Goal: Task Accomplishment & Management: Manage account settings

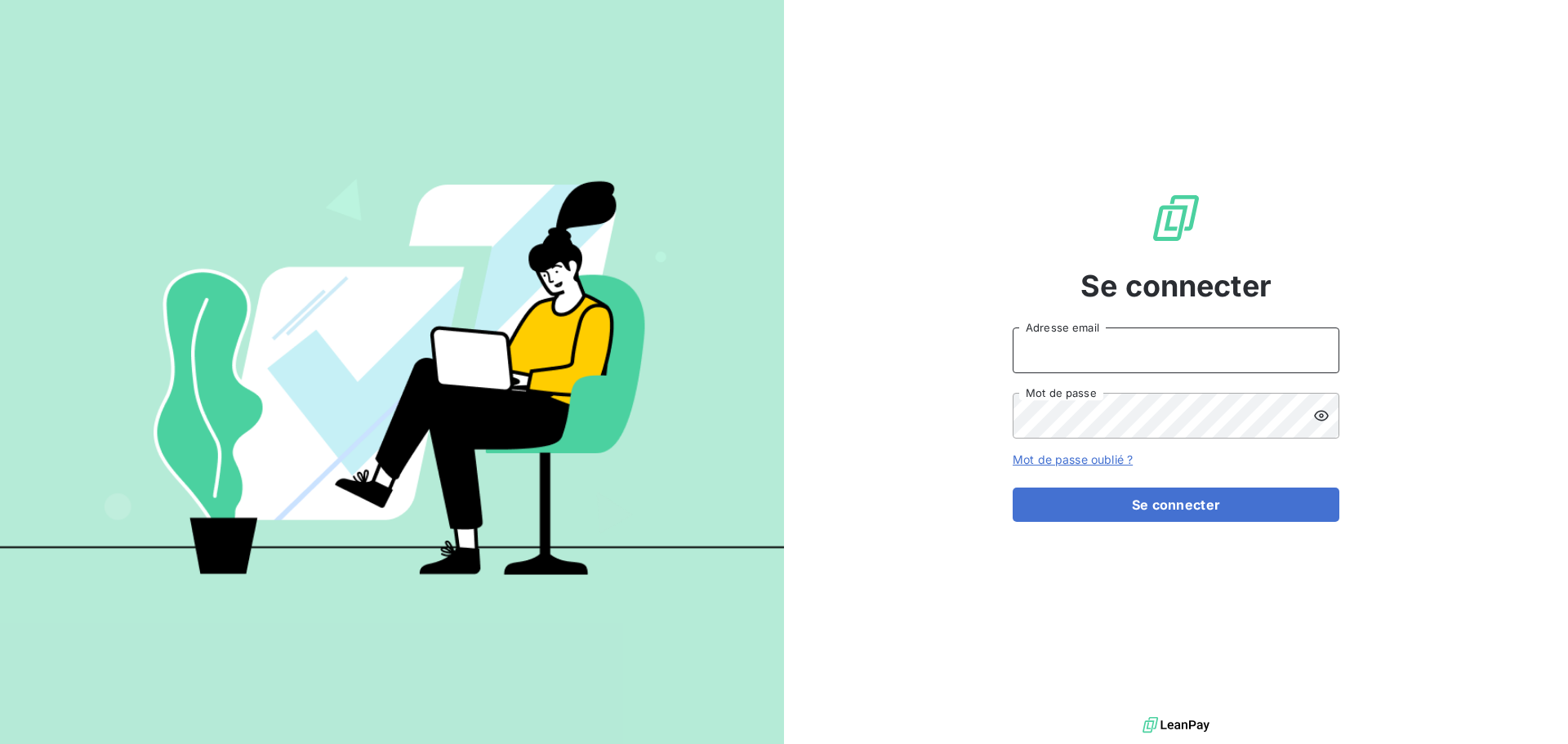
click at [1157, 355] on input "Adresse email" at bounding box center [1176, 351] width 327 height 46
type input "c.dumazy@safe-groupe.com"
click at [1013, 488] on button "Se connecter" at bounding box center [1176, 505] width 327 height 35
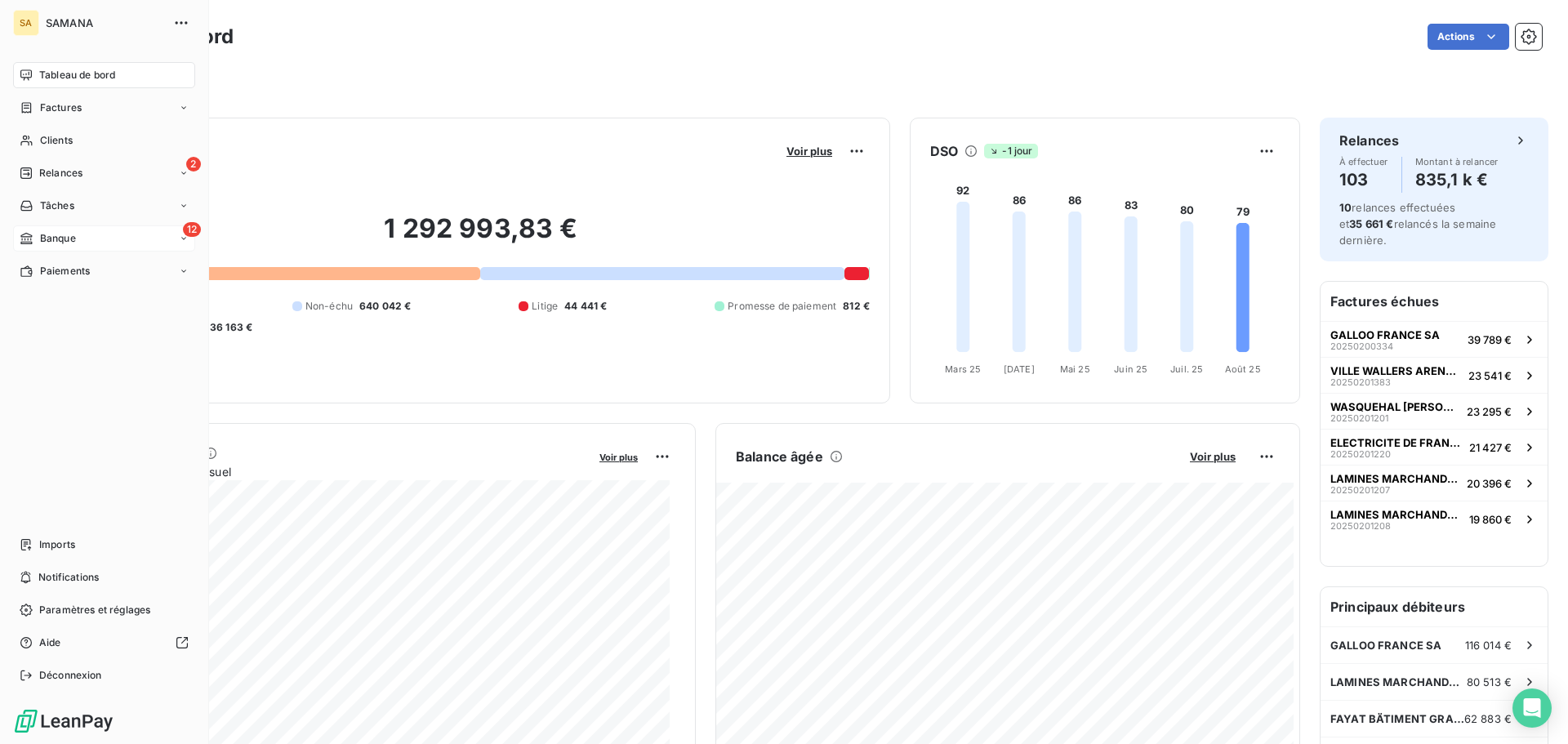
click at [26, 231] on icon at bounding box center [27, 237] width 14 height 13
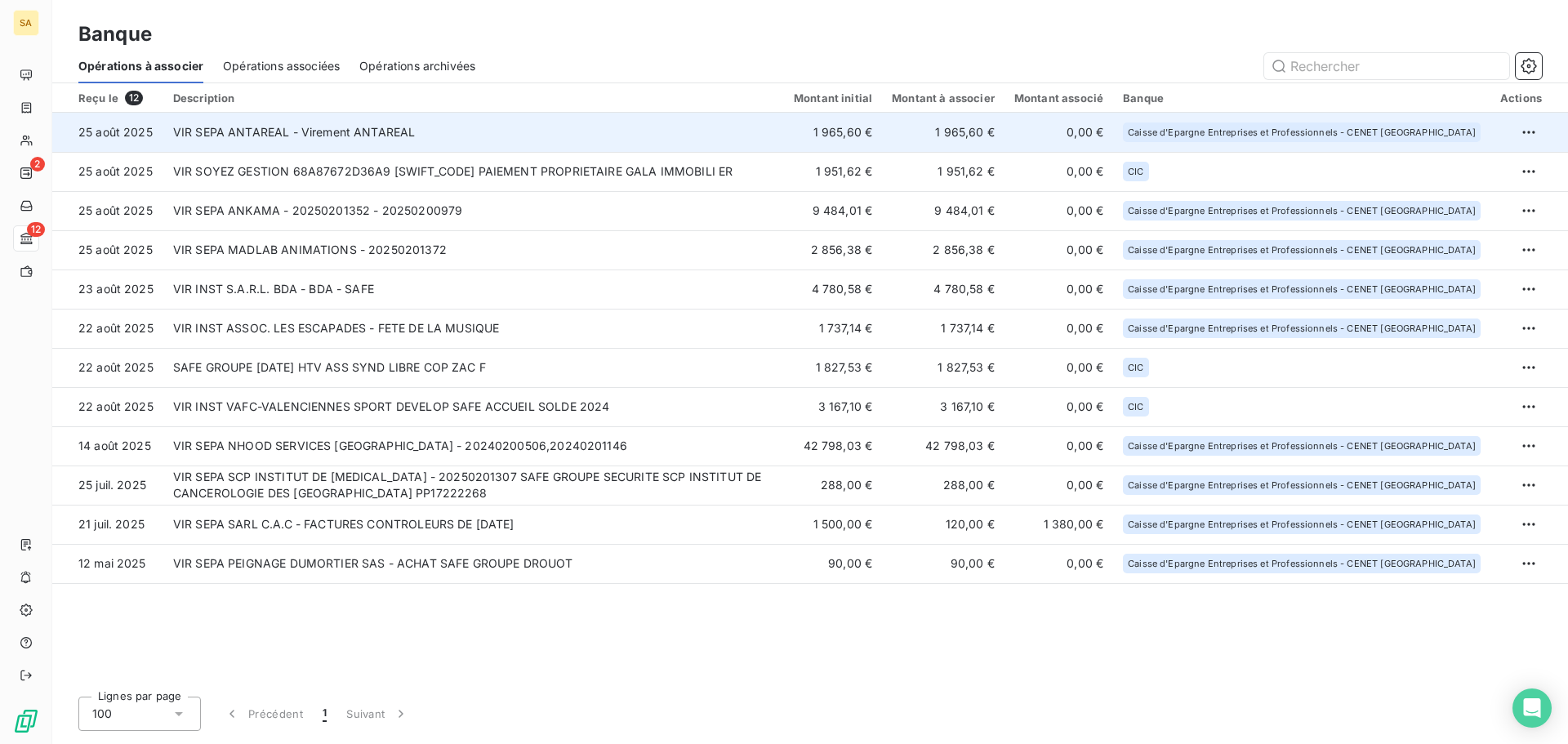
click at [324, 132] on td "VIR SEPA ANTAREAL - Virement ANTAREAL" at bounding box center [473, 131] width 621 height 39
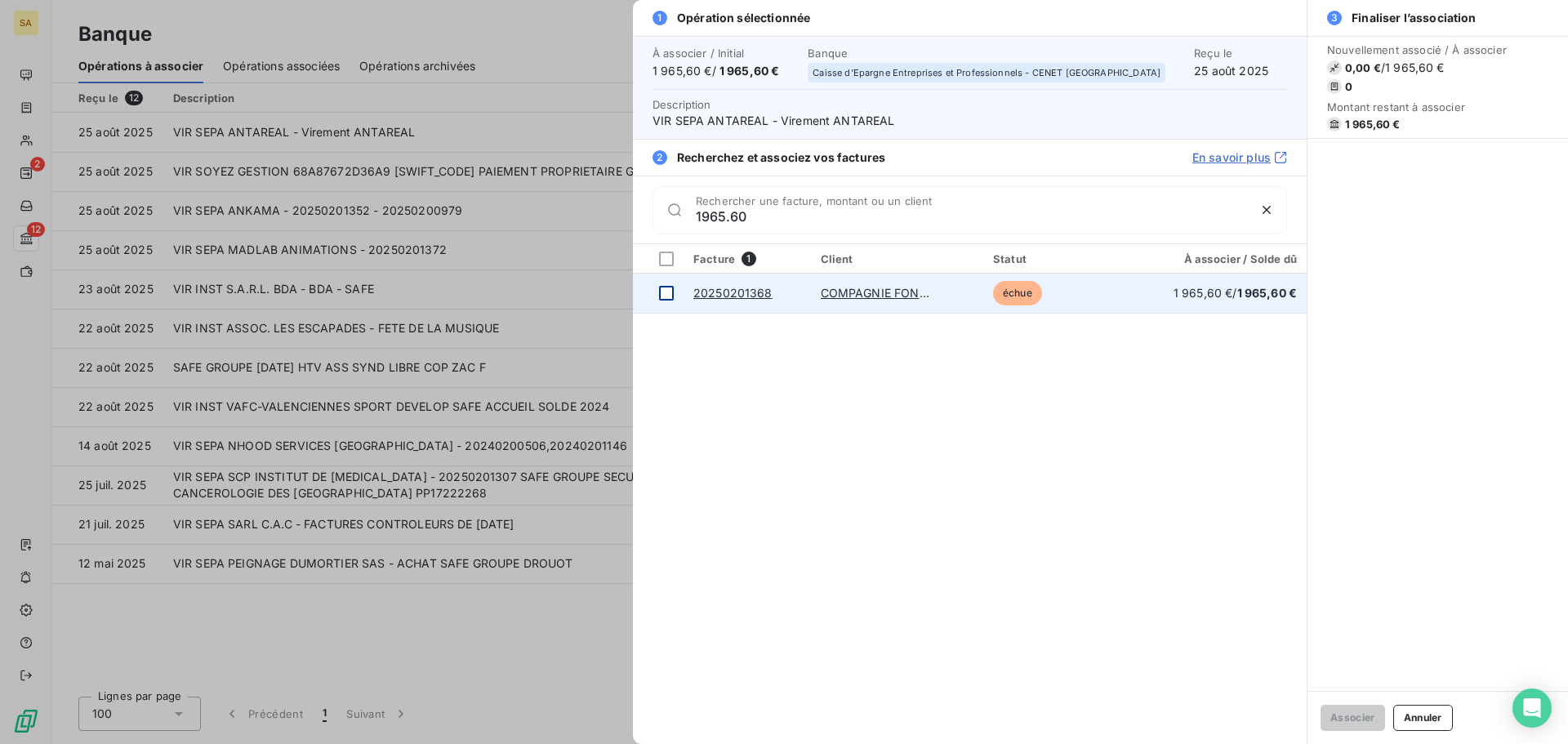
type input "1965.60"
click at [666, 294] on div at bounding box center [666, 293] width 15 height 15
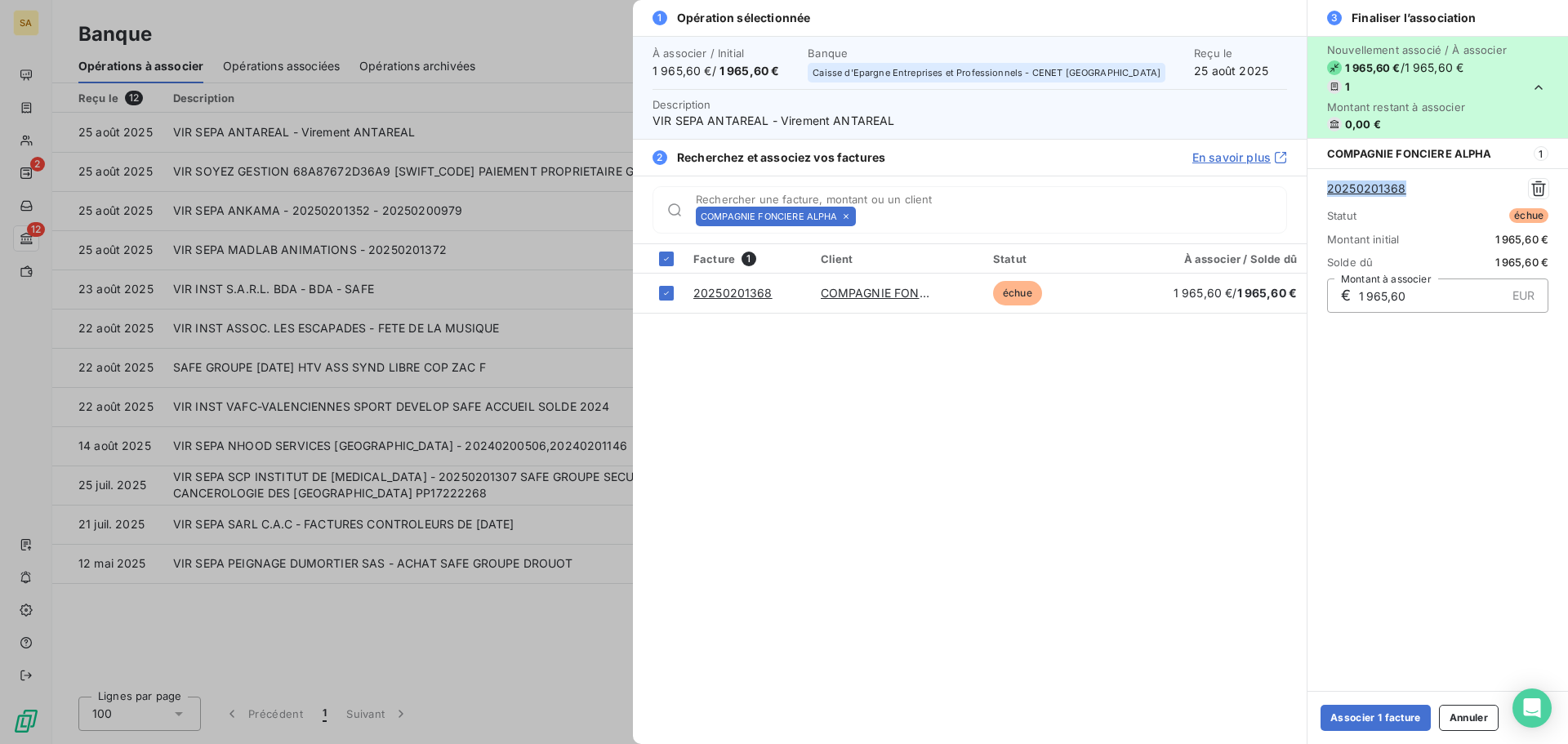
drag, startPoint x: 1425, startPoint y: 193, endPoint x: 1326, endPoint y: 195, distance: 99.0
click at [1326, 195] on div "20250201368 Statut échue Montant initial 1 965,60 € Solde dû 1 965,60 € € 1 965…" at bounding box center [1438, 244] width 260 height 154
copy link "20250201368"
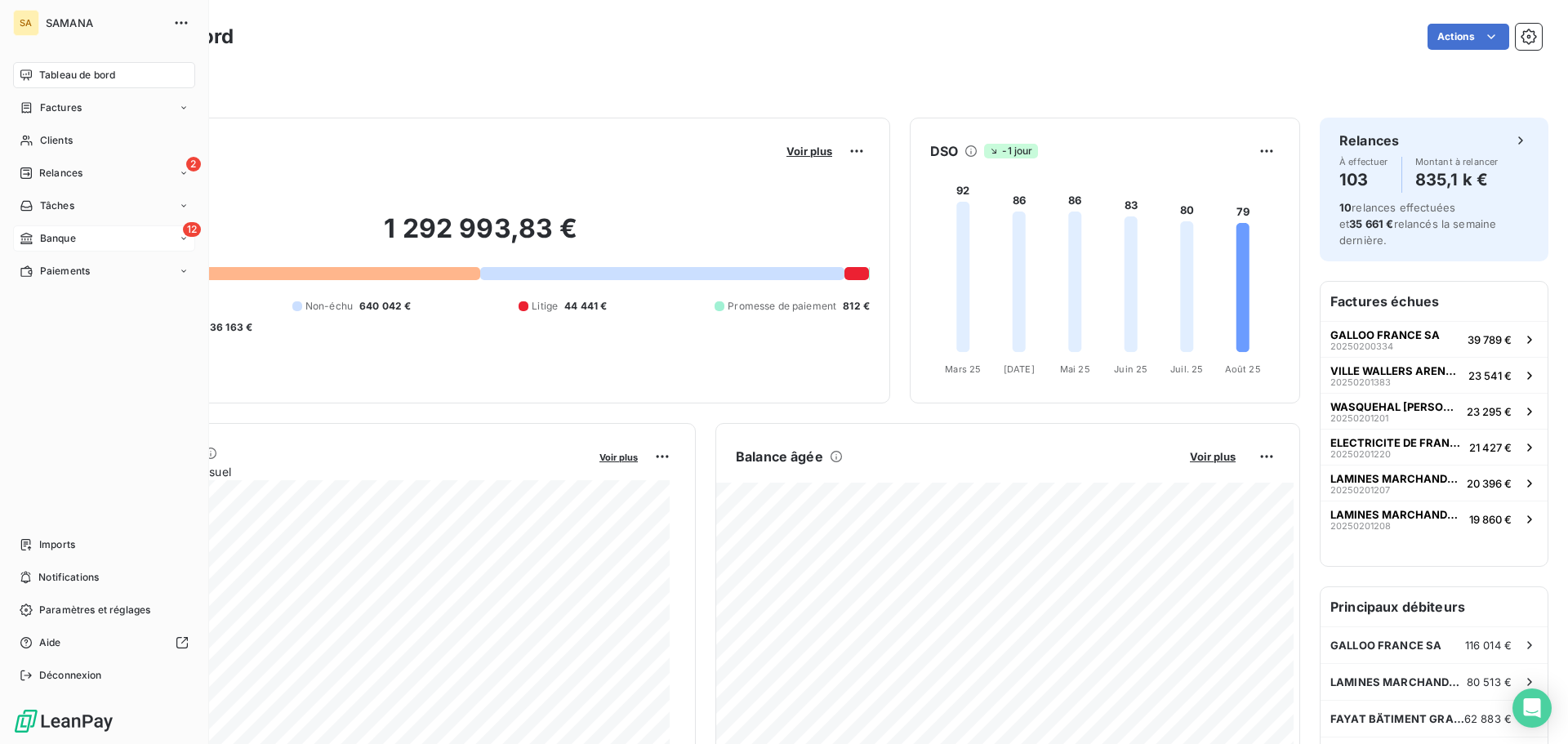
click at [44, 239] on span "Banque" at bounding box center [58, 238] width 36 height 15
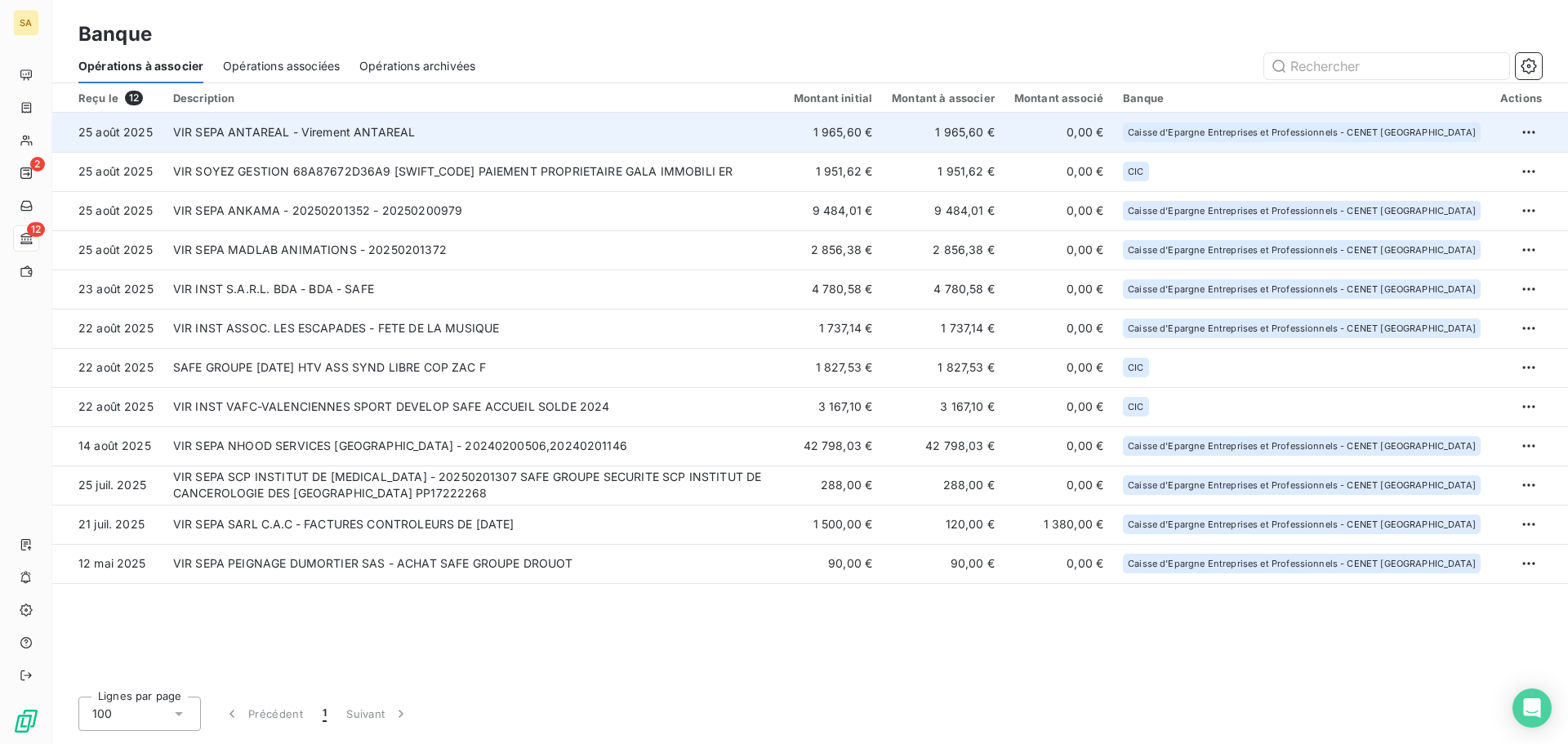
click at [547, 139] on td "VIR SEPA ANTAREAL - Virement ANTAREAL" at bounding box center [473, 131] width 621 height 39
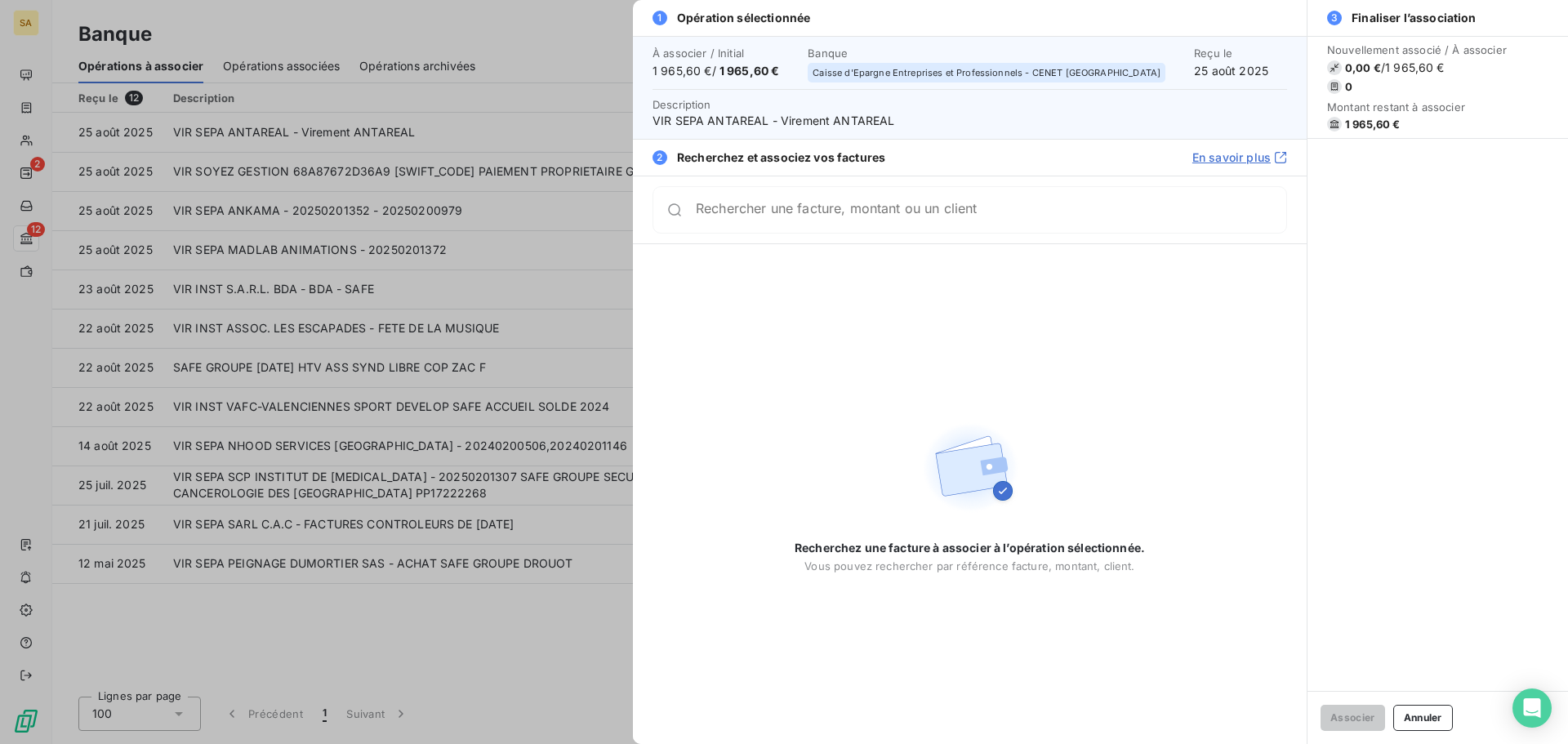
click at [1008, 199] on div "Rechercher une facture, montant ou un client" at bounding box center [970, 210] width 635 height 48
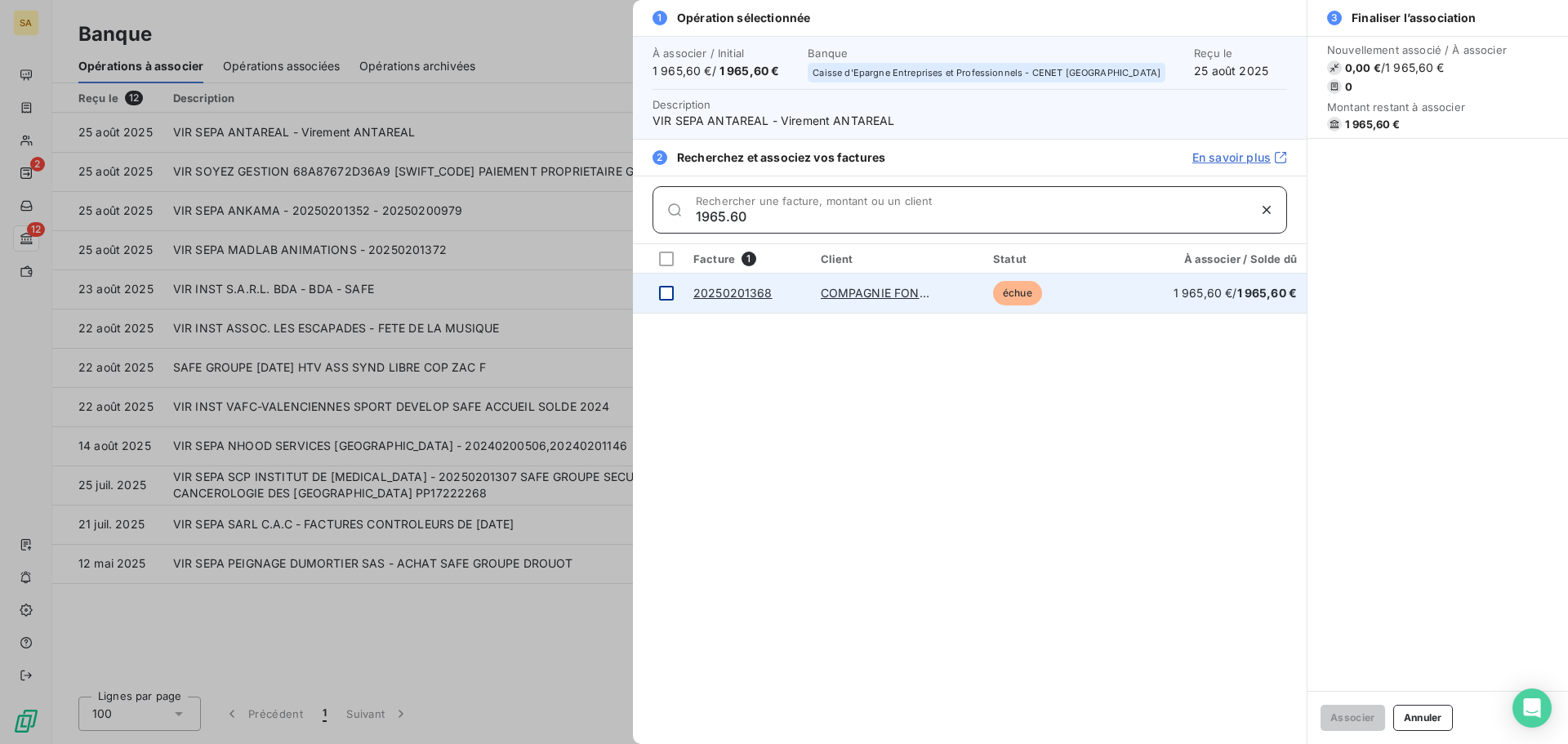
type input "1965.60"
click at [666, 298] on div at bounding box center [666, 293] width 15 height 15
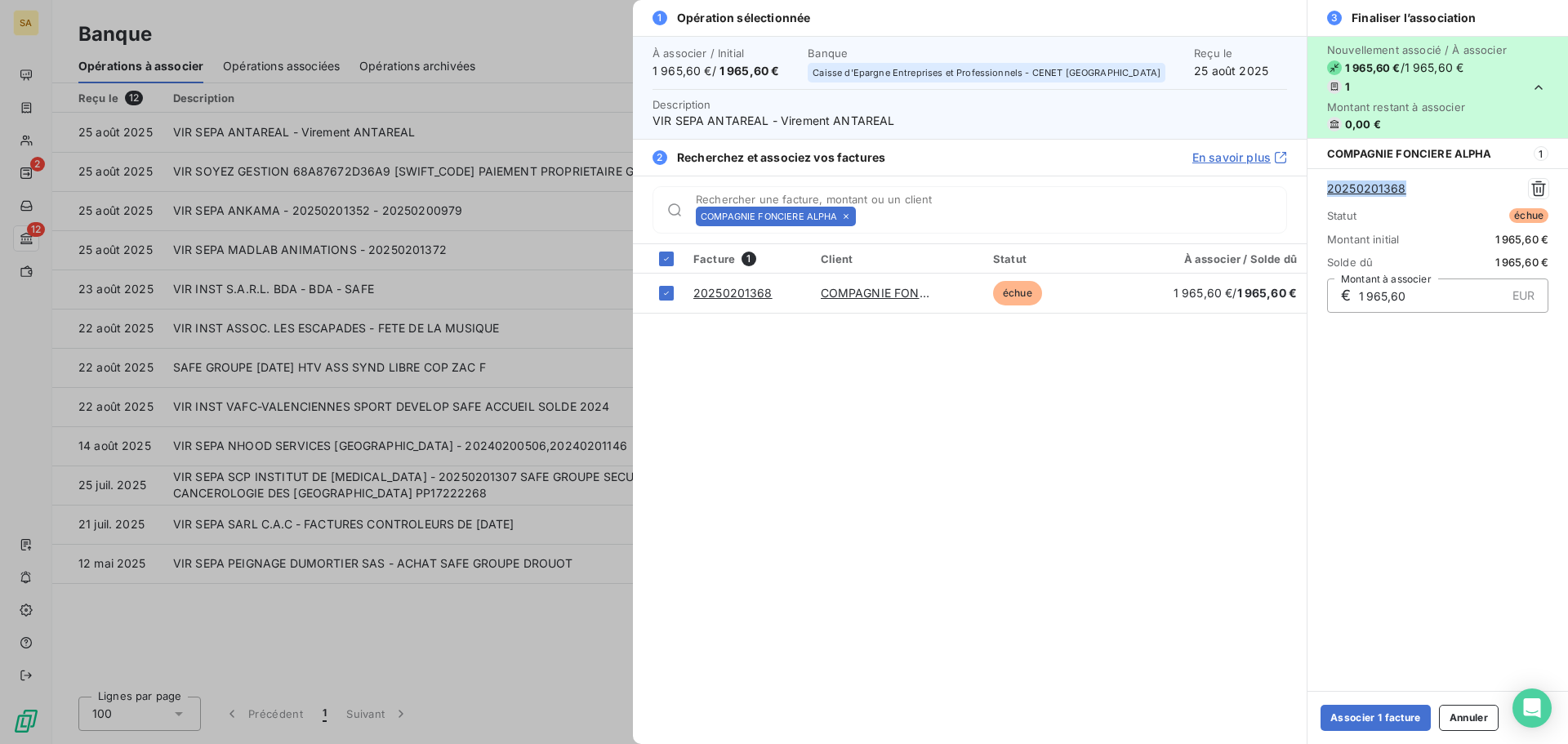
drag, startPoint x: 1413, startPoint y: 193, endPoint x: 1324, endPoint y: 192, distance: 89.0
click at [1324, 192] on div "20250201368 Statut échue Montant initial 1 965,60 € Solde dû 1 965,60 € € 1 965…" at bounding box center [1438, 244] width 260 height 154
copy link "20250201368"
click at [1366, 706] on button "Associer 1 facture" at bounding box center [1375, 717] width 110 height 26
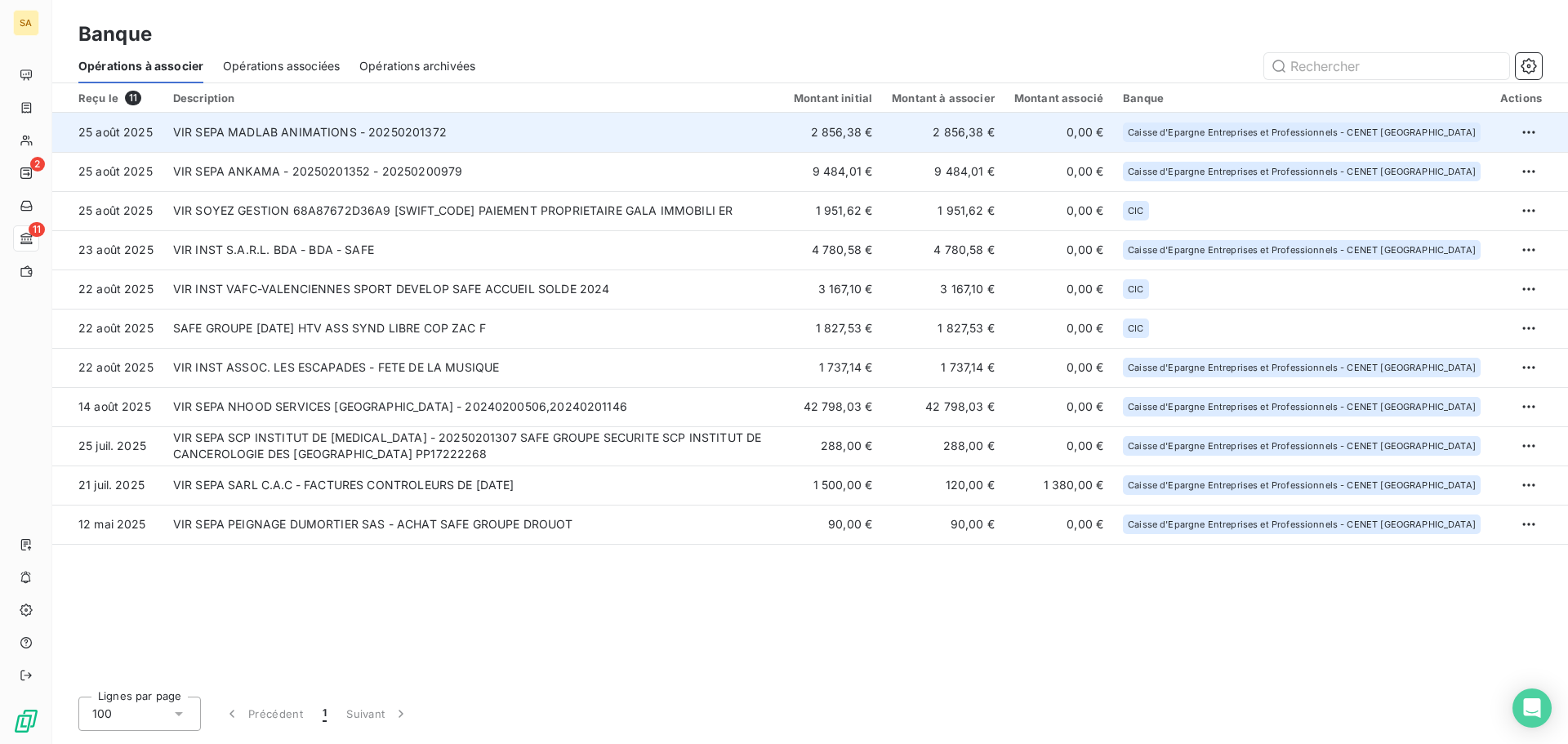
click at [371, 121] on td "VIR SEPA MADLAB ANIMATIONS - 20250201372" at bounding box center [473, 131] width 621 height 39
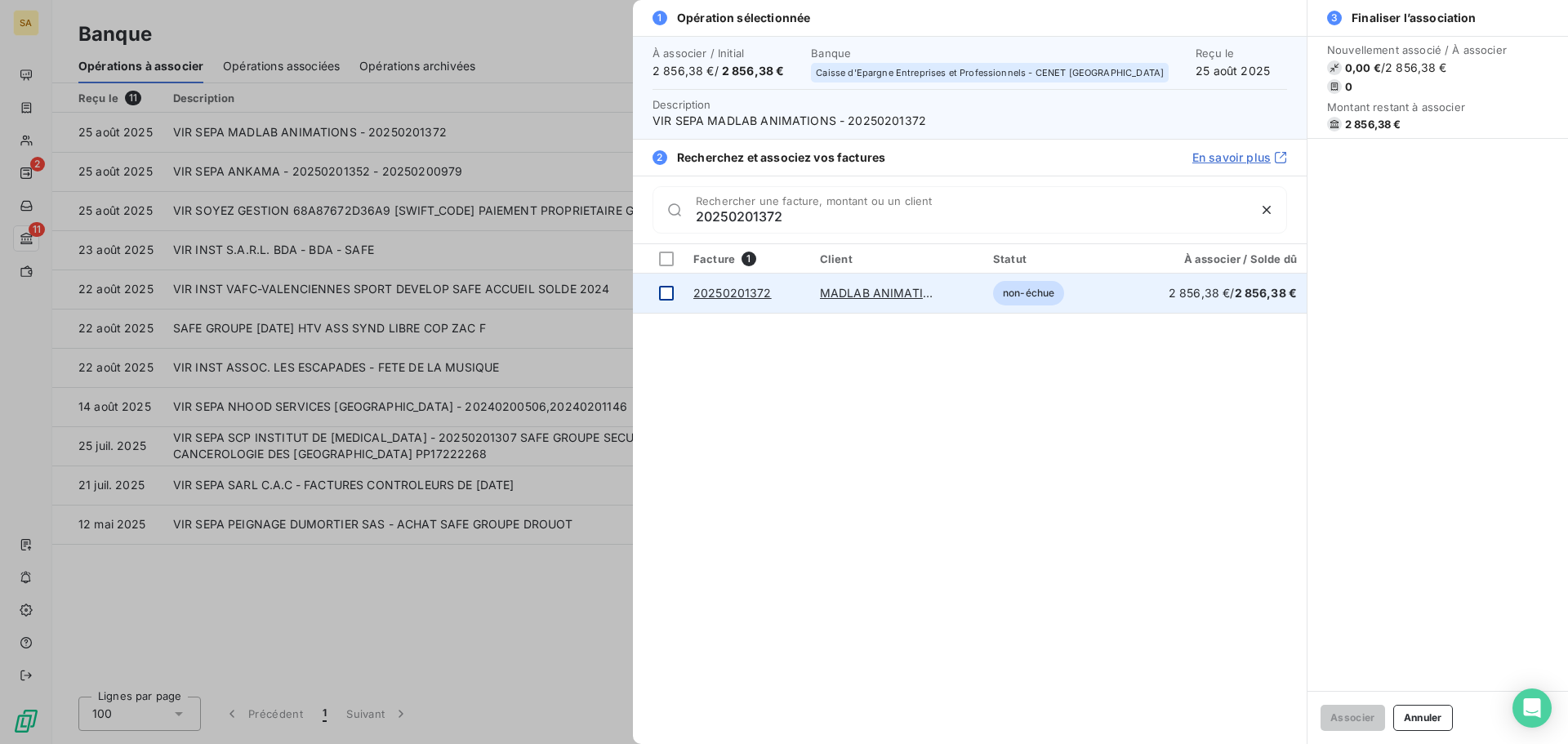
type input "20250201372"
click at [664, 297] on div at bounding box center [666, 293] width 15 height 15
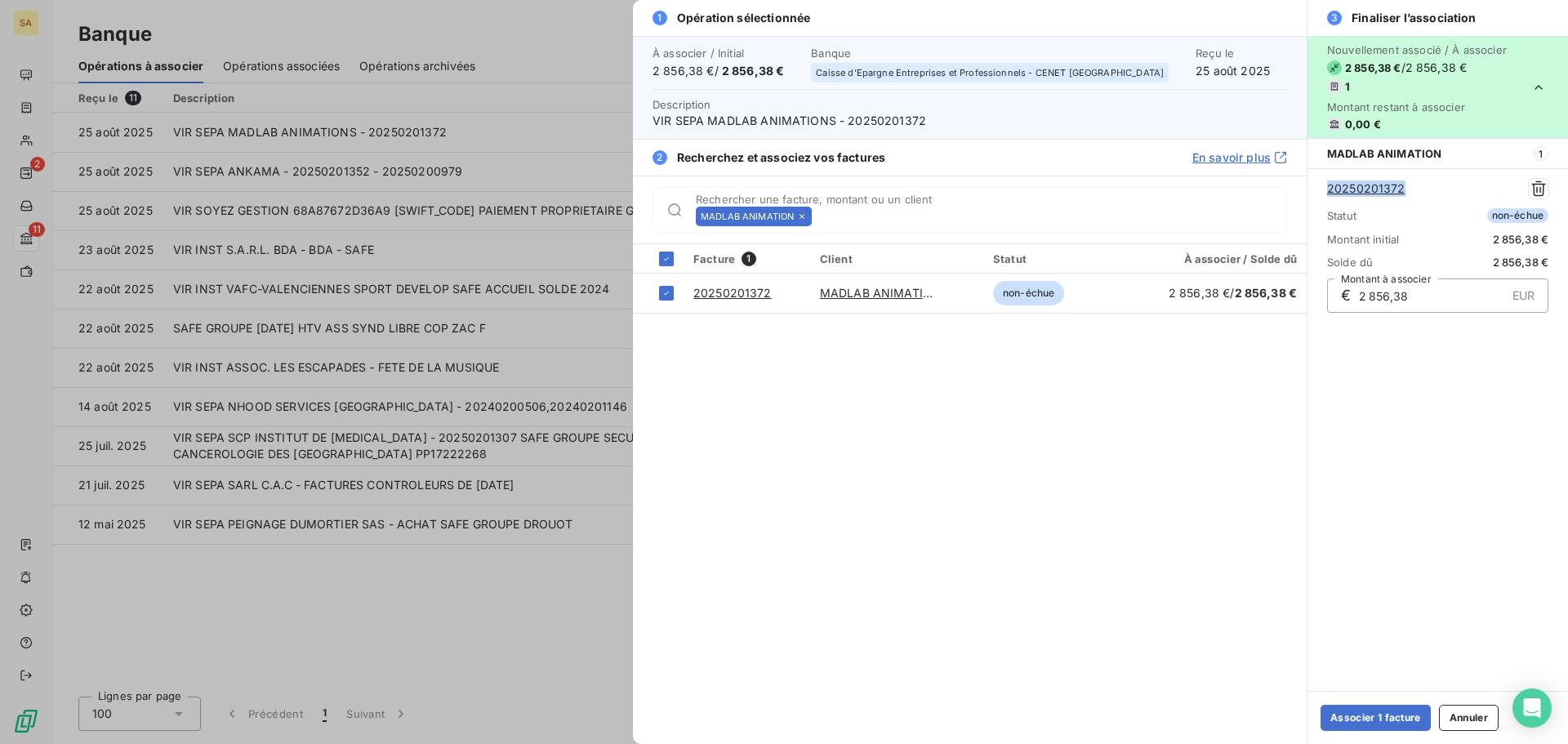
drag, startPoint x: 1408, startPoint y: 192, endPoint x: 1315, endPoint y: 197, distance: 93.1
click at [1315, 197] on div "20250201372 Statut non-échue Montant initial 2 856,38 € Solde dû 2 856,38 € € 2…" at bounding box center [1438, 244] width 260 height 154
copy link "20250201372"
click at [1375, 711] on button "Associer 1 facture" at bounding box center [1375, 717] width 110 height 26
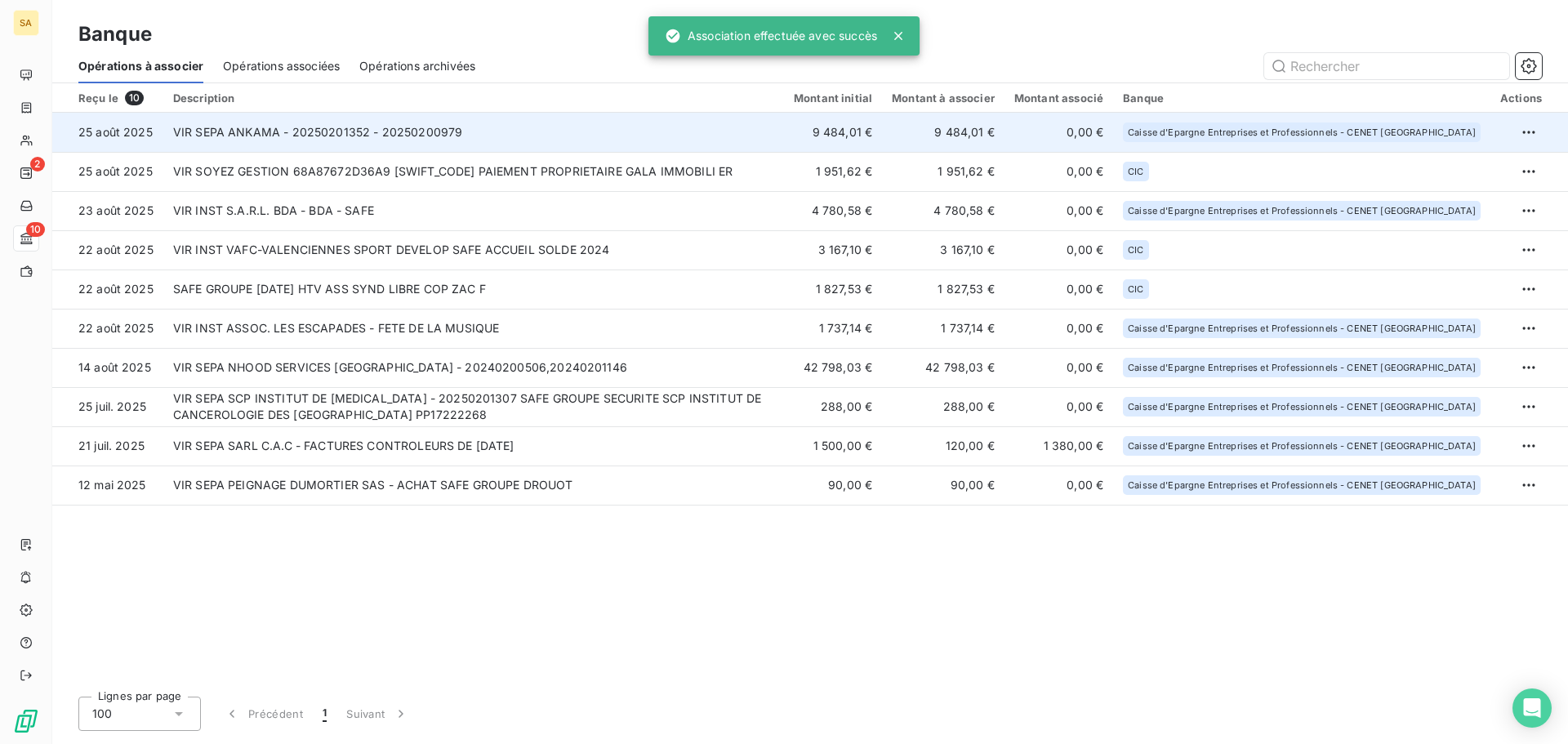
click at [378, 130] on td "VIR SEPA ANKAMA - 20250201352 - 20250200979" at bounding box center [473, 131] width 621 height 39
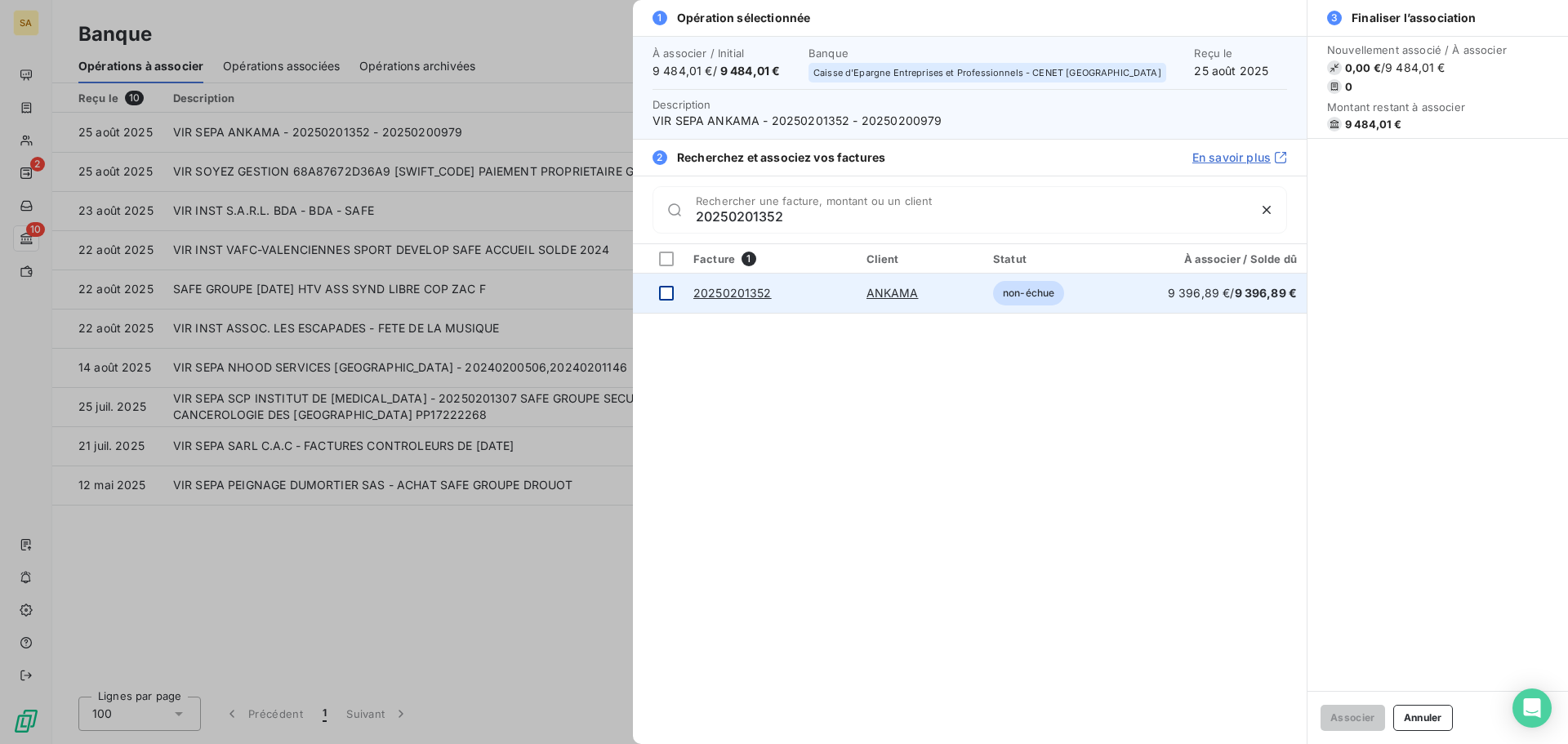
type input "20250201352"
click at [667, 299] on div at bounding box center [666, 293] width 15 height 15
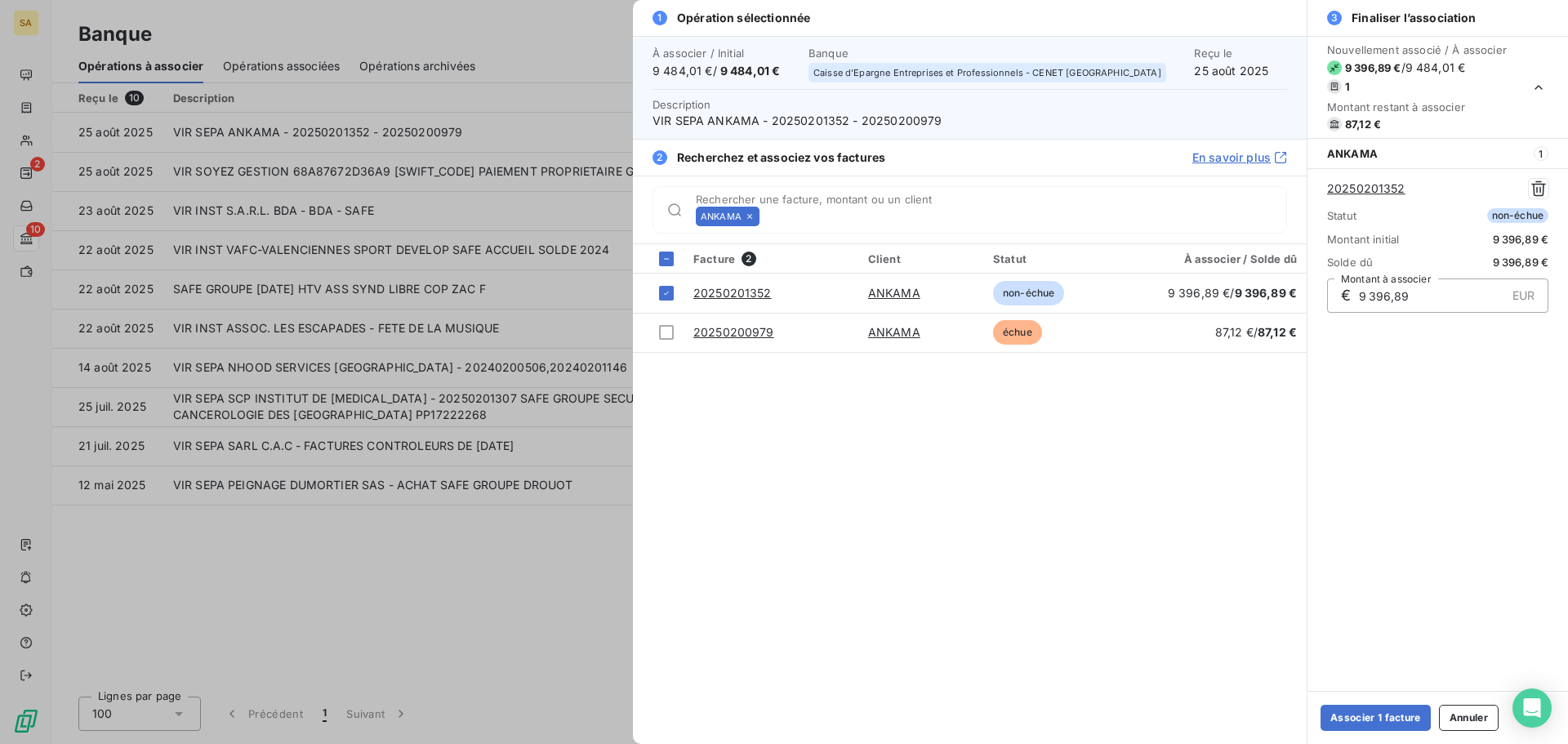
click at [753, 218] on icon at bounding box center [750, 217] width 10 height 10
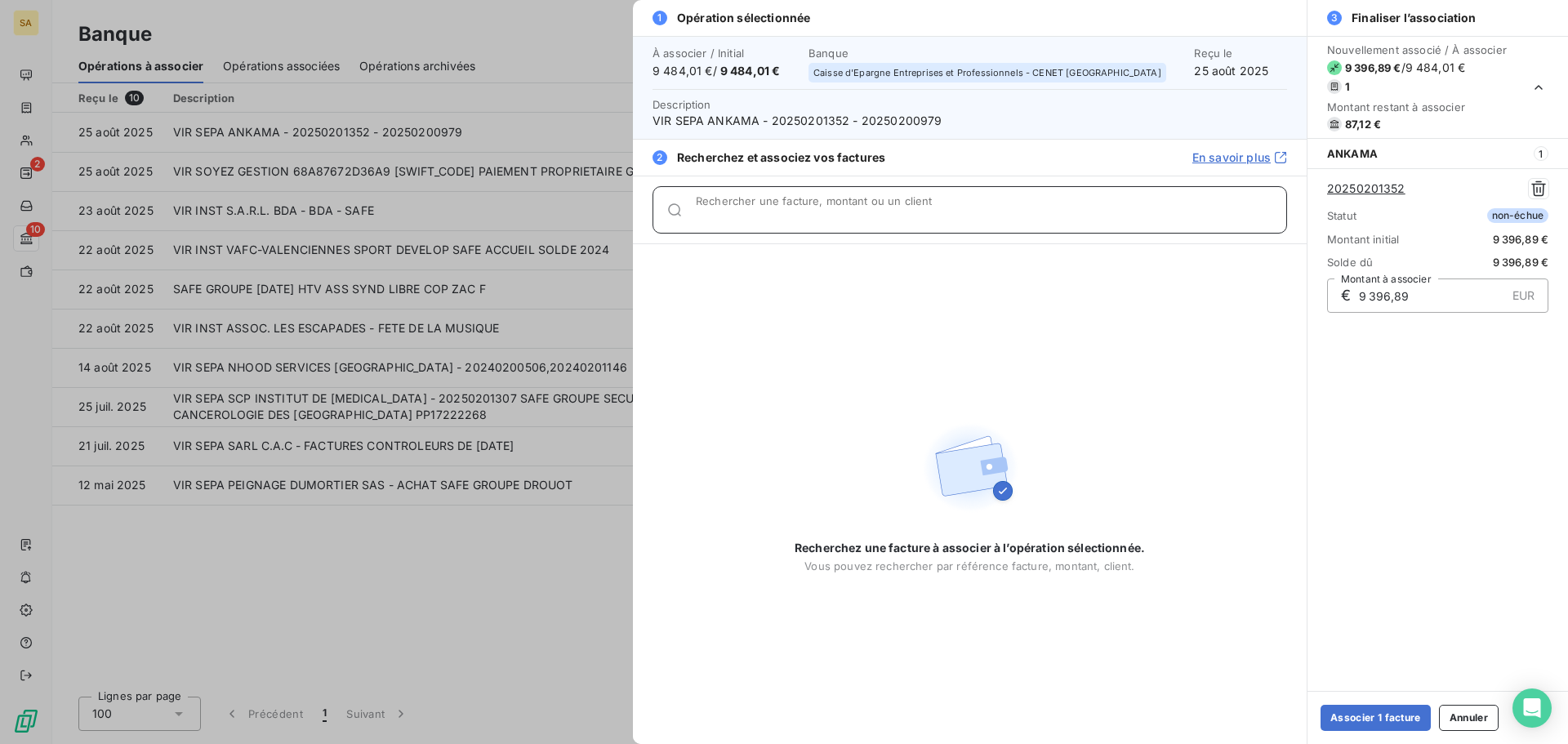
click at [755, 215] on input "Rechercher une facture, montant ou un client" at bounding box center [991, 217] width 590 height 16
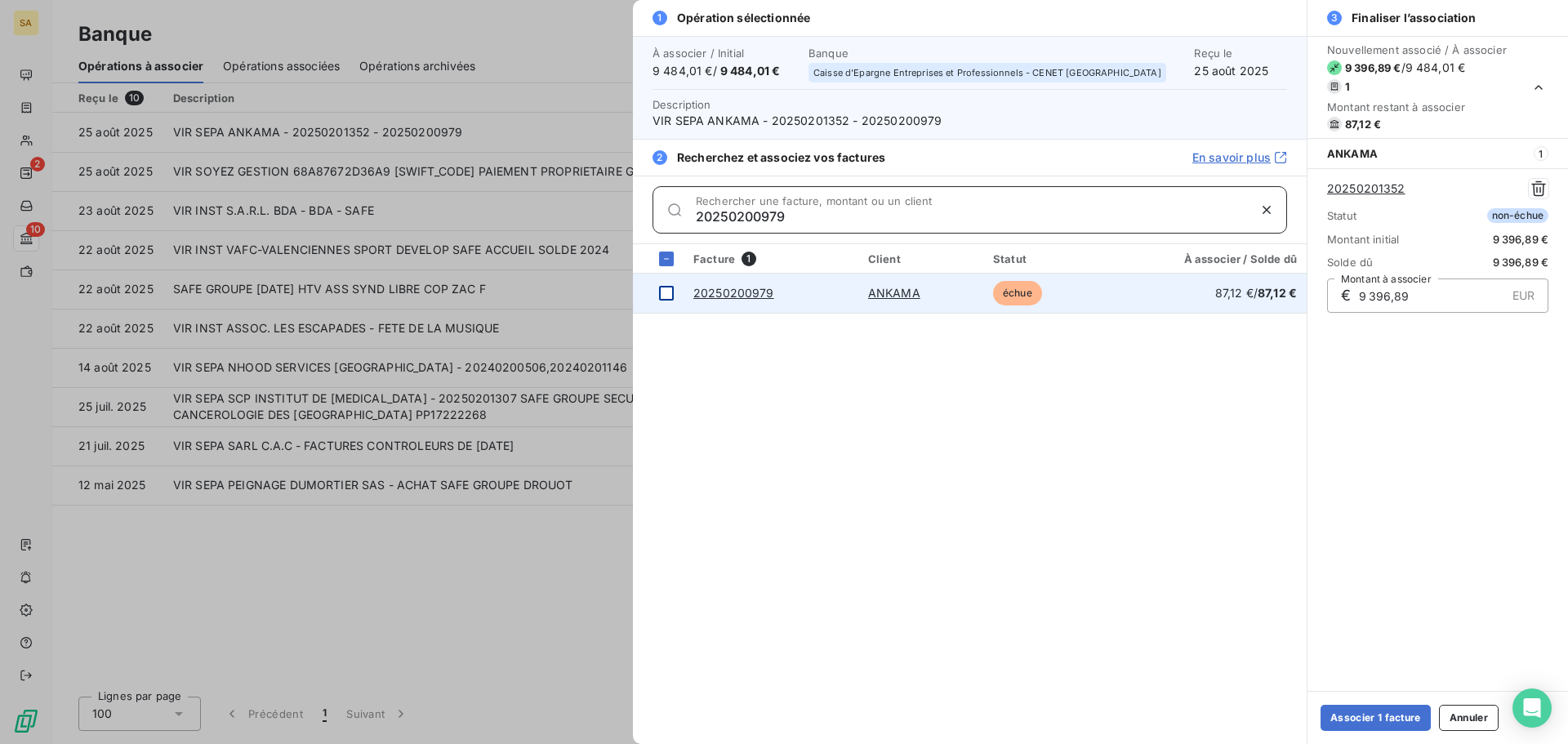
type input "20250200979"
click at [668, 289] on div at bounding box center [666, 293] width 15 height 15
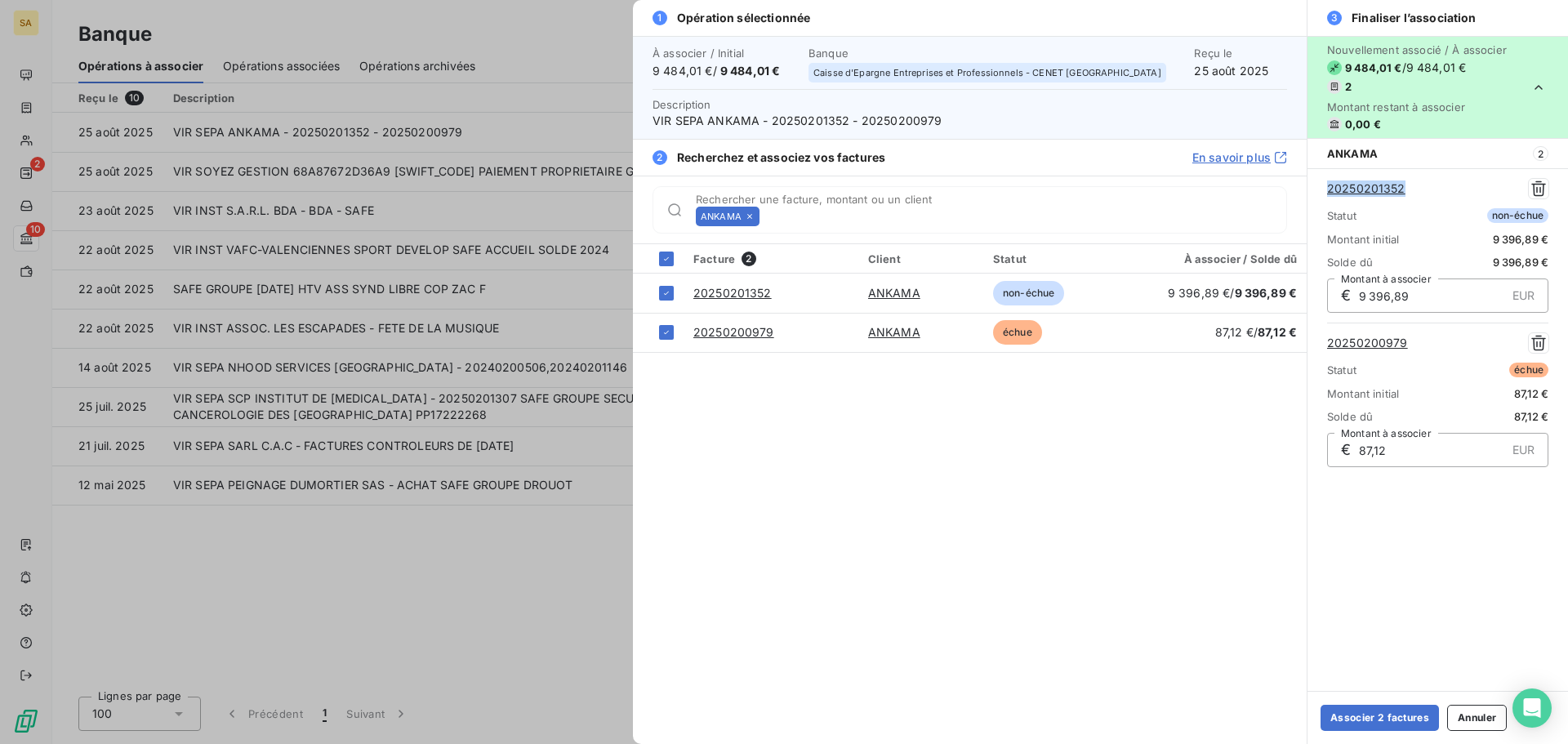
drag, startPoint x: 1416, startPoint y: 186, endPoint x: 1325, endPoint y: 192, distance: 91.2
click at [1325, 192] on div "20250201352 Statut non-échue Montant initial 9 396,89 € Solde dû 9 396,89 € € 9…" at bounding box center [1438, 322] width 260 height 309
copy link "20250201352"
drag, startPoint x: 1411, startPoint y: 351, endPoint x: 1326, endPoint y: 349, distance: 85.0
click at [1326, 349] on div "20250201352 Statut non-échue Montant initial 9 396,89 € Solde dû 9 396,89 € € 9…" at bounding box center [1438, 322] width 260 height 309
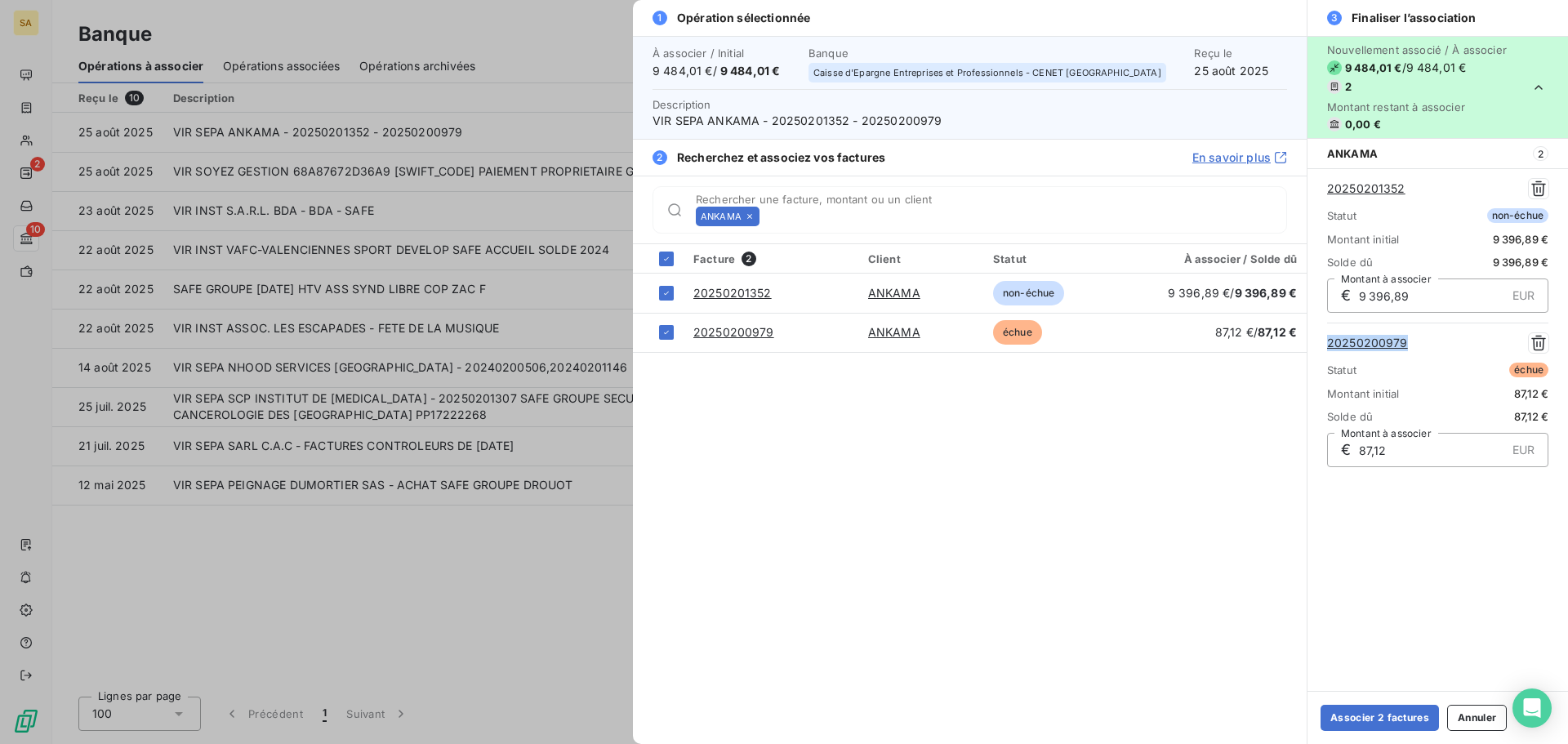
copy link "20250200979"
click at [1366, 709] on button "Associer 2 factures" at bounding box center [1379, 717] width 118 height 26
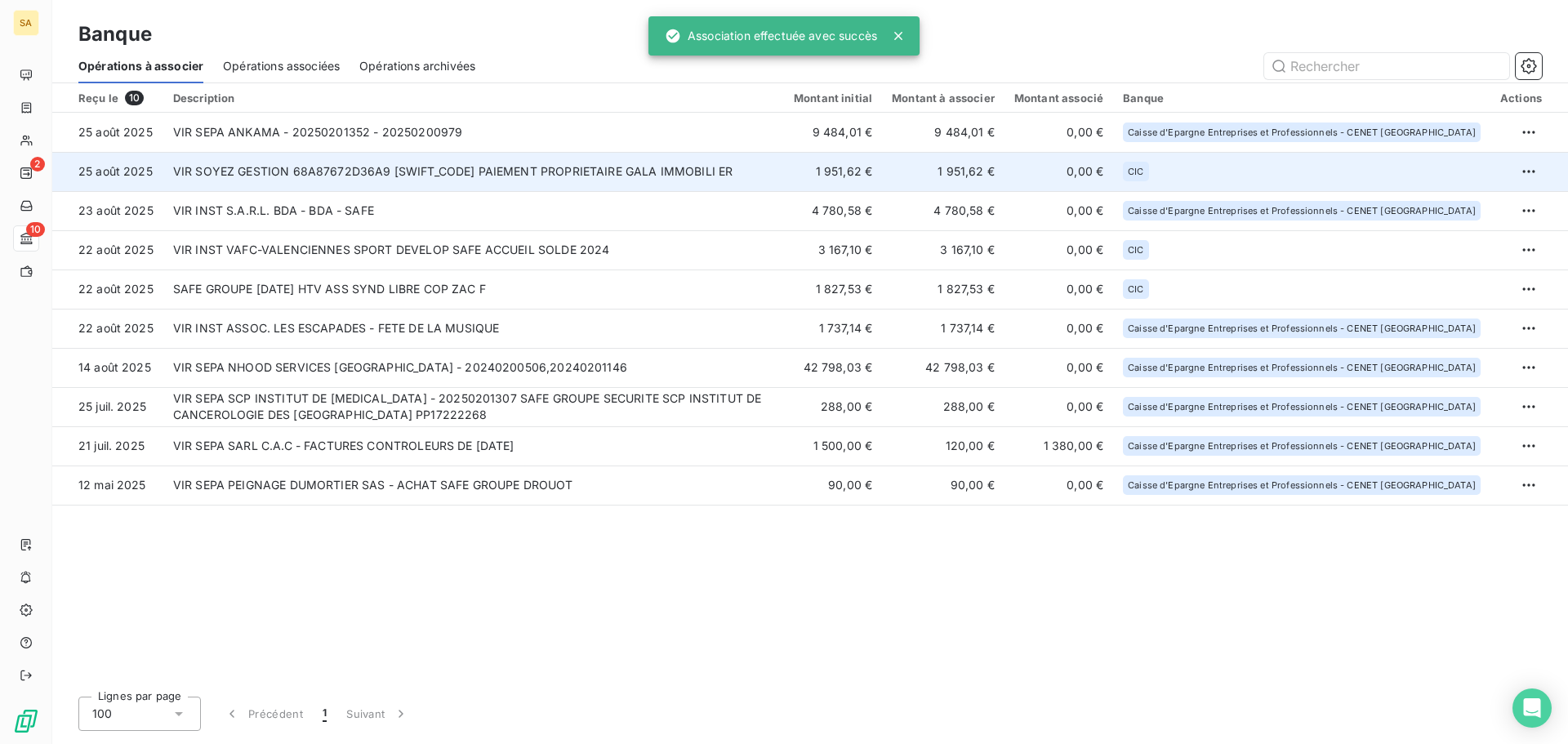
click at [334, 177] on td "VIR SOYEZ GESTION 68A87672D36A9 CMCIFRPP PAIEMENT PROPRIETAIRE GALA IMMOBILI ER" at bounding box center [473, 171] width 621 height 39
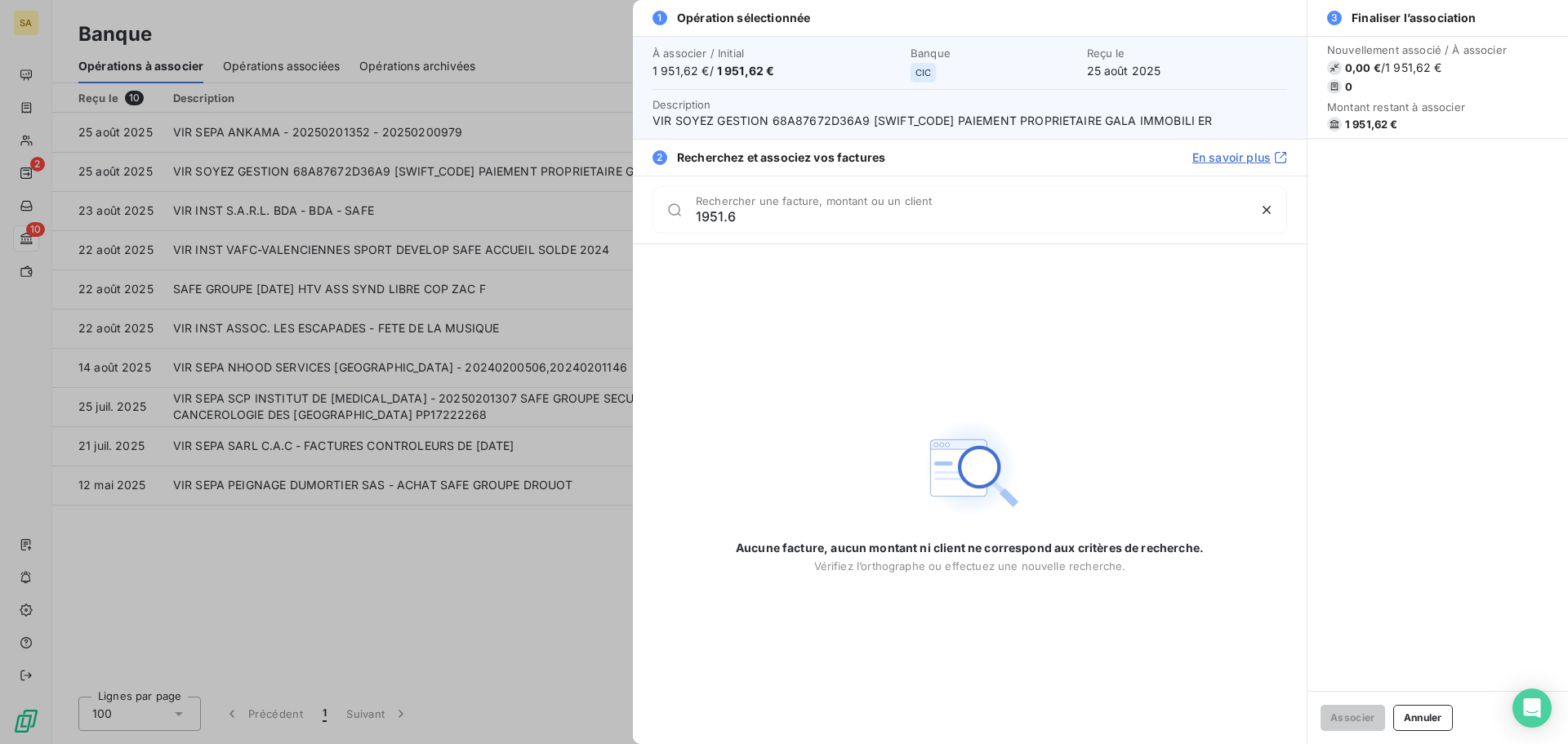
type input "1951.62"
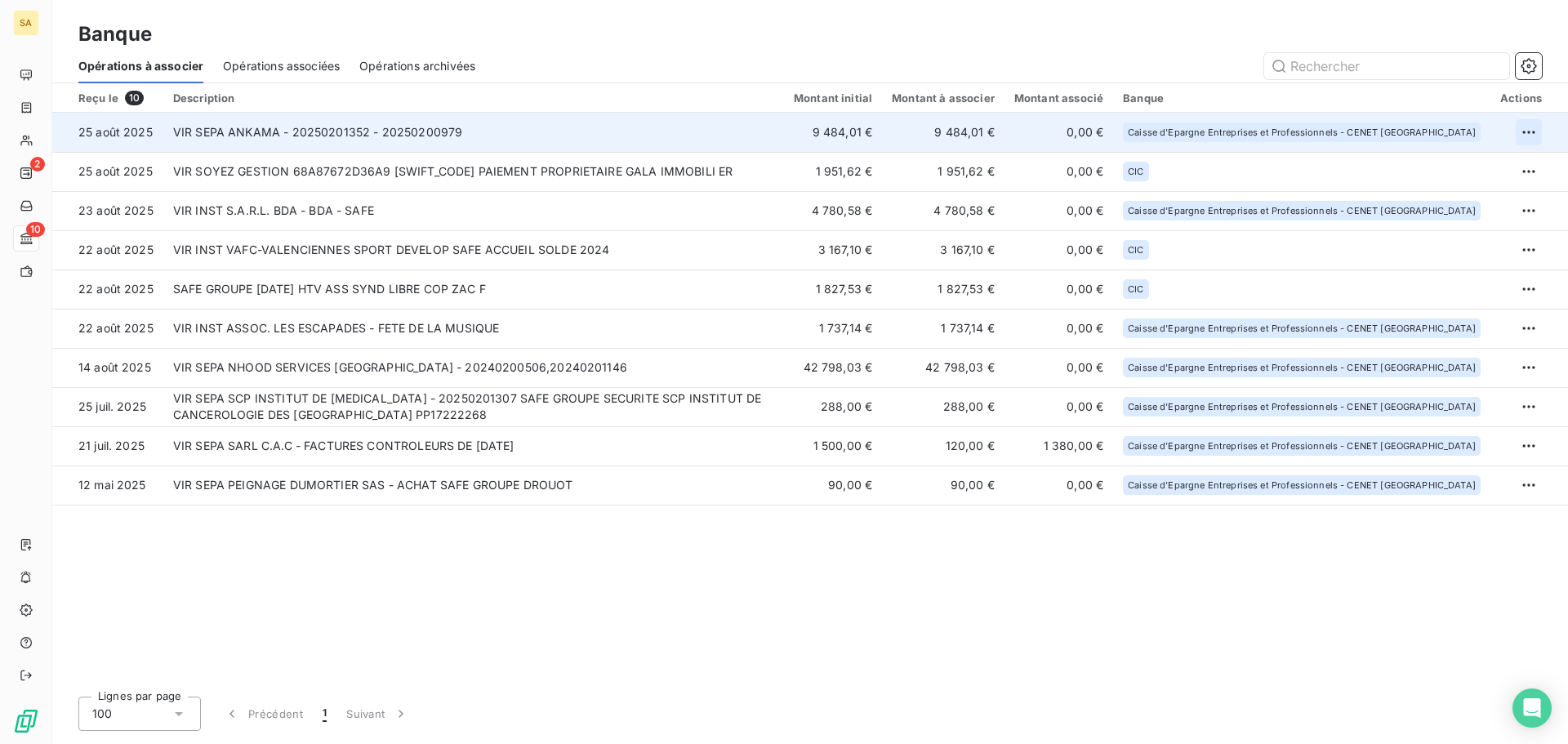
click at [1521, 133] on html "SA 2 10 Banque Opérations à associer Opérations associées Opérations archivées …" at bounding box center [784, 372] width 1568 height 744
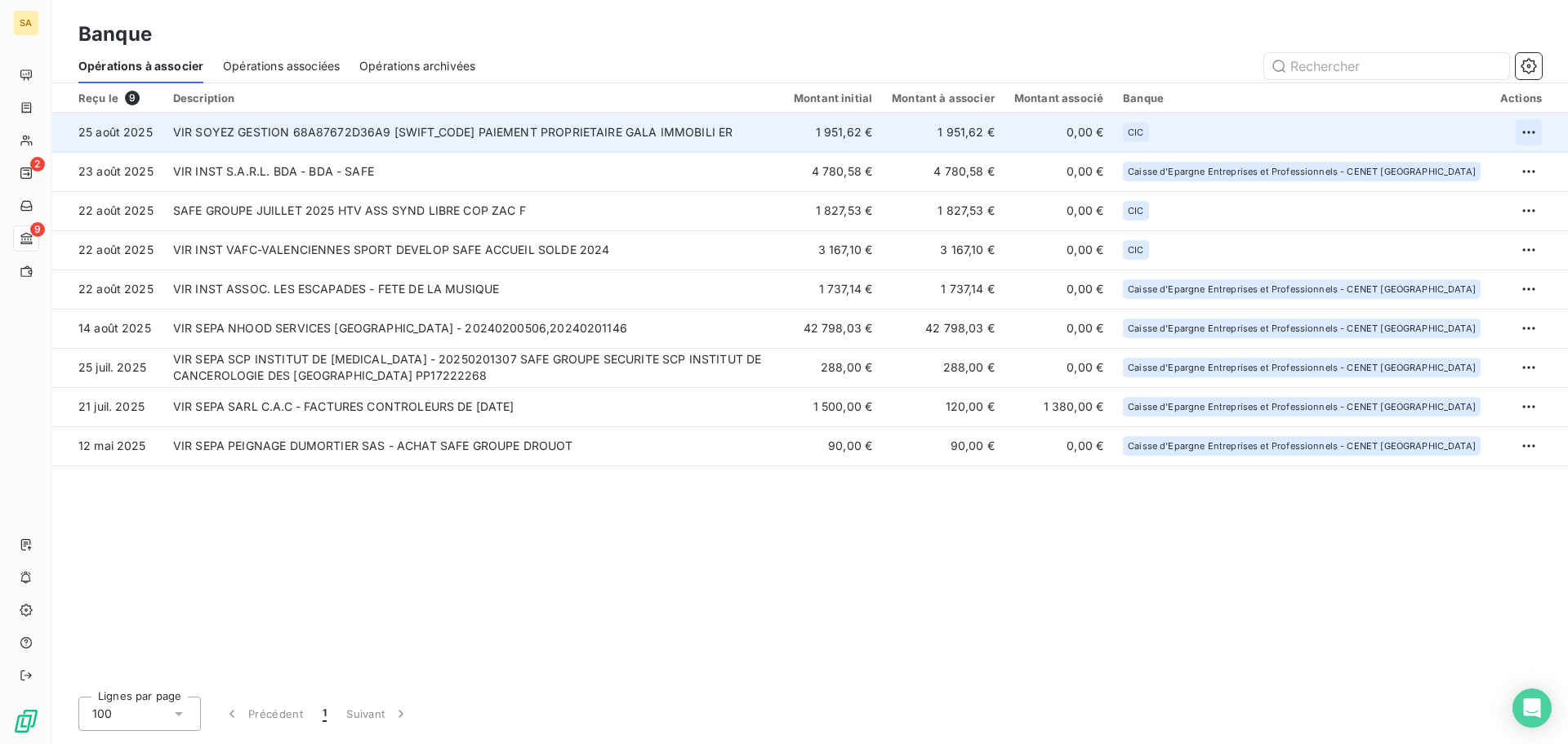
drag, startPoint x: 1528, startPoint y: 131, endPoint x: 1540, endPoint y: 129, distance: 12.2
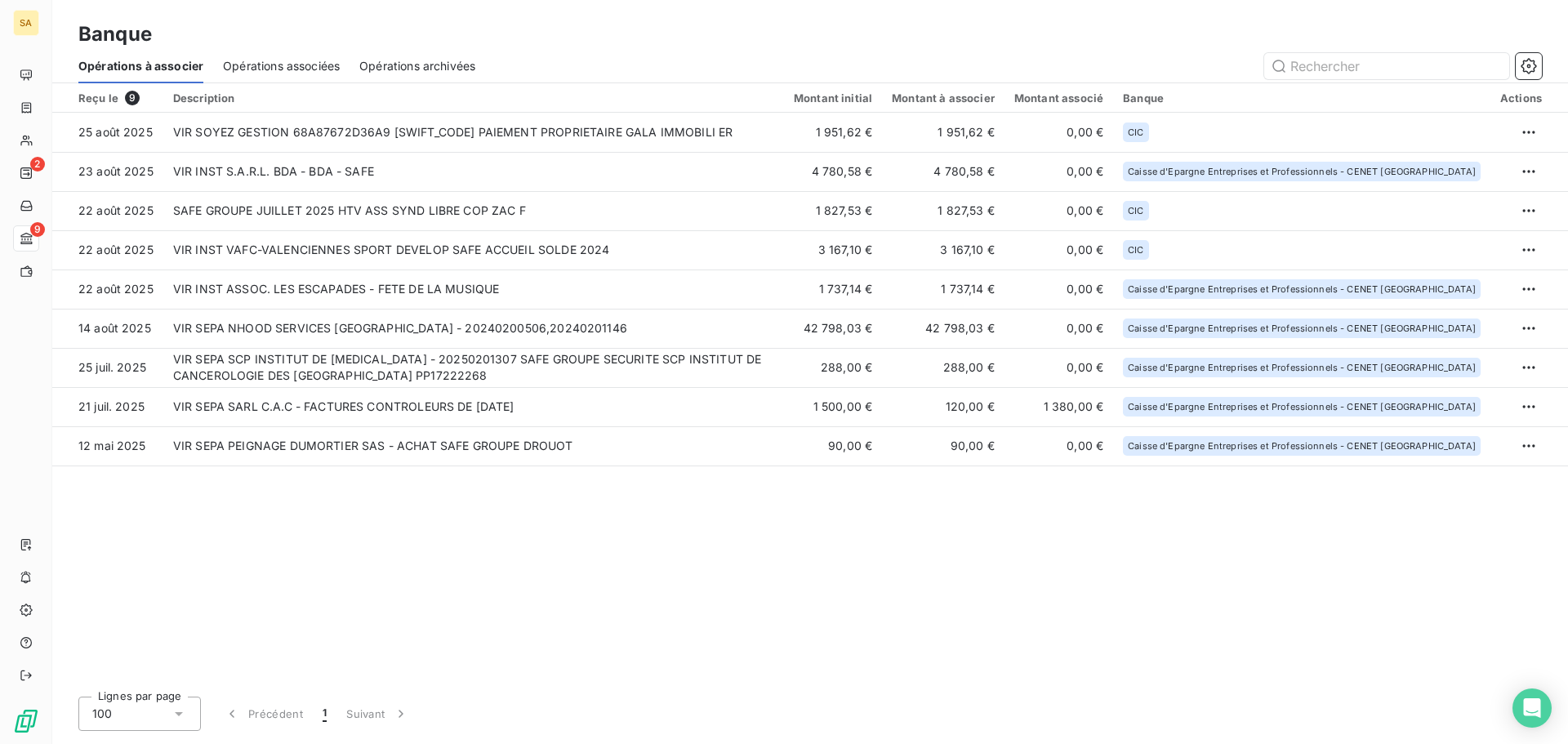
drag, startPoint x: 1540, startPoint y: 129, endPoint x: 1522, endPoint y: 596, distance: 467.3
click at [1522, 596] on div "Reçu le 9 Description Montant initial Montant à associer Montant associé Banque…" at bounding box center [811, 383] width 1516 height 600
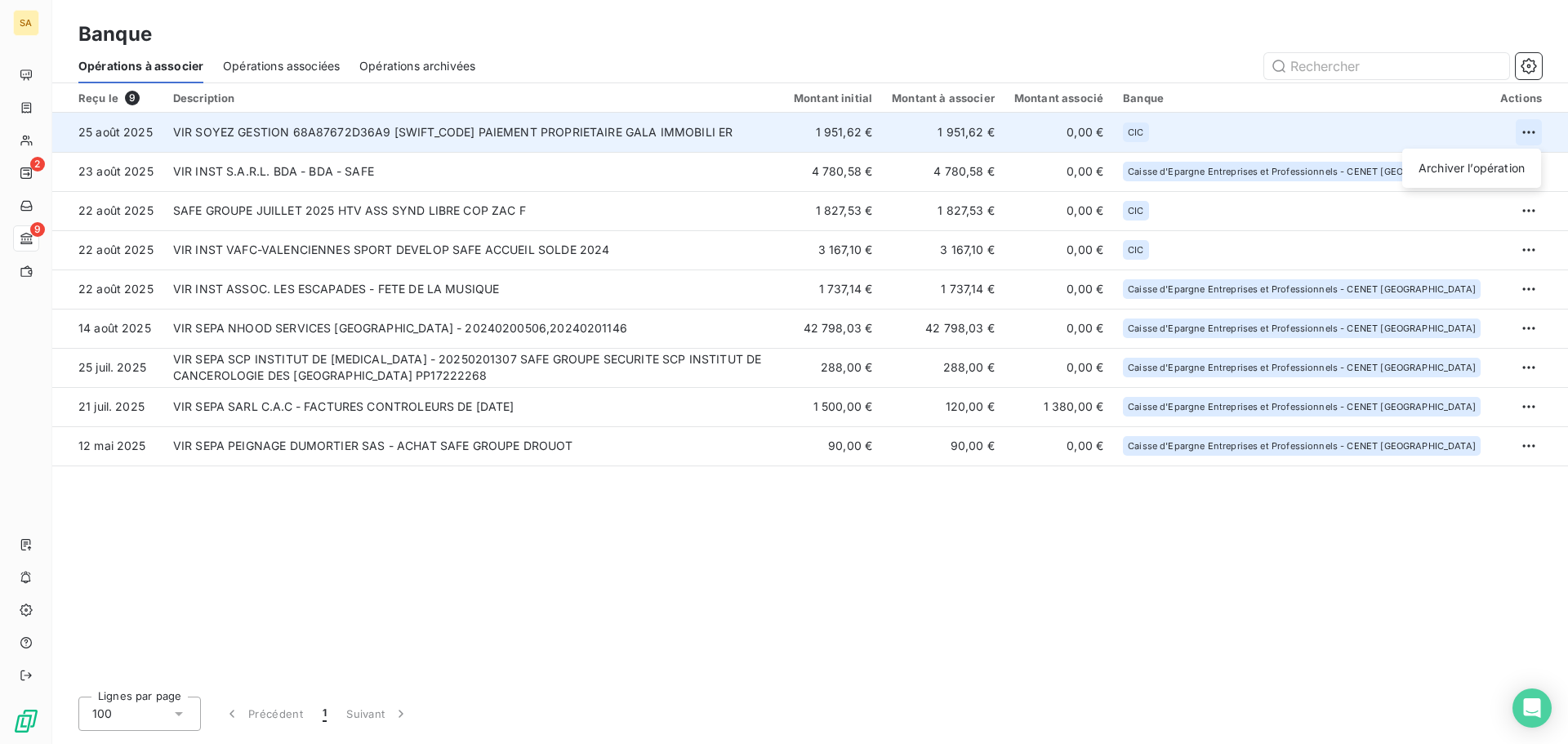
click at [1523, 135] on html "SA 2 9 Banque Opérations à associer Opérations associées Opérations archivées R…" at bounding box center [784, 372] width 1568 height 744
click at [1486, 168] on div "Archiver l’opération" at bounding box center [1472, 168] width 126 height 26
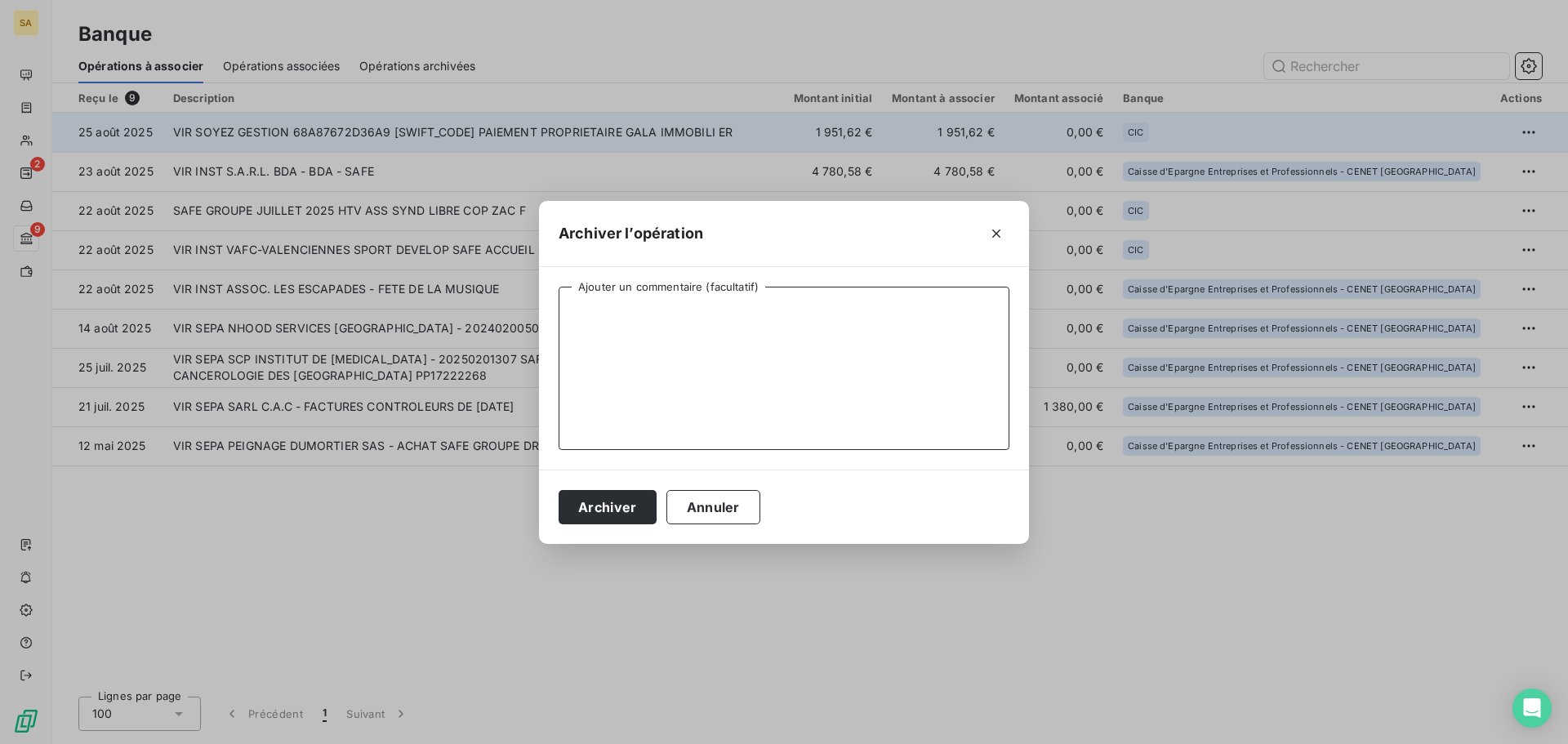
click at [791, 359] on textarea "Ajouter un commentaire (facultatif)" at bounding box center [784, 369] width 451 height 163
type textarea "Non lié à une prestation"
click at [607, 504] on button "Archiver" at bounding box center [607, 507] width 98 height 35
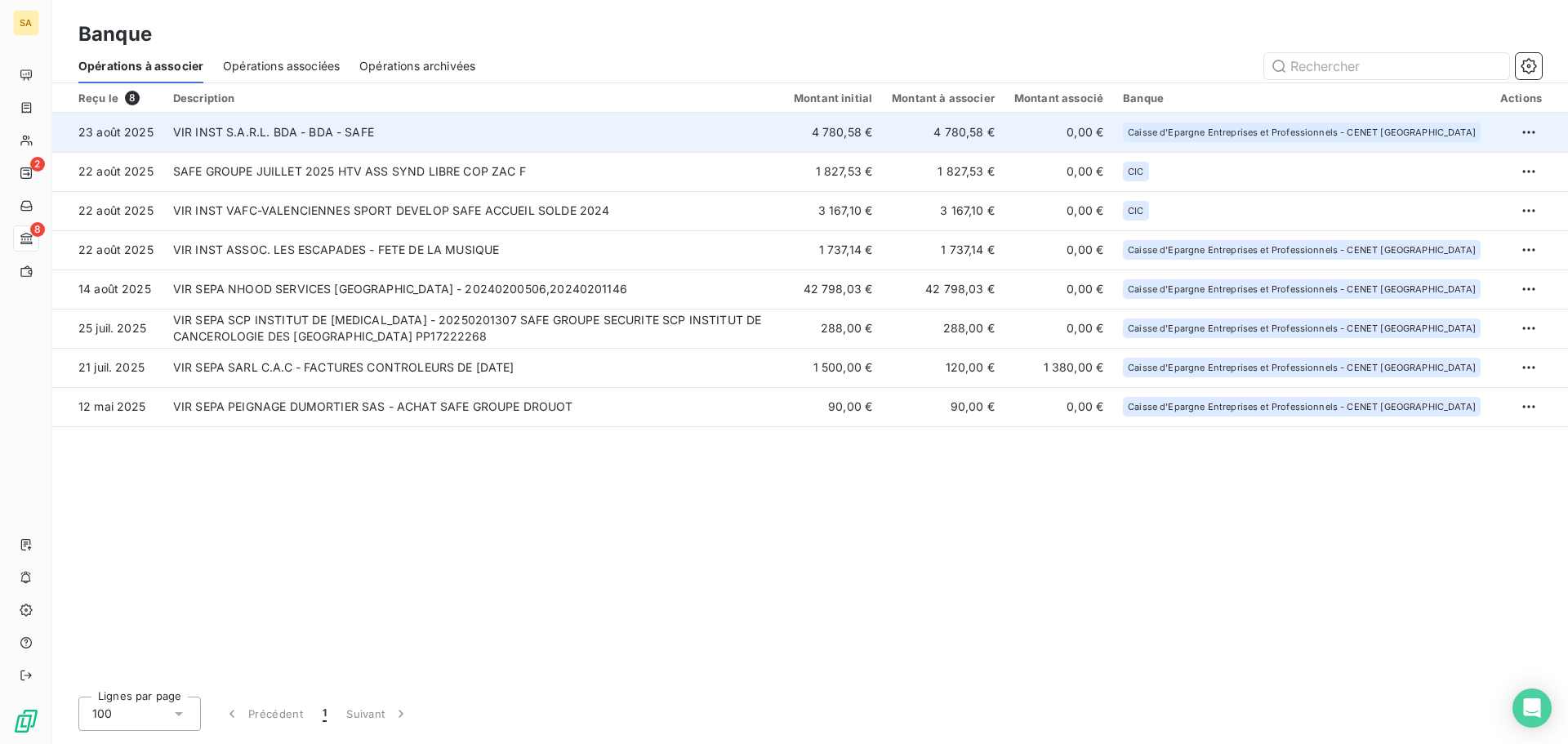
click at [397, 126] on td "VIR INST S.A.R.L. BDA - BDA - SAFE" at bounding box center [473, 131] width 621 height 39
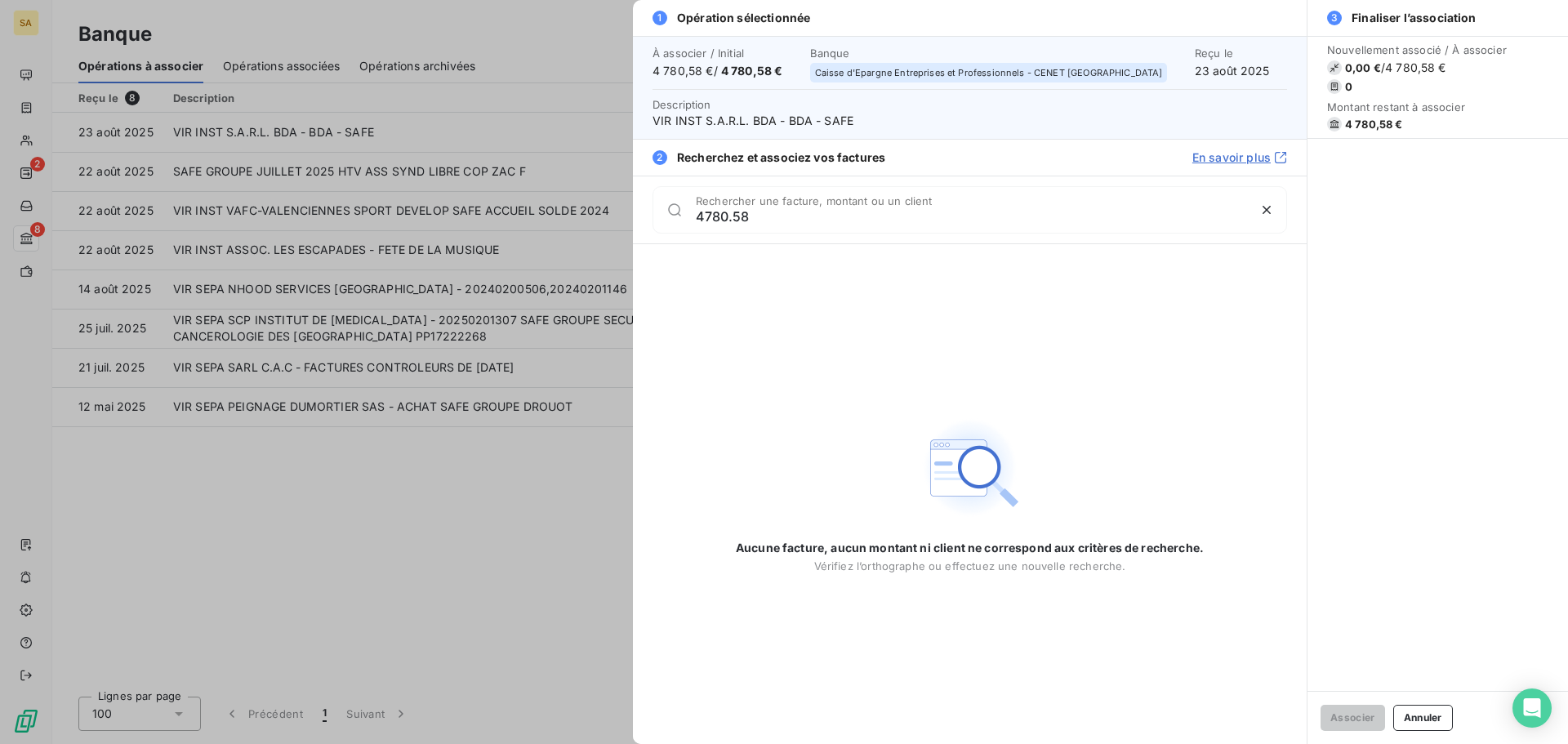
drag, startPoint x: 787, startPoint y: 220, endPoint x: 509, endPoint y: 228, distance: 278.1
click at [509, 743] on div "1 Opération sélectionnée À associer / Initial 4 780,58 € / 4 780,58 € Banque Ca…" at bounding box center [784, 744] width 1568 height 0
type input "B"
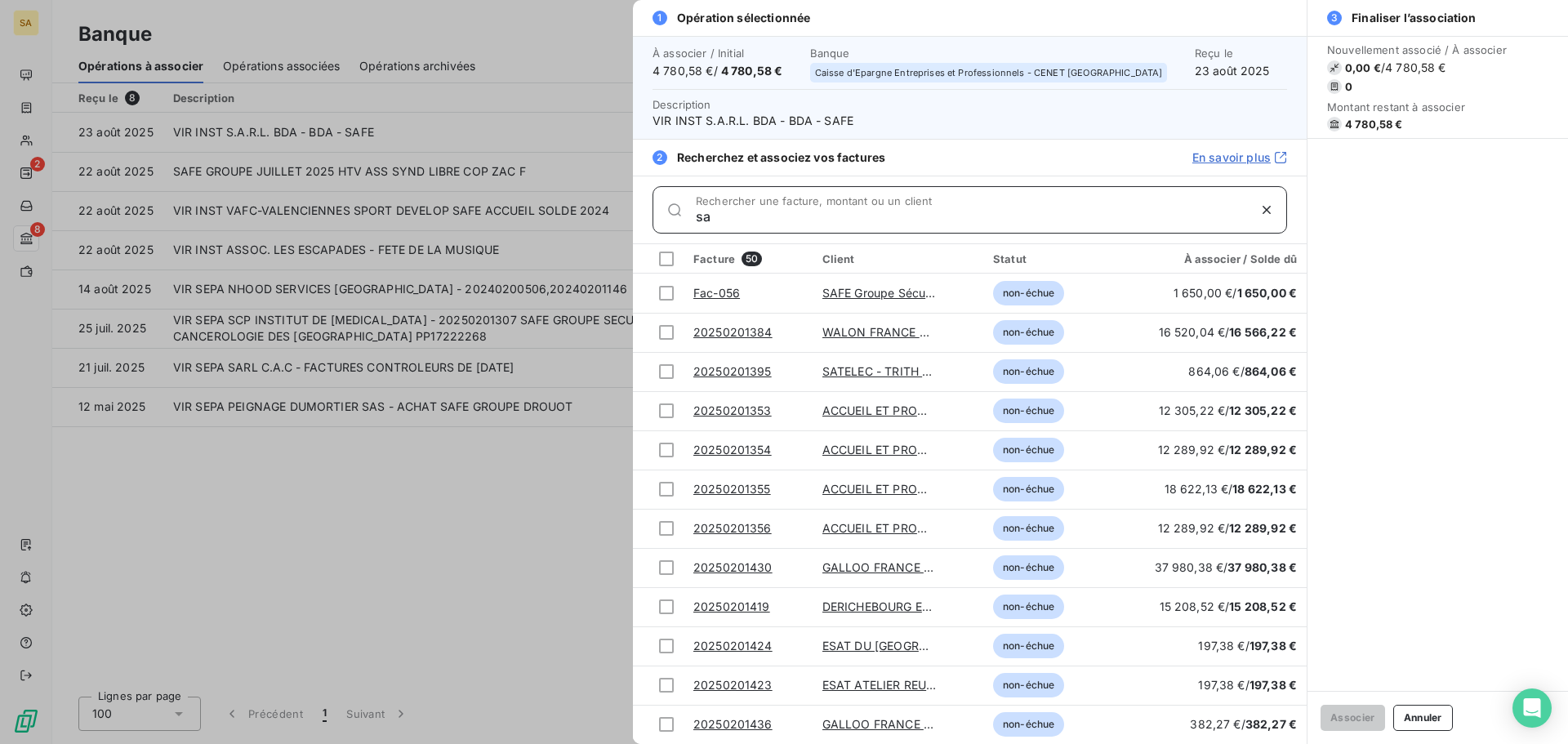
type input "s"
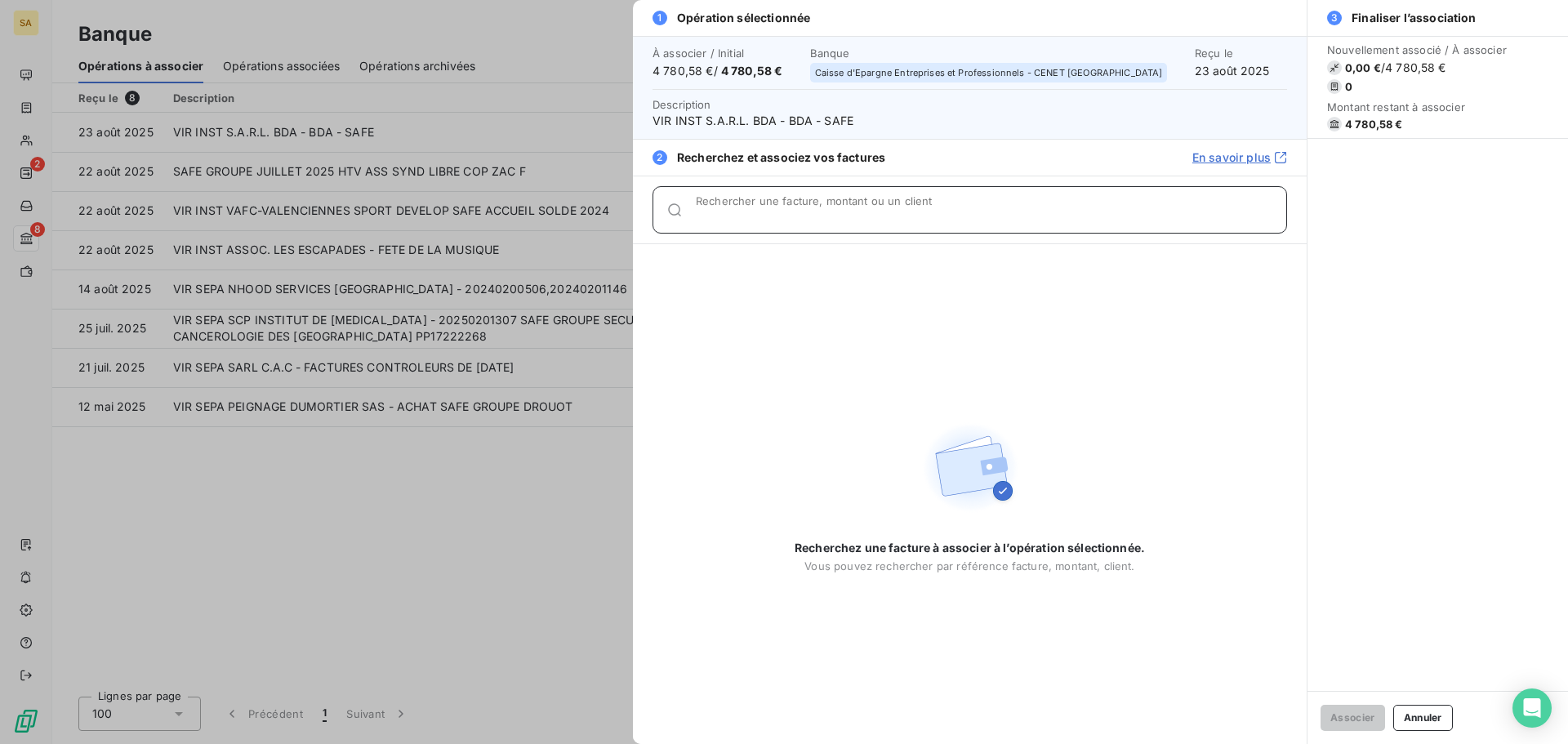
type input "o"
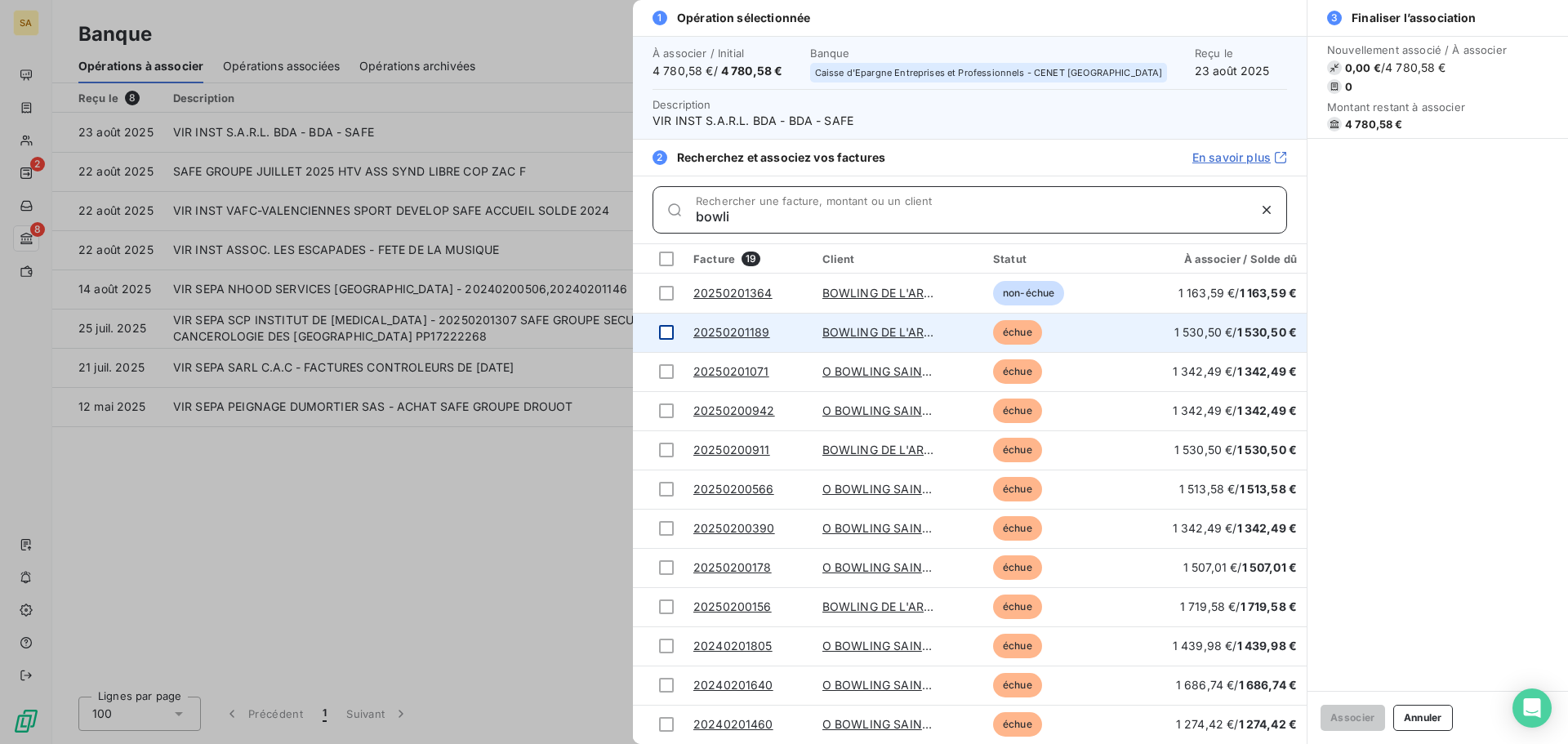
type input "bowli"
click at [664, 335] on div at bounding box center [666, 332] width 15 height 15
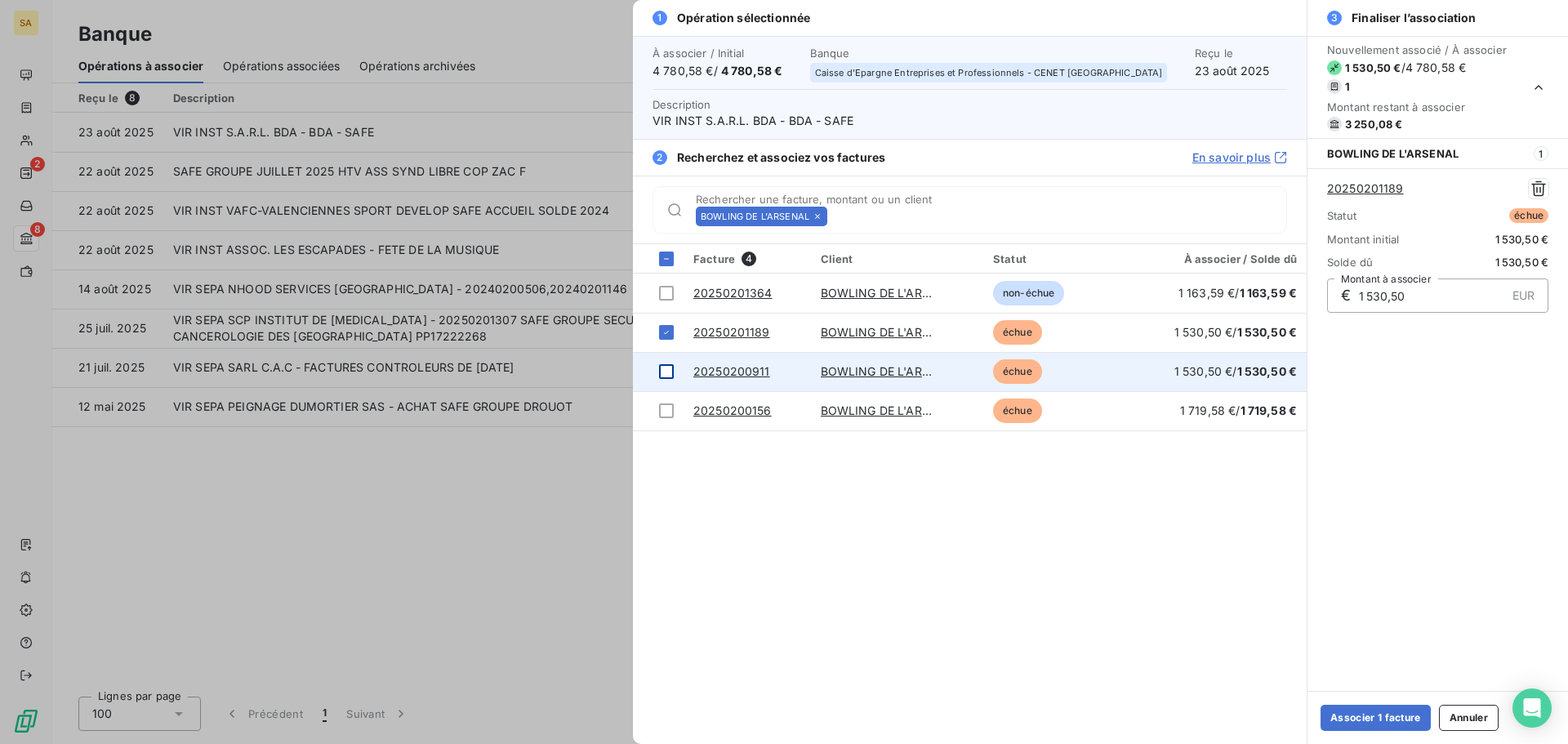
click at [668, 374] on div at bounding box center [666, 372] width 15 height 15
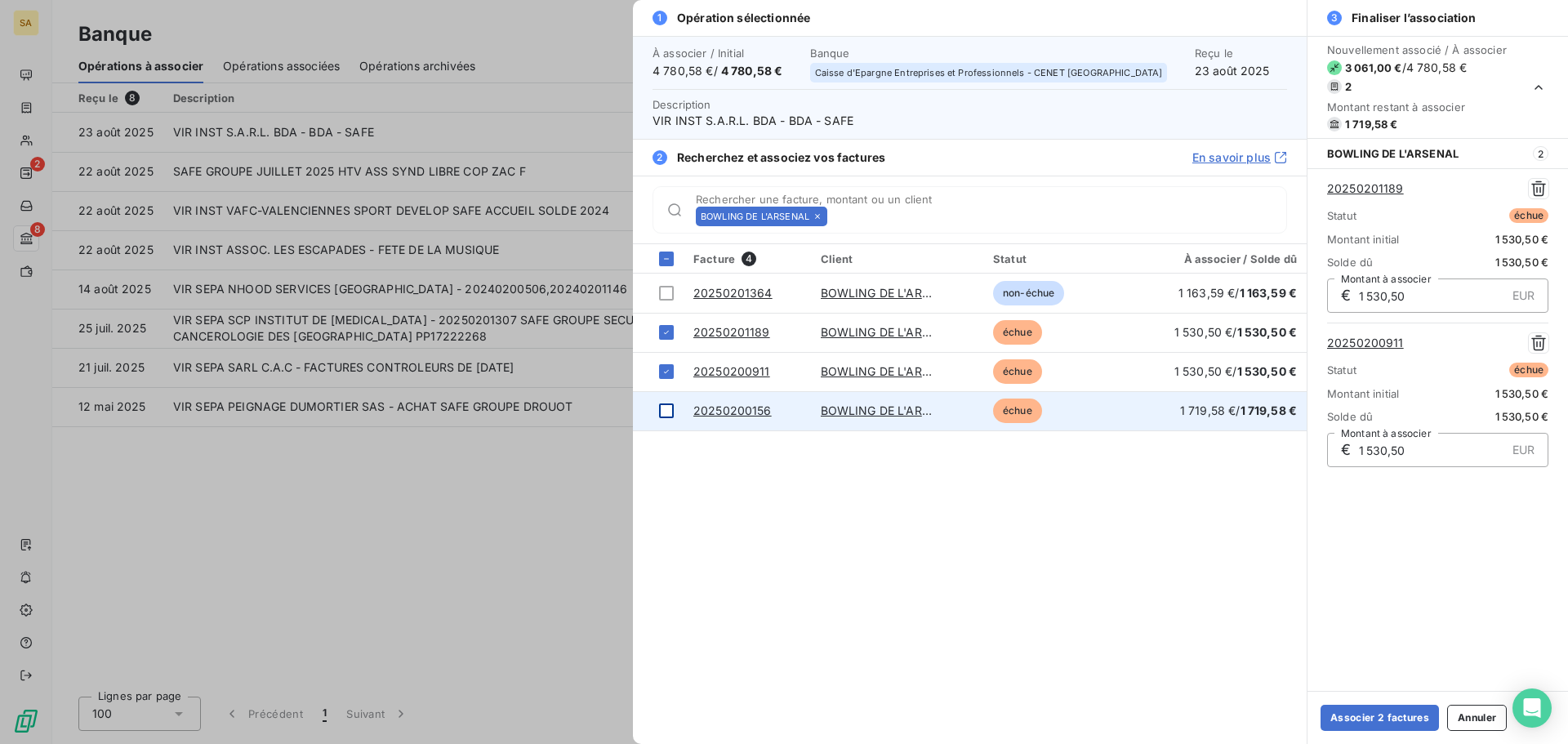
click at [664, 411] on div at bounding box center [666, 410] width 15 height 15
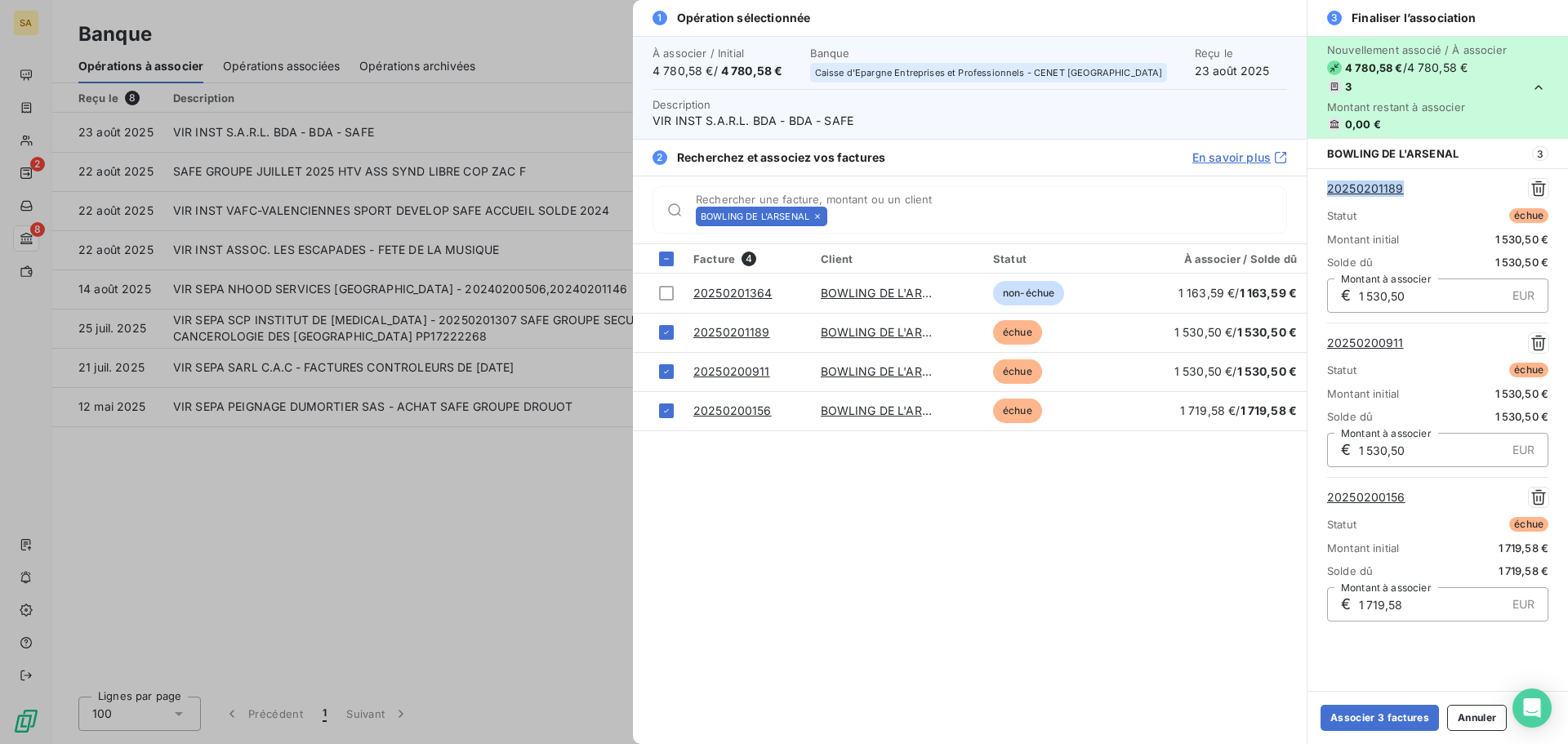
drag, startPoint x: 1412, startPoint y: 193, endPoint x: 1311, endPoint y: 192, distance: 101.0
click at [1311, 192] on div "20250201189 Statut échue Montant initial 1 530,50 € Solde dû 1 530,50 € € 1 530…" at bounding box center [1438, 399] width 260 height 463
copy link "20250201189"
drag, startPoint x: 1412, startPoint y: 350, endPoint x: 1324, endPoint y: 348, distance: 88.0
click at [1324, 348] on div "20250201189 Statut échue Montant initial 1 530,50 € Solde dû 1 530,50 € € 1 530…" at bounding box center [1438, 399] width 260 height 463
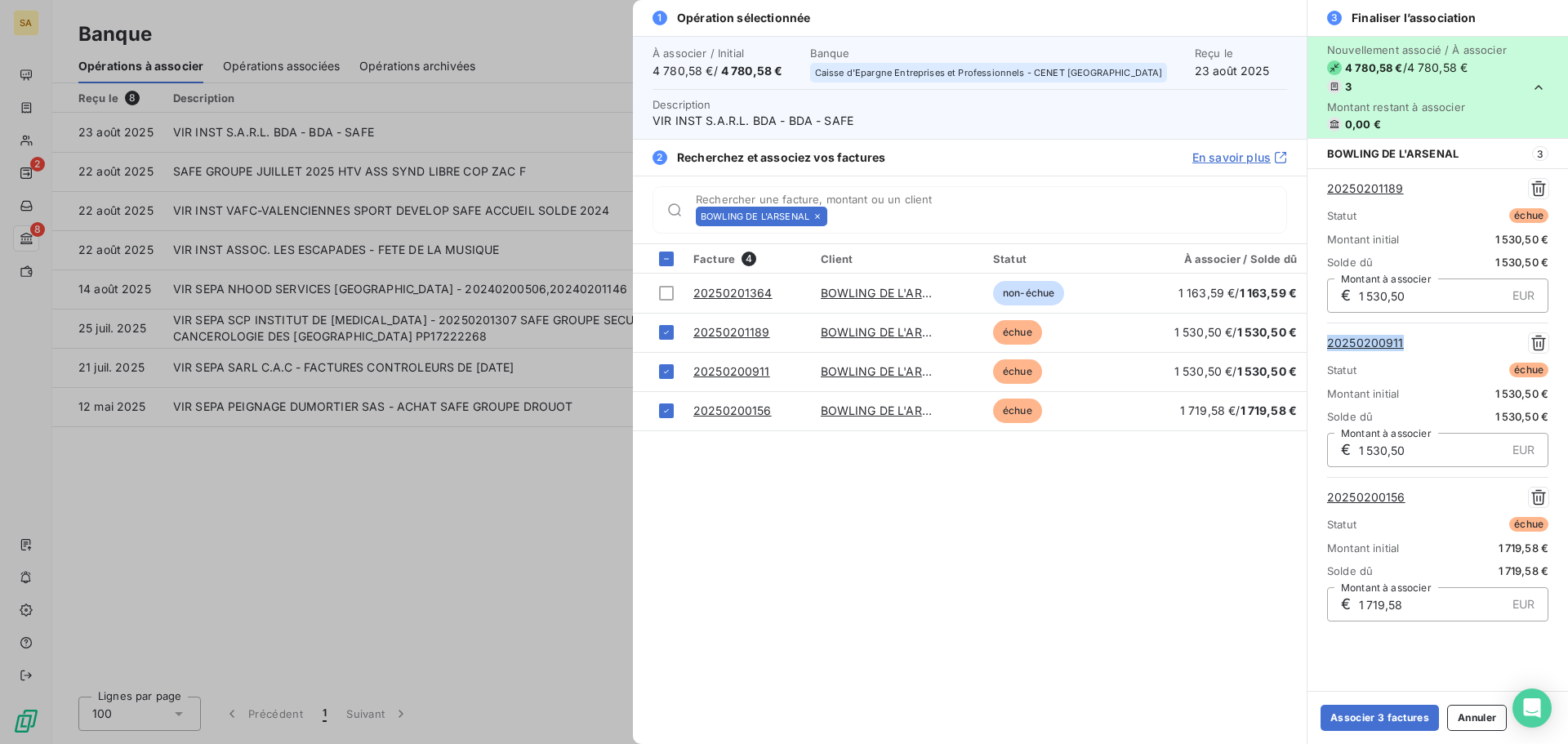
copy link "20250200911"
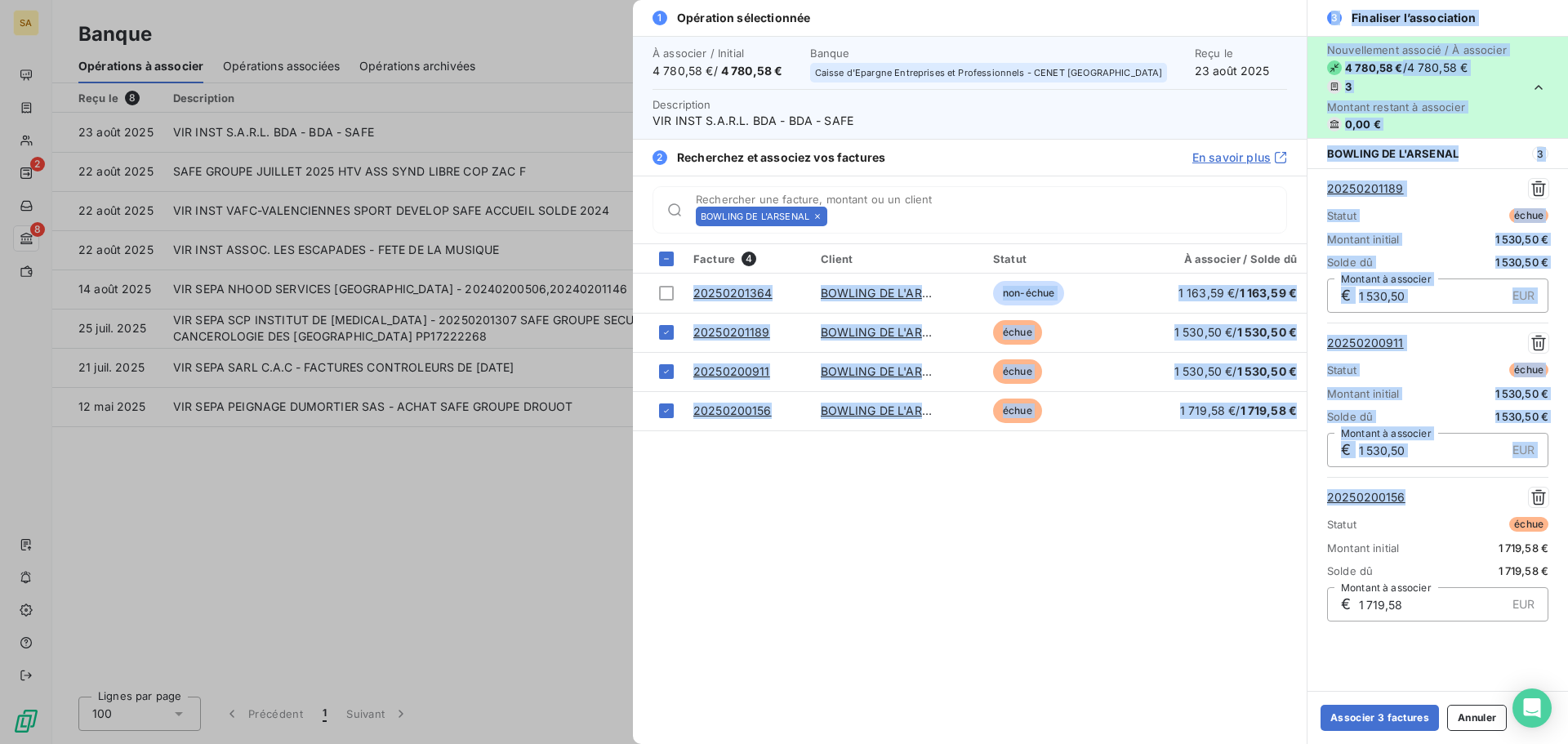
drag, startPoint x: 1416, startPoint y: 503, endPoint x: 1267, endPoint y: 498, distance: 149.1
click at [1267, 498] on div "1 Opération sélectionnée À associer / Initial 4 780,58 € / 4 780,58 € Banque Ca…" at bounding box center [1100, 372] width 935 height 744
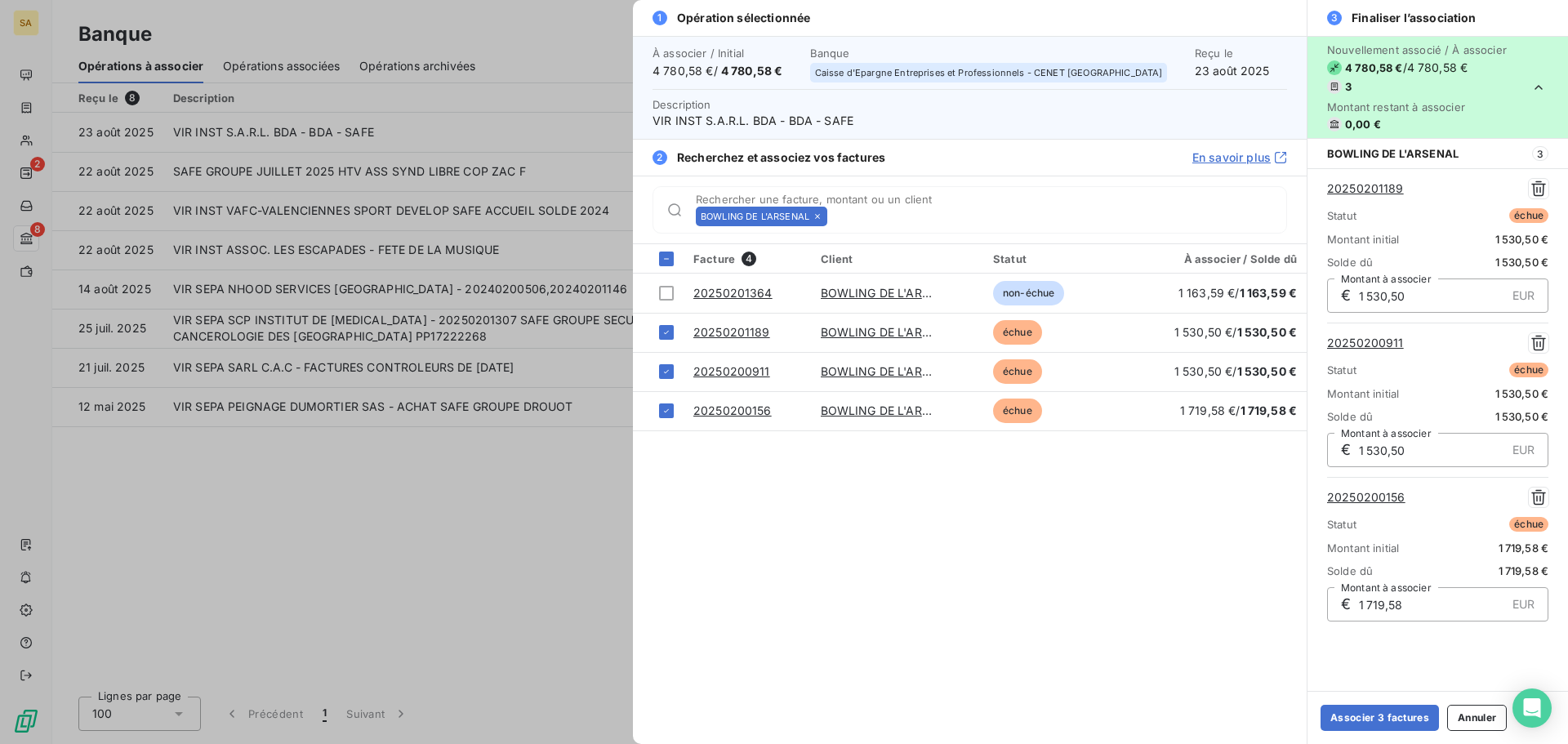
click at [1474, 512] on div "20250200156 Statut échue Montant initial 1 719,58 € Solde dû 1 719,58 € € 1 719…" at bounding box center [1438, 554] width 222 height 154
drag, startPoint x: 1451, startPoint y: 504, endPoint x: 1317, endPoint y: 499, distance: 134.1
click at [1317, 499] on div "20250201189 Statut échue Montant initial 1 530,50 € Solde dû 1 530,50 € € 1 530…" at bounding box center [1438, 399] width 260 height 463
copy link "20250200156"
click at [1382, 723] on button "Associer 3 factures" at bounding box center [1379, 717] width 118 height 26
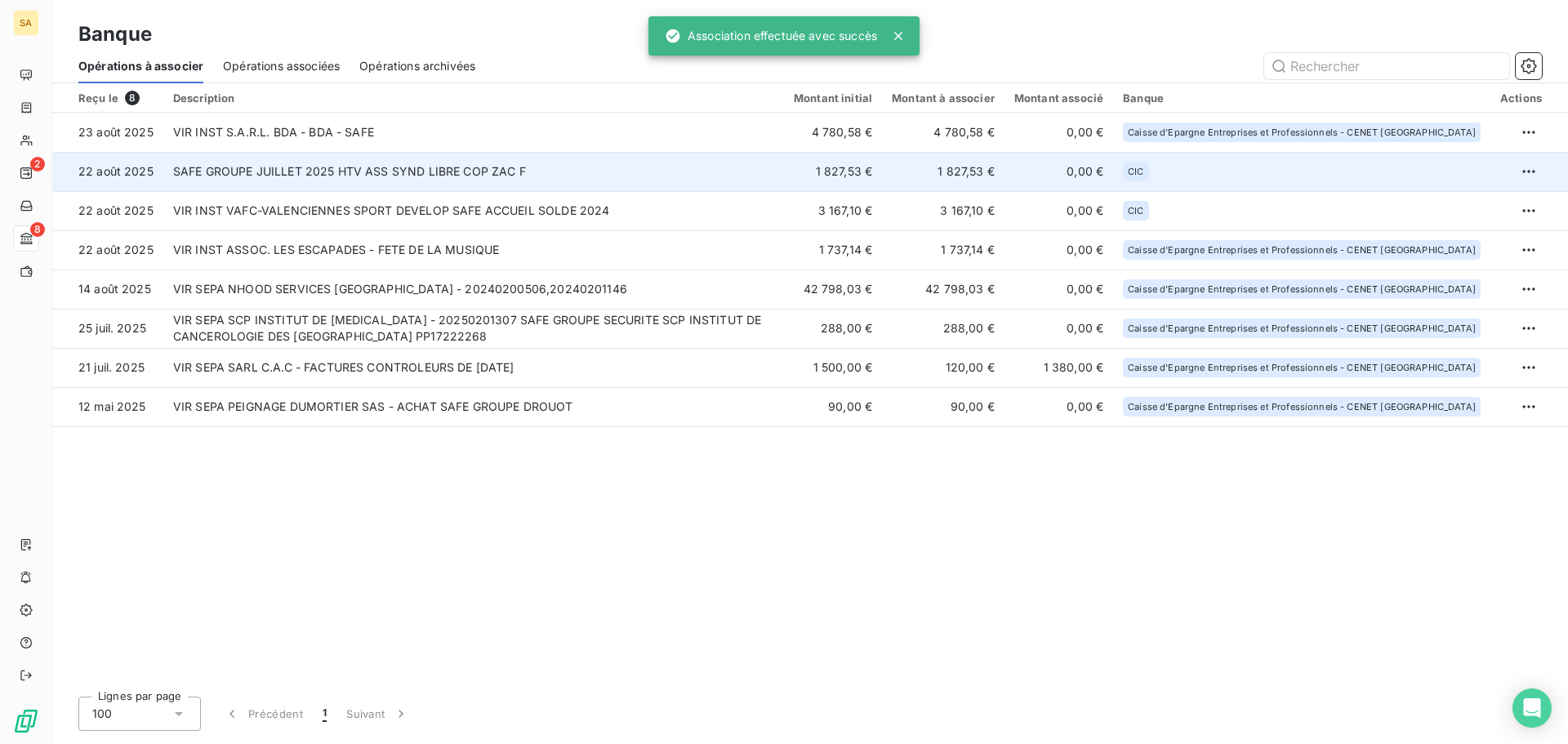
click at [356, 169] on td "SAFE GROUPE JUILLET 2025 HTV ASS SYND LIBRE COP ZAC F" at bounding box center [473, 171] width 621 height 39
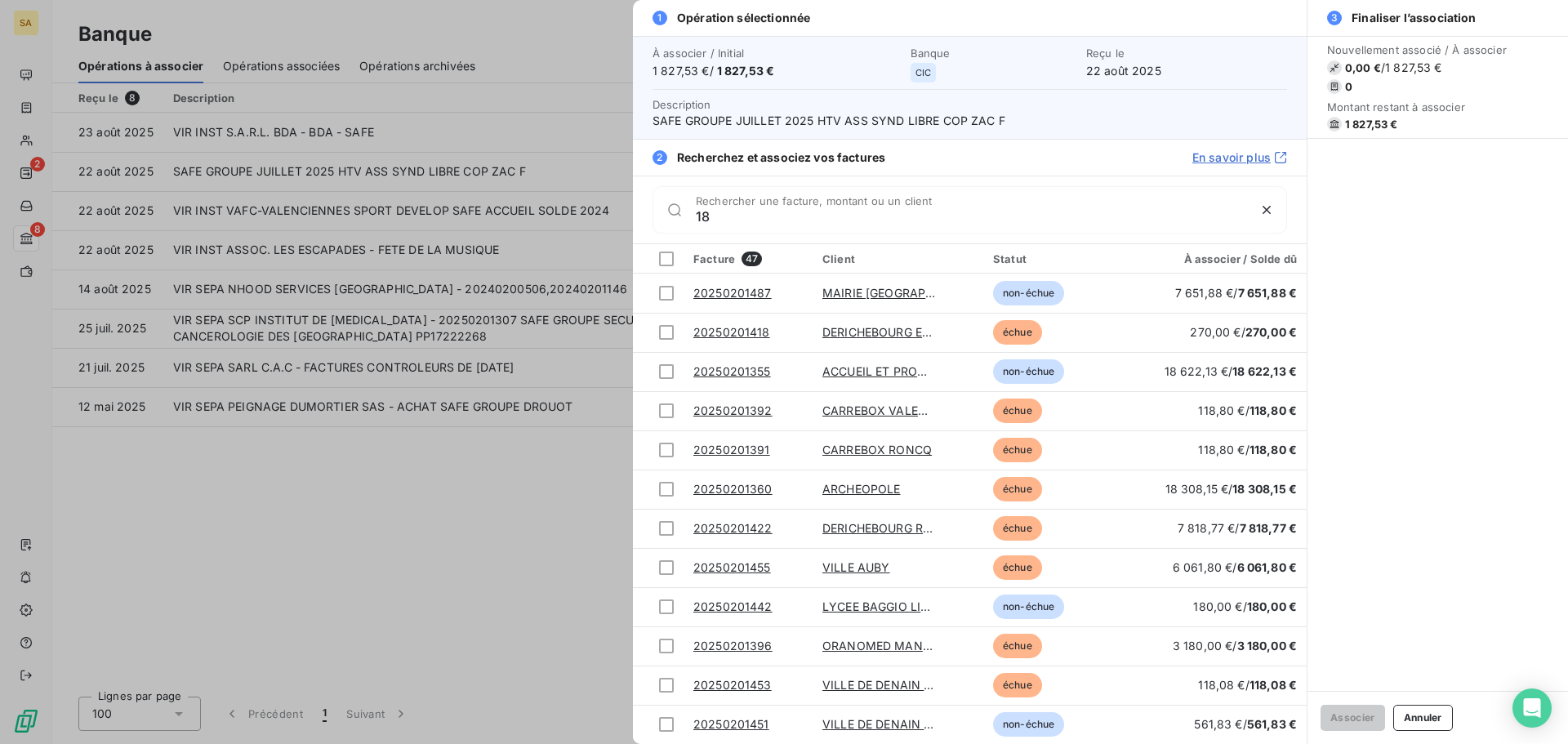
type input "1"
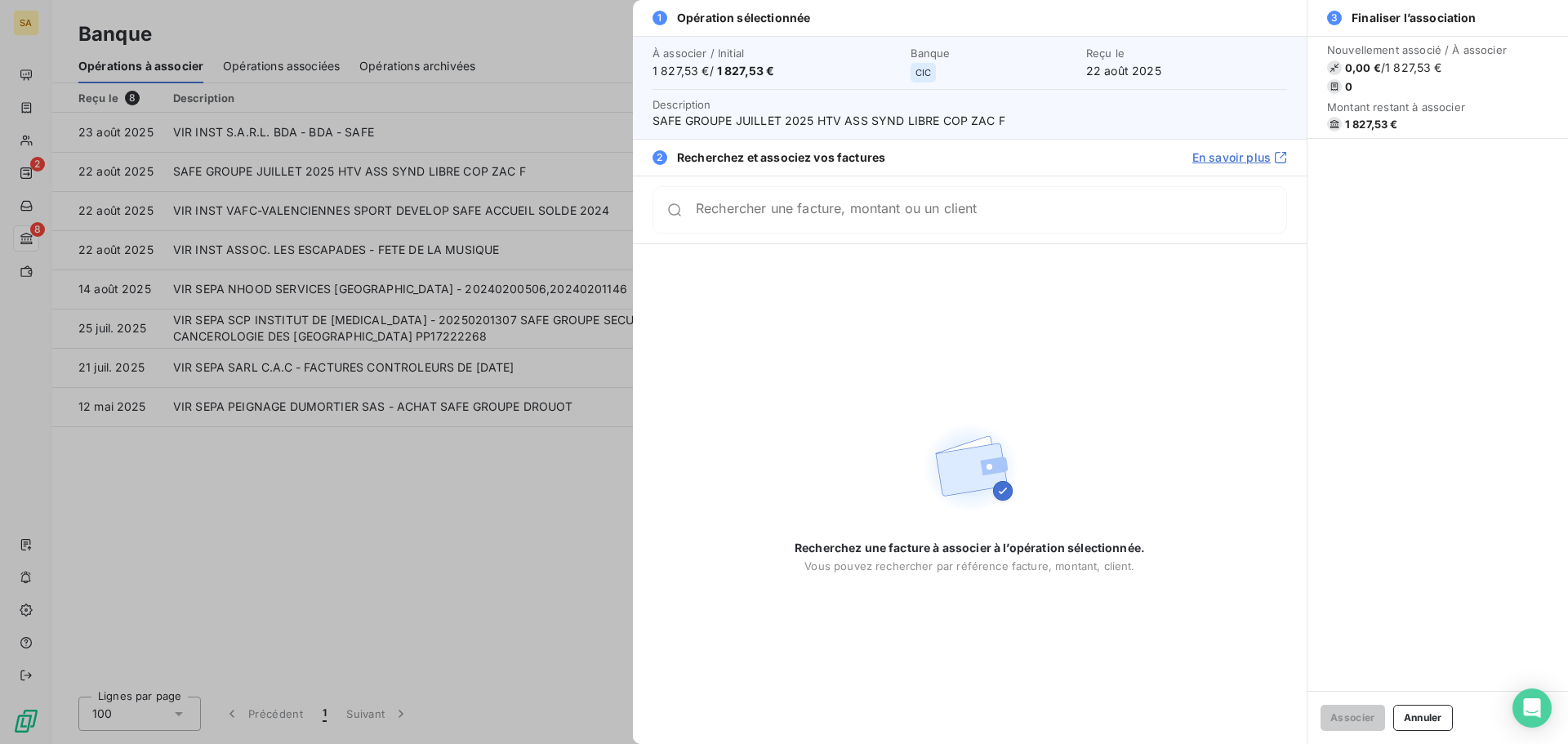
click at [401, 620] on div at bounding box center [784, 372] width 1568 height 744
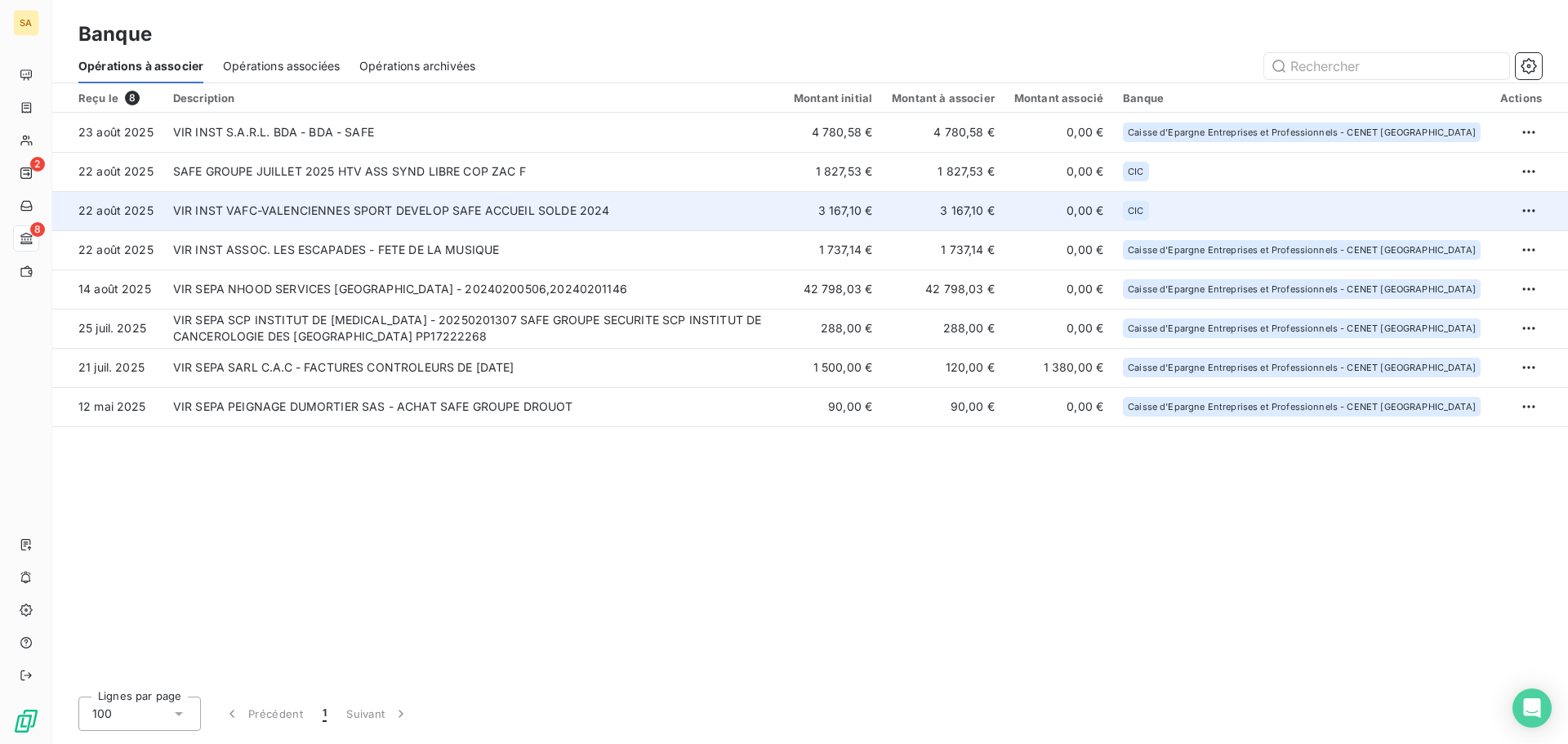
click at [532, 216] on td "VIR INST VAFC-VALENCIENNES SPORT DEVELOP SAFE ACCUEIL SOLDE 2024" at bounding box center [473, 210] width 621 height 39
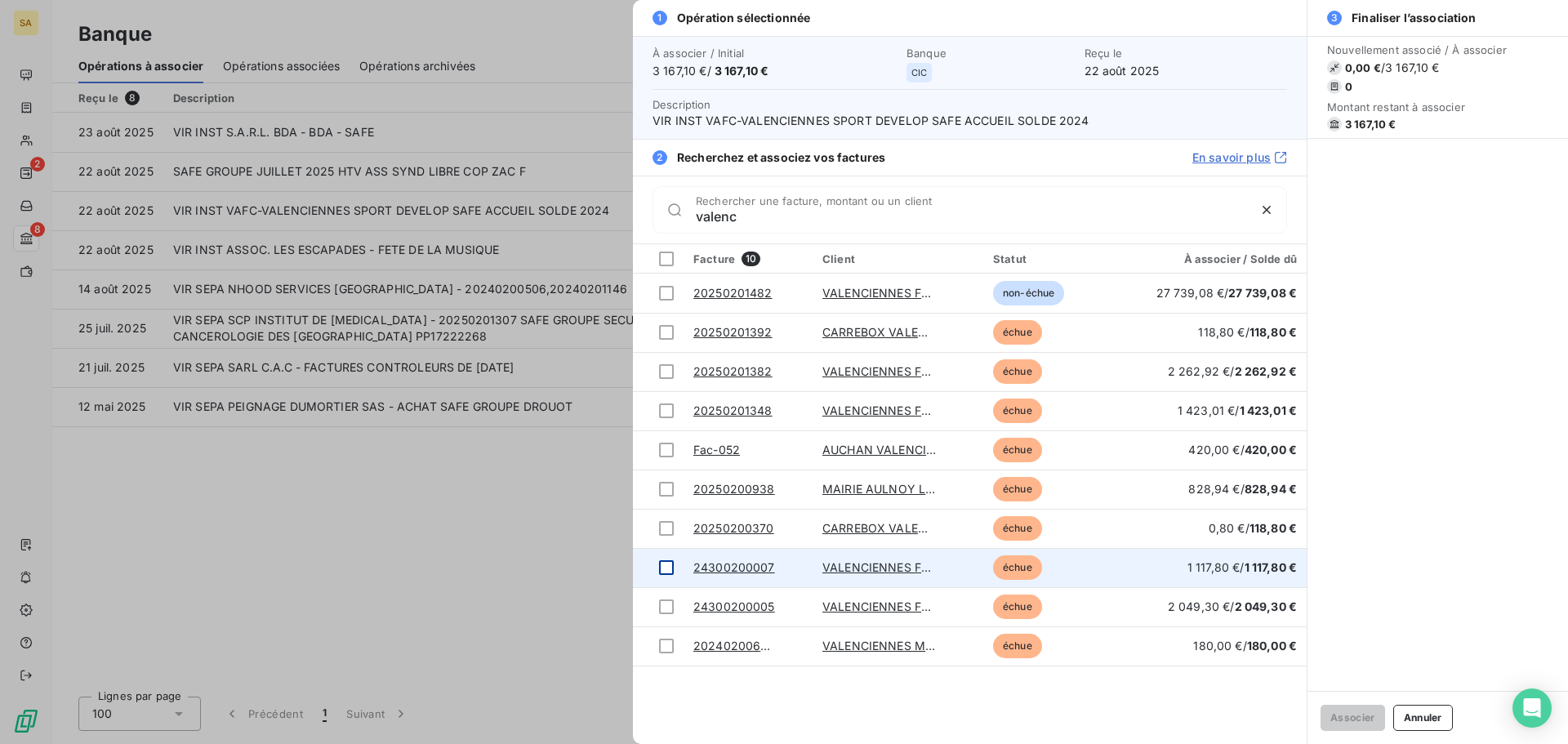
type input "valenc"
click at [670, 572] on div at bounding box center [666, 567] width 15 height 15
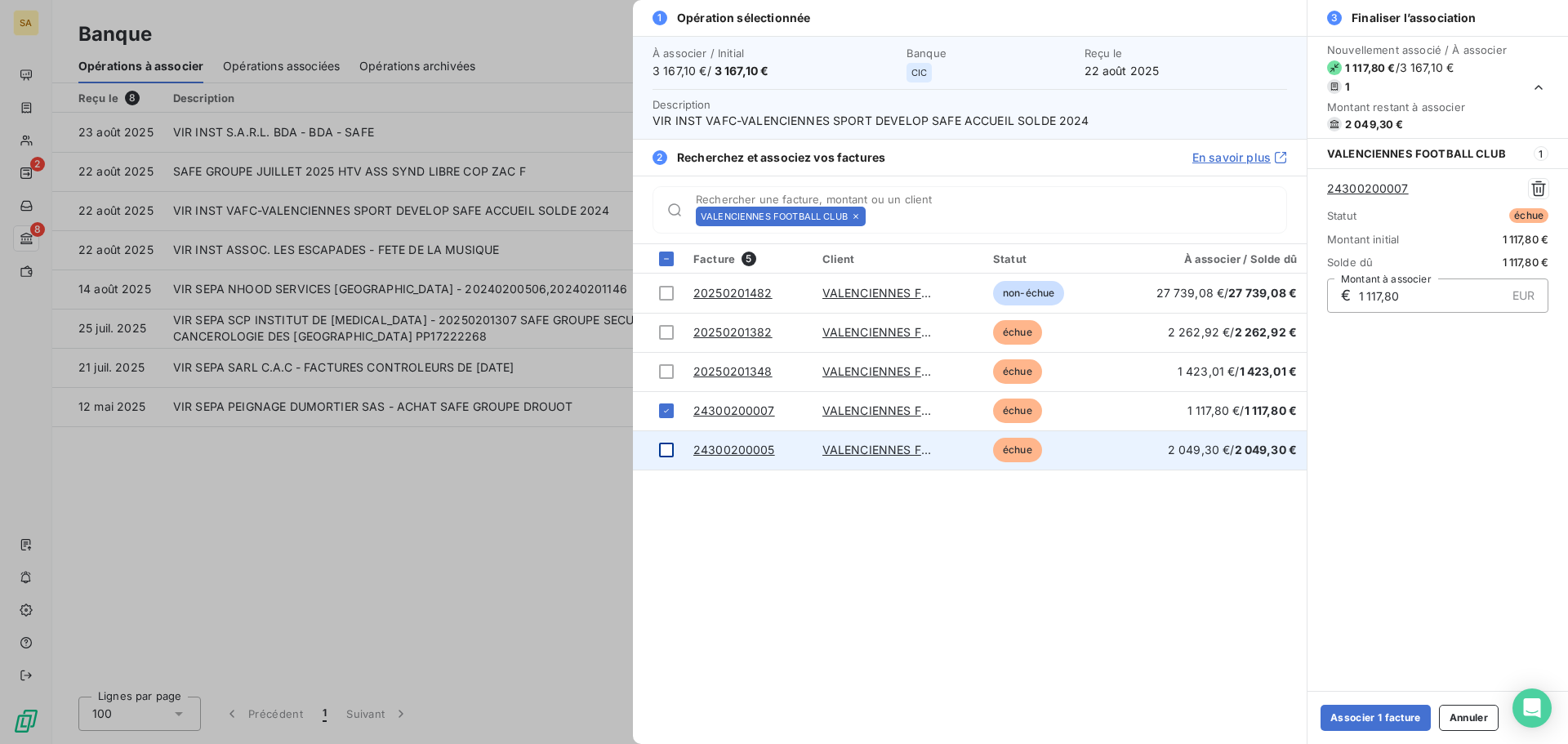
click at [660, 453] on div at bounding box center [666, 450] width 15 height 15
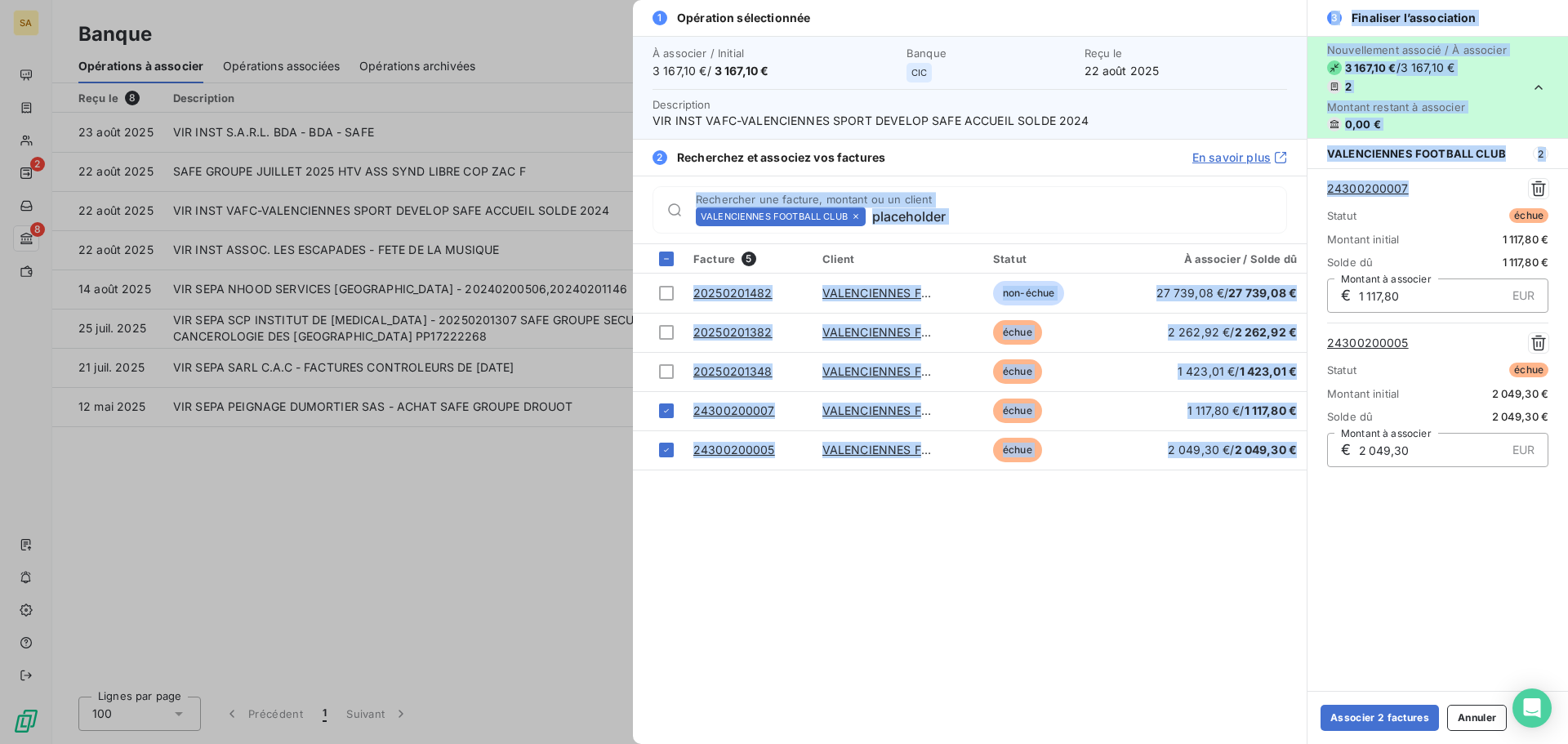
drag, startPoint x: 1418, startPoint y: 191, endPoint x: 1287, endPoint y: 189, distance: 131.0
click at [1287, 189] on div "1 Opération sélectionnée À associer / Initial 3 167,10 € / 3 167,10 € Banque CI…" at bounding box center [1100, 372] width 935 height 744
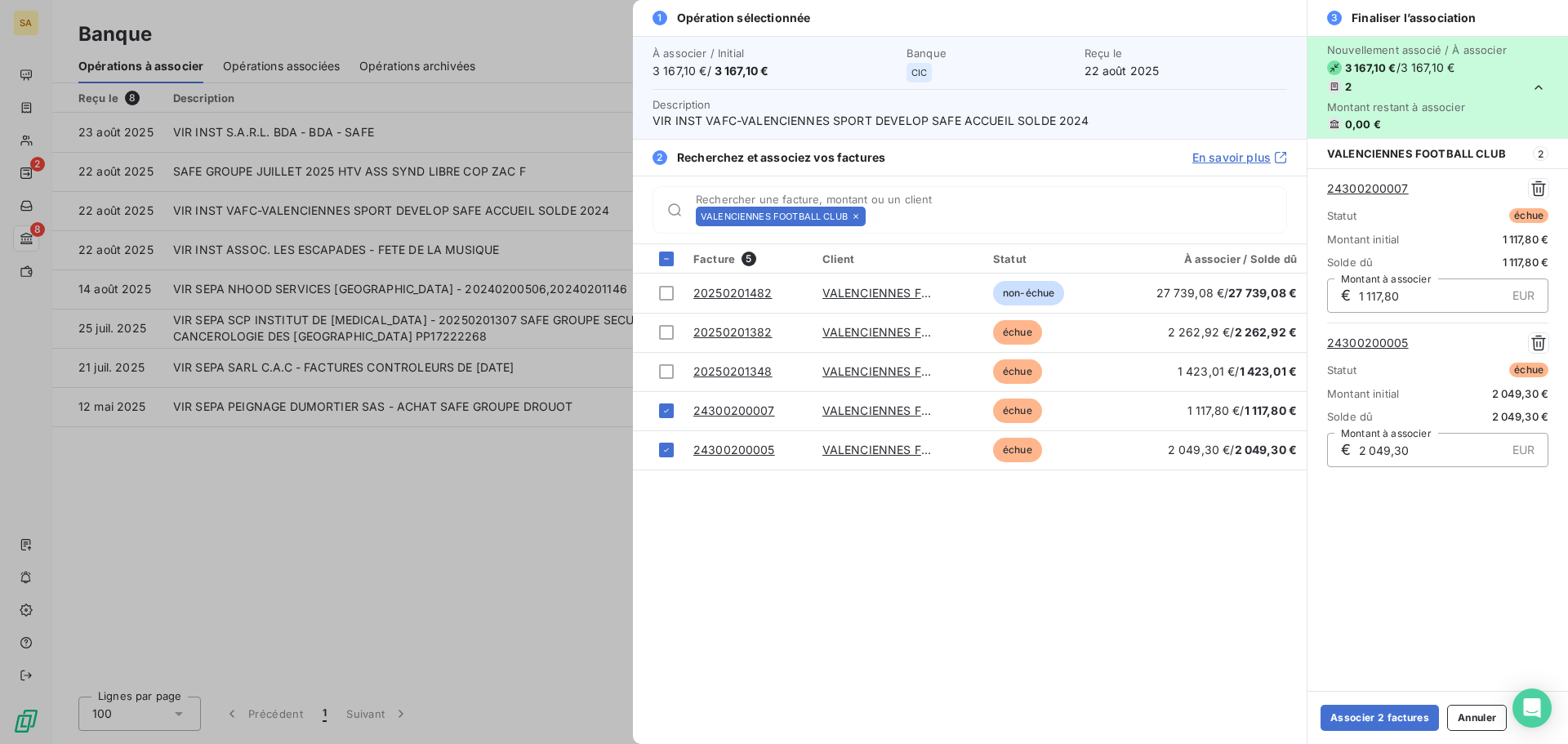
click at [1389, 561] on div "Nouvellement associé / À associer 3 167,10 € / 3 167,10 € 2 Montant restant à a…" at bounding box center [1438, 363] width 260 height 655
drag, startPoint x: 1421, startPoint y: 186, endPoint x: 1316, endPoint y: 174, distance: 105.7
click at [1316, 174] on div "24300200007 Statut échue Montant initial 1 117,80 € Solde dû 1 117,80 € € 1 117…" at bounding box center [1438, 322] width 260 height 309
copy link "24300200007"
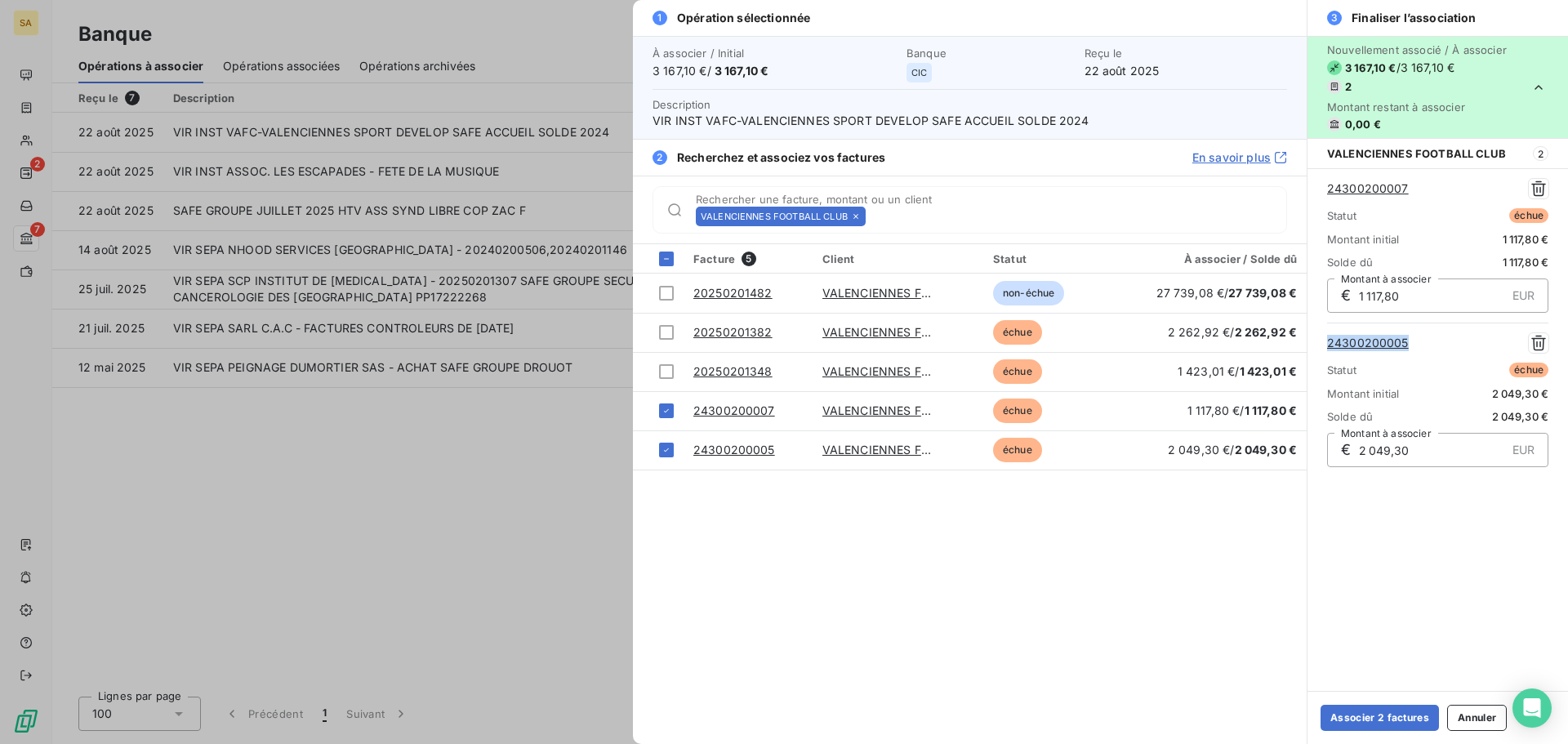
drag, startPoint x: 1422, startPoint y: 339, endPoint x: 1311, endPoint y: 340, distance: 111.0
click at [1311, 340] on div "24300200007 Statut échue Montant initial 1 117,80 € Solde dû 1 117,80 € € 1 117…" at bounding box center [1438, 322] width 260 height 309
copy link "24300200005"
click at [1364, 722] on button "Associer 2 factures" at bounding box center [1379, 717] width 118 height 26
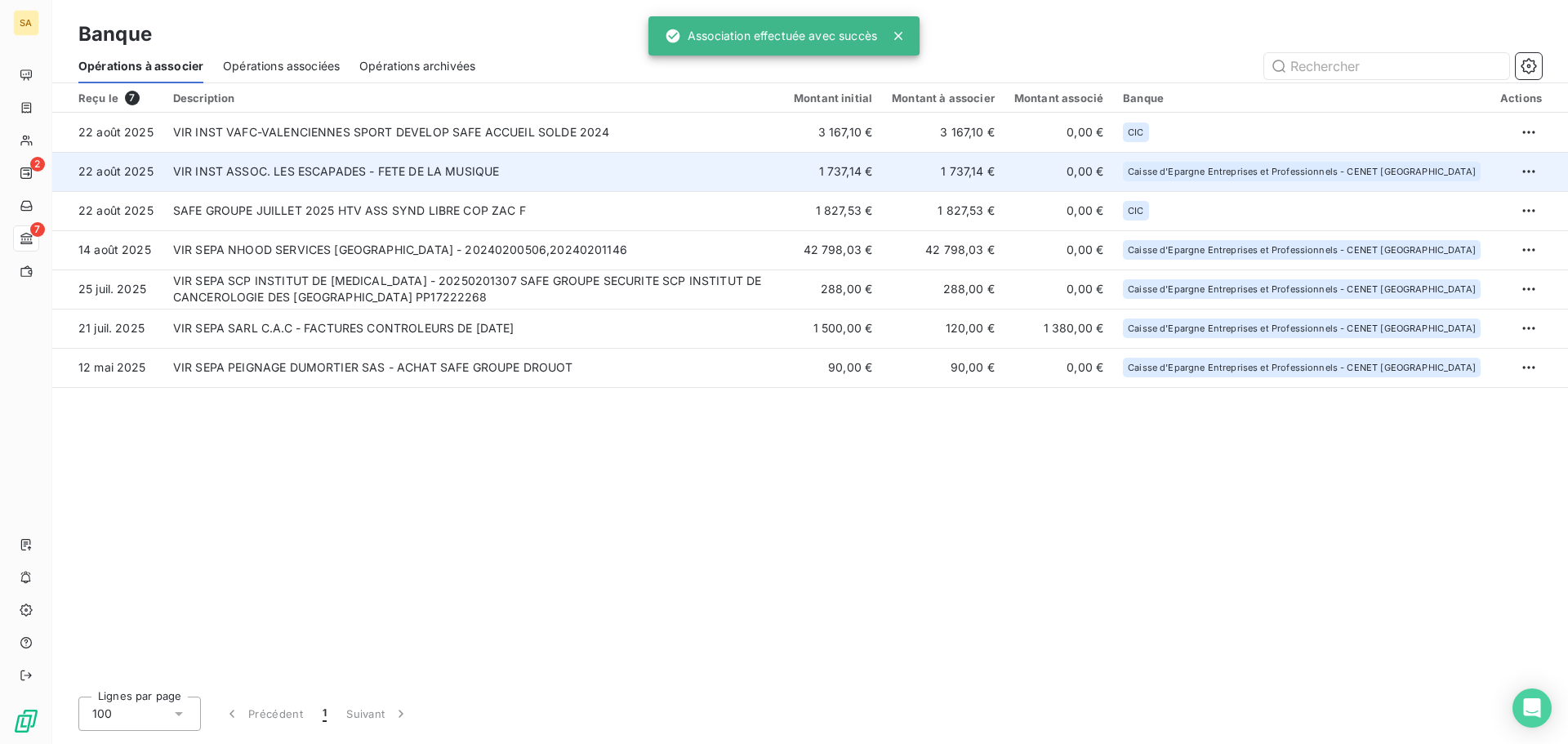
click at [335, 167] on td "VIR INST ASSOC. LES ESCAPADES - FETE DE LA MUSIQUE" at bounding box center [473, 171] width 621 height 39
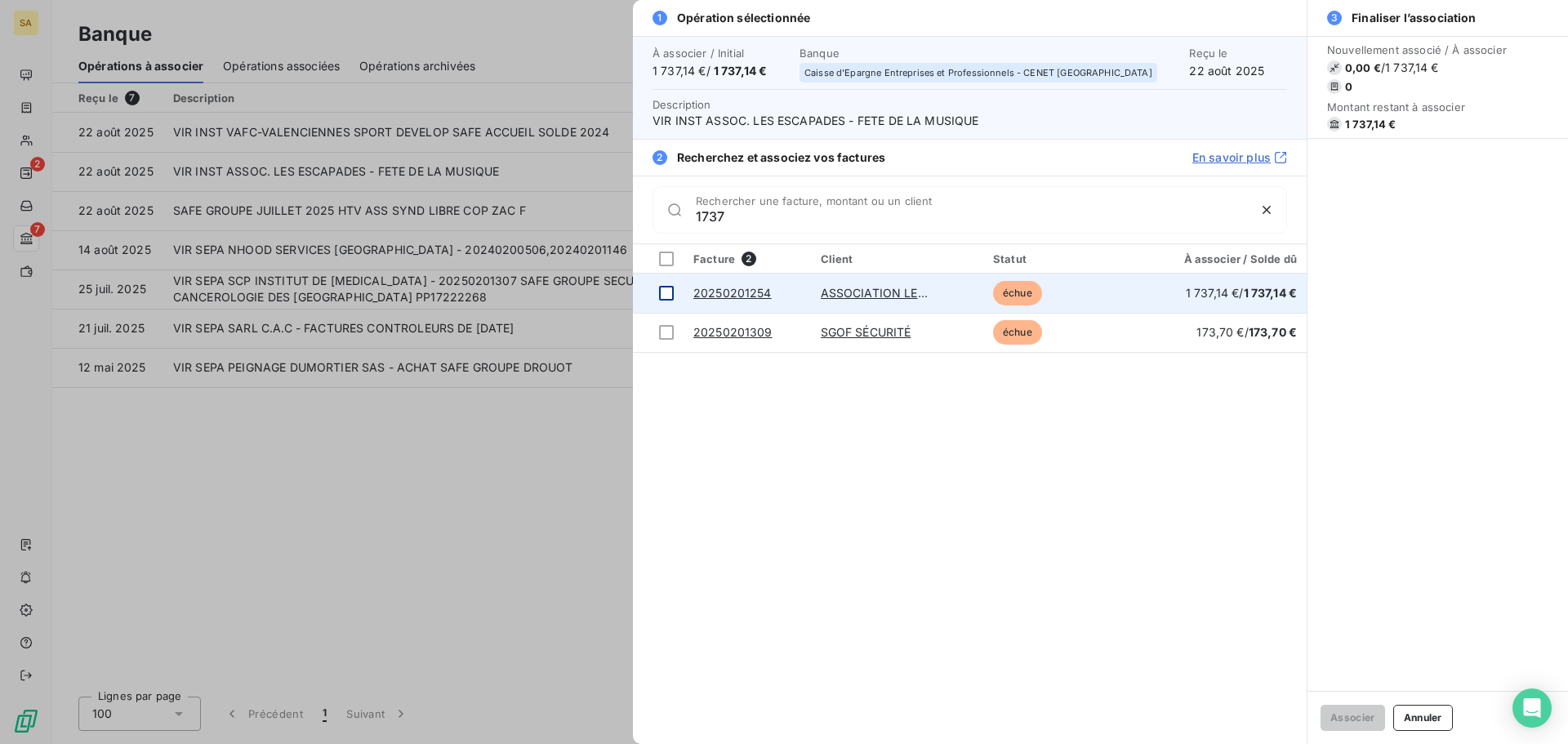
type input "1737"
click at [667, 291] on div at bounding box center [666, 293] width 15 height 15
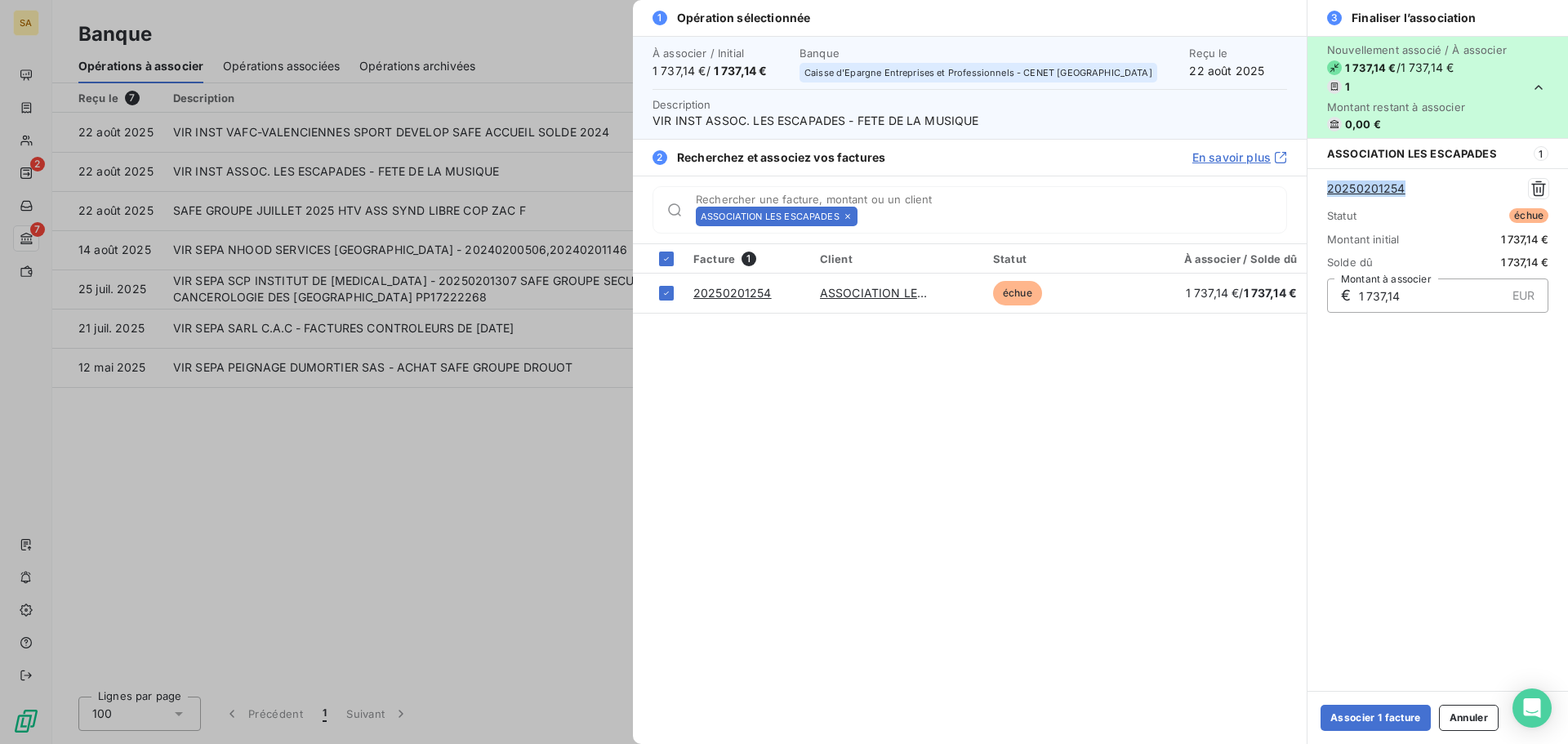
drag, startPoint x: 1409, startPoint y: 187, endPoint x: 1323, endPoint y: 188, distance: 86.0
click at [1323, 188] on div "20250201254 Statut échue Montant initial 1 737,14 € Solde dû 1 737,14 € € 1 737…" at bounding box center [1438, 244] width 260 height 154
copy link "20250201254"
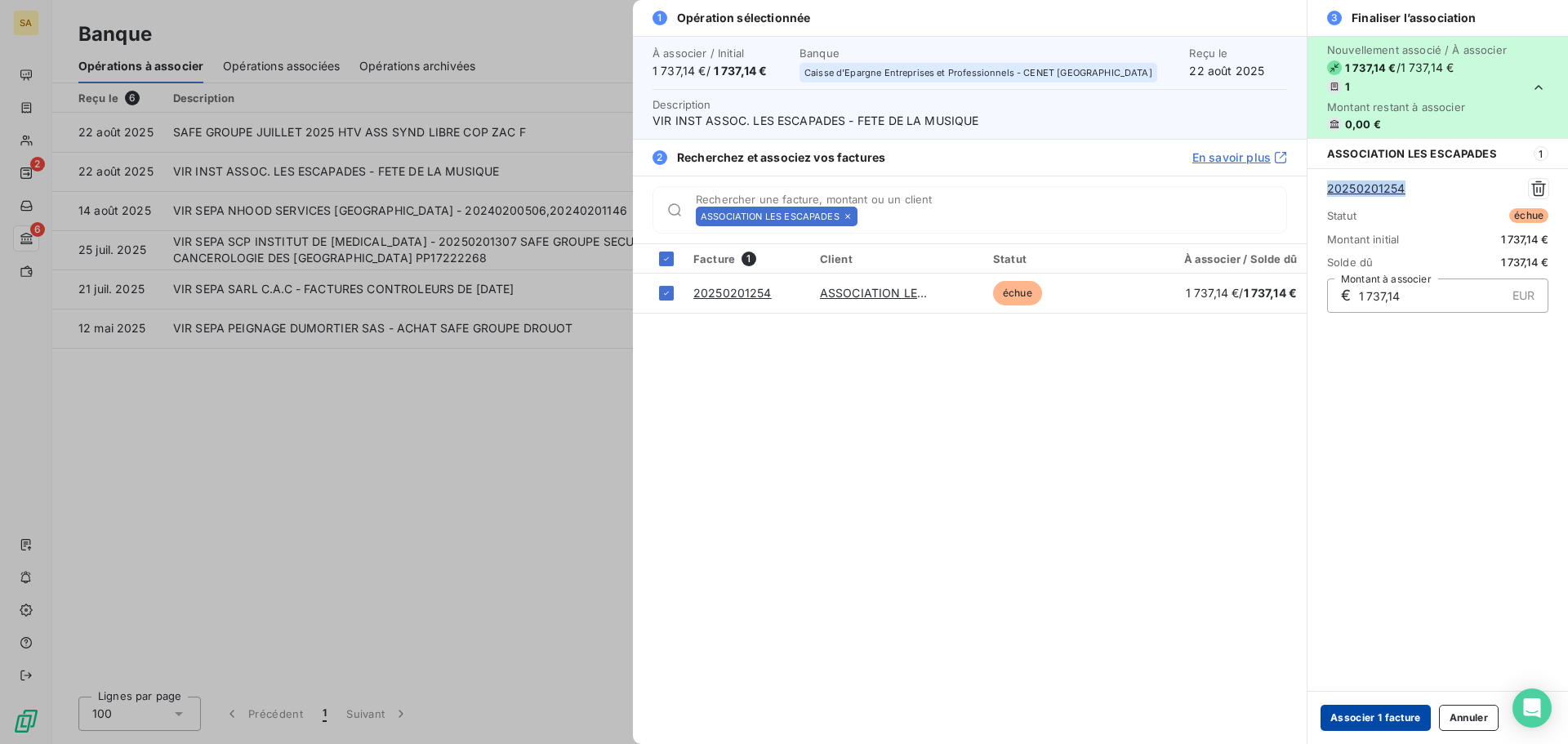
click at [1390, 720] on button "Associer 1 facture" at bounding box center [1375, 717] width 110 height 26
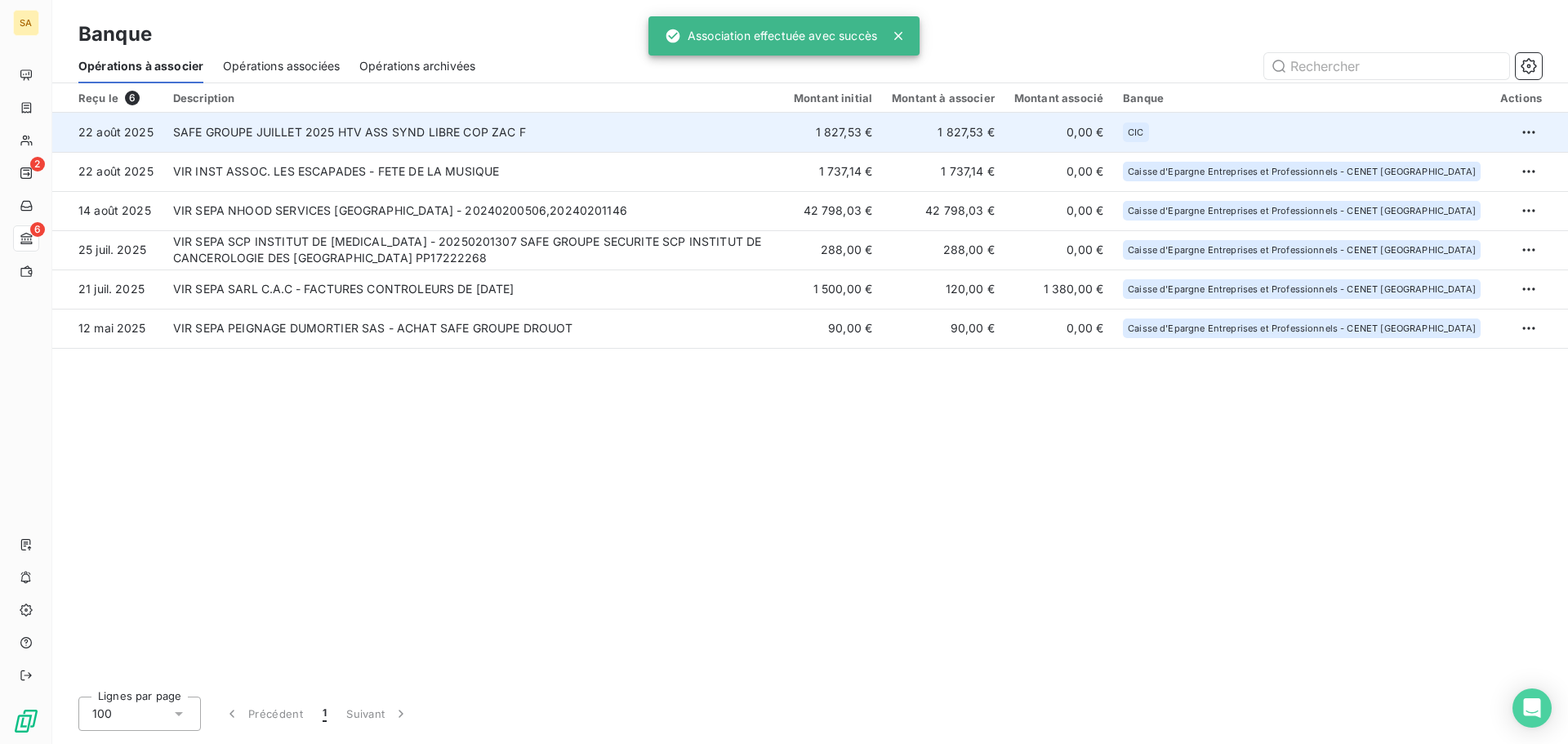
click at [317, 129] on td "SAFE GROUPE JUILLET 2025 HTV ASS SYND LIBRE COP ZAC F" at bounding box center [473, 131] width 621 height 39
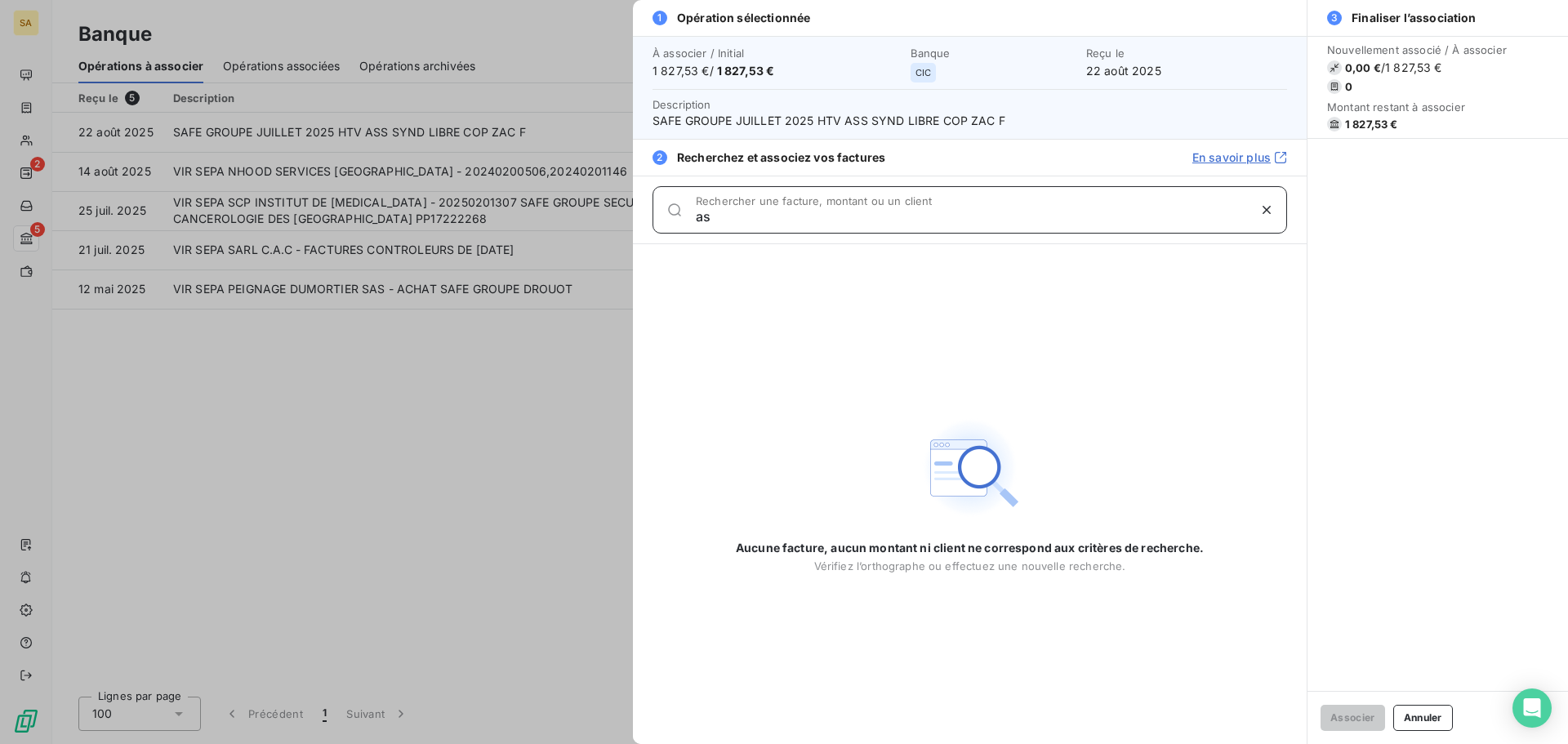
type input "a"
drag, startPoint x: 727, startPoint y: 216, endPoint x: 440, endPoint y: 231, distance: 287.4
click at [440, 743] on div "1 Opération sélectionnée À associer / Initial 1 827,53 € / 1 827,53 € Banque CI…" at bounding box center [784, 744] width 1568 height 0
type input "z"
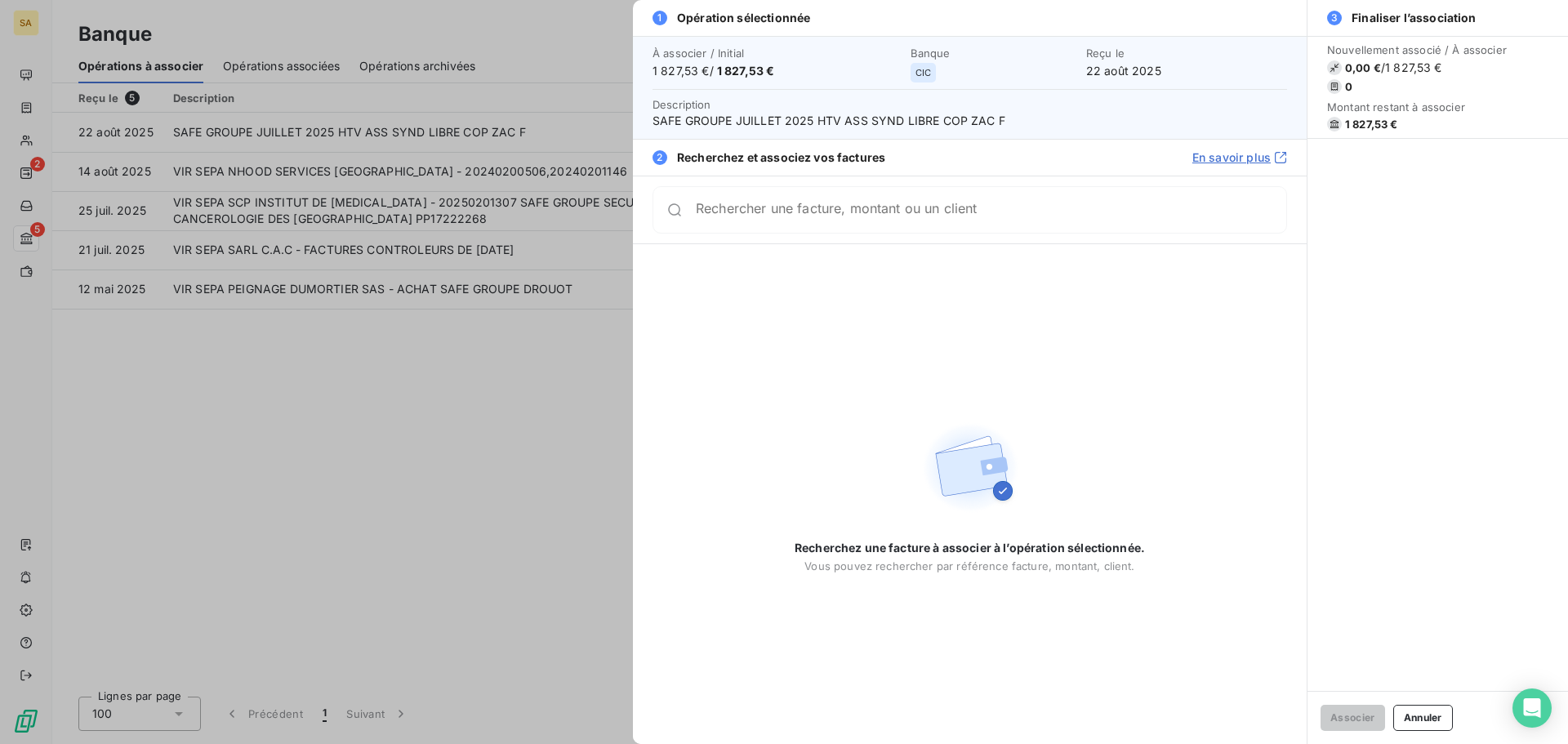
click at [31, 109] on div at bounding box center [784, 372] width 1568 height 744
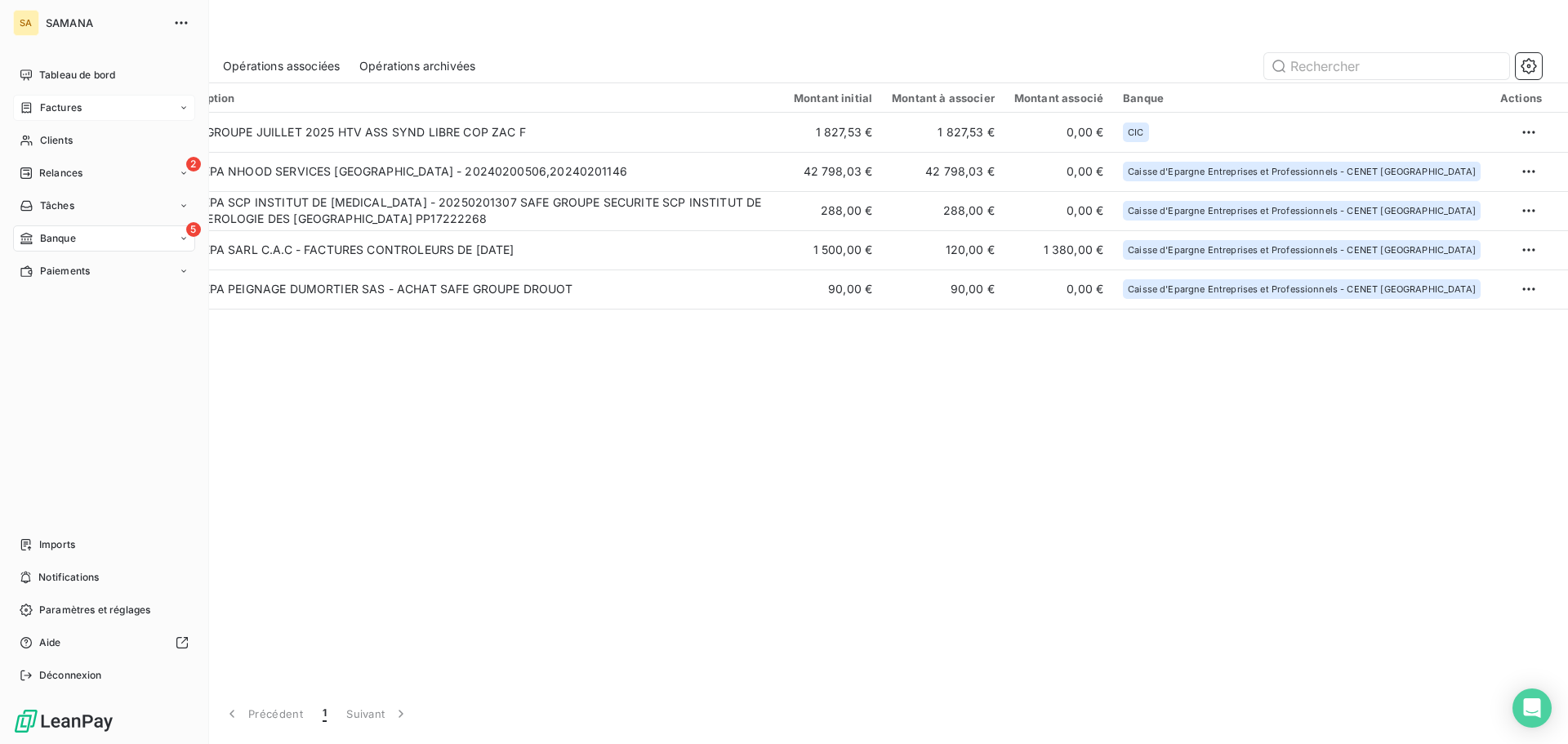
click at [31, 109] on icon at bounding box center [27, 107] width 10 height 11
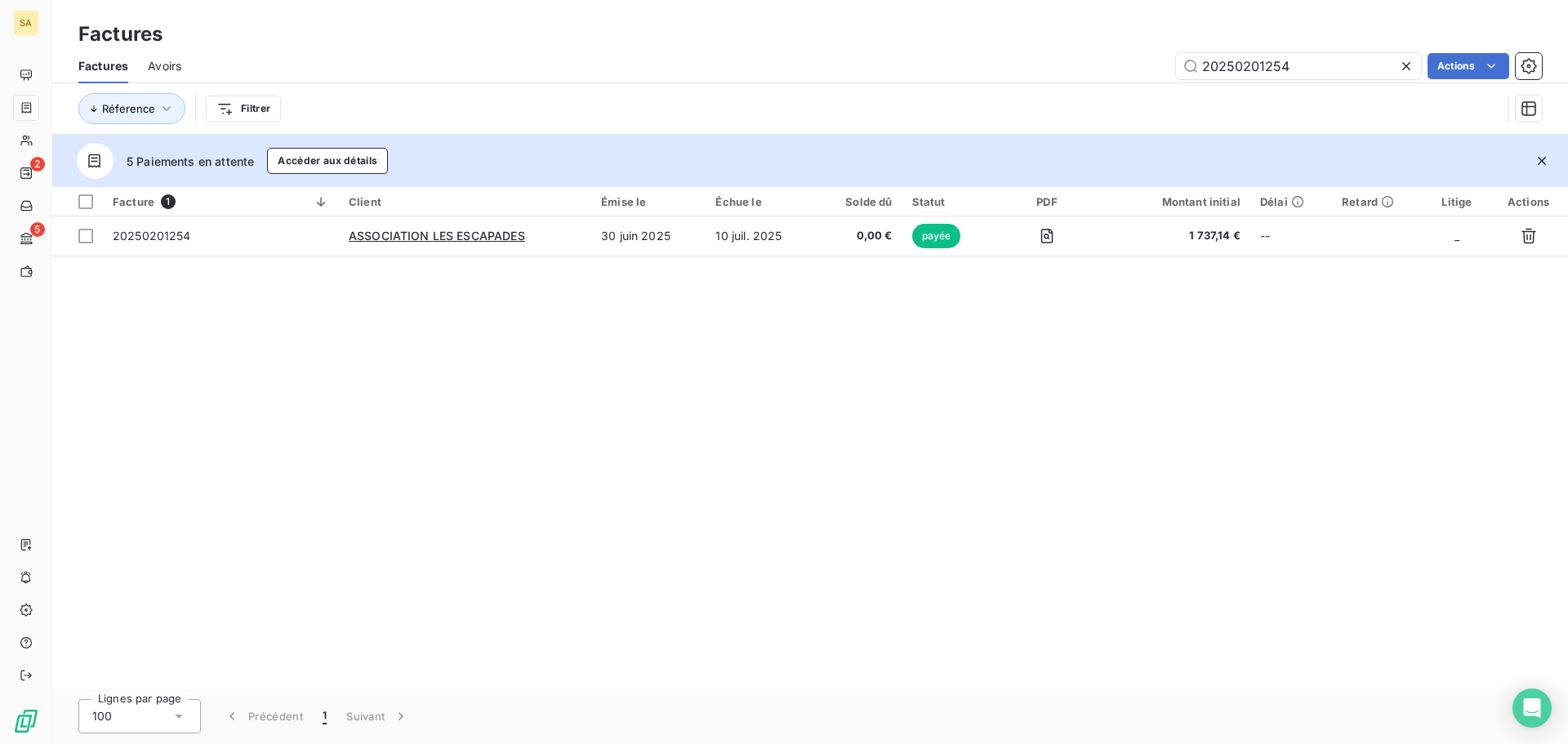
click at [1405, 67] on icon at bounding box center [1406, 66] width 8 height 8
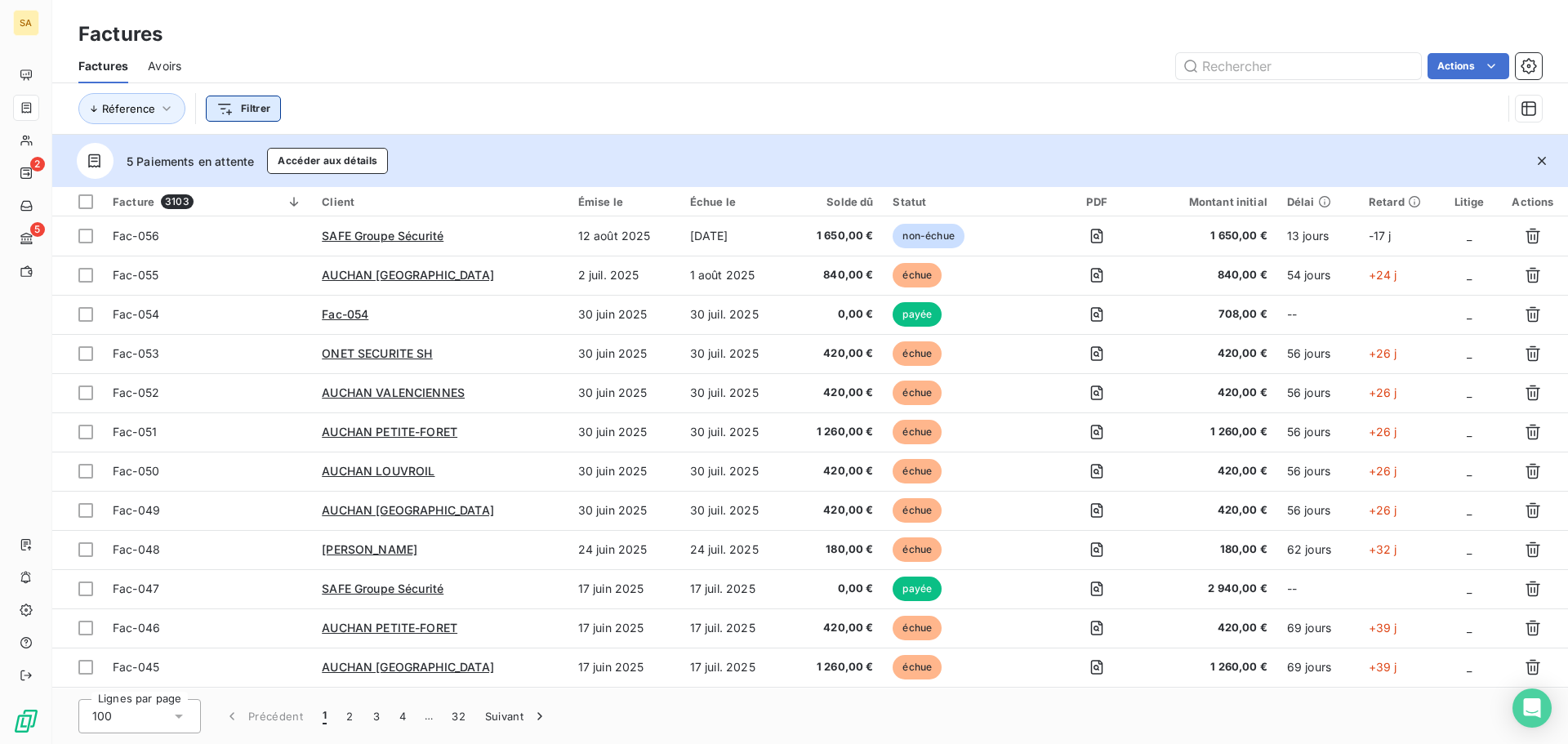
click at [222, 109] on html "SA 2 5 Factures Factures Avoirs Actions Réference Filtrer 5 Paiements en attent…" at bounding box center [784, 372] width 1568 height 744
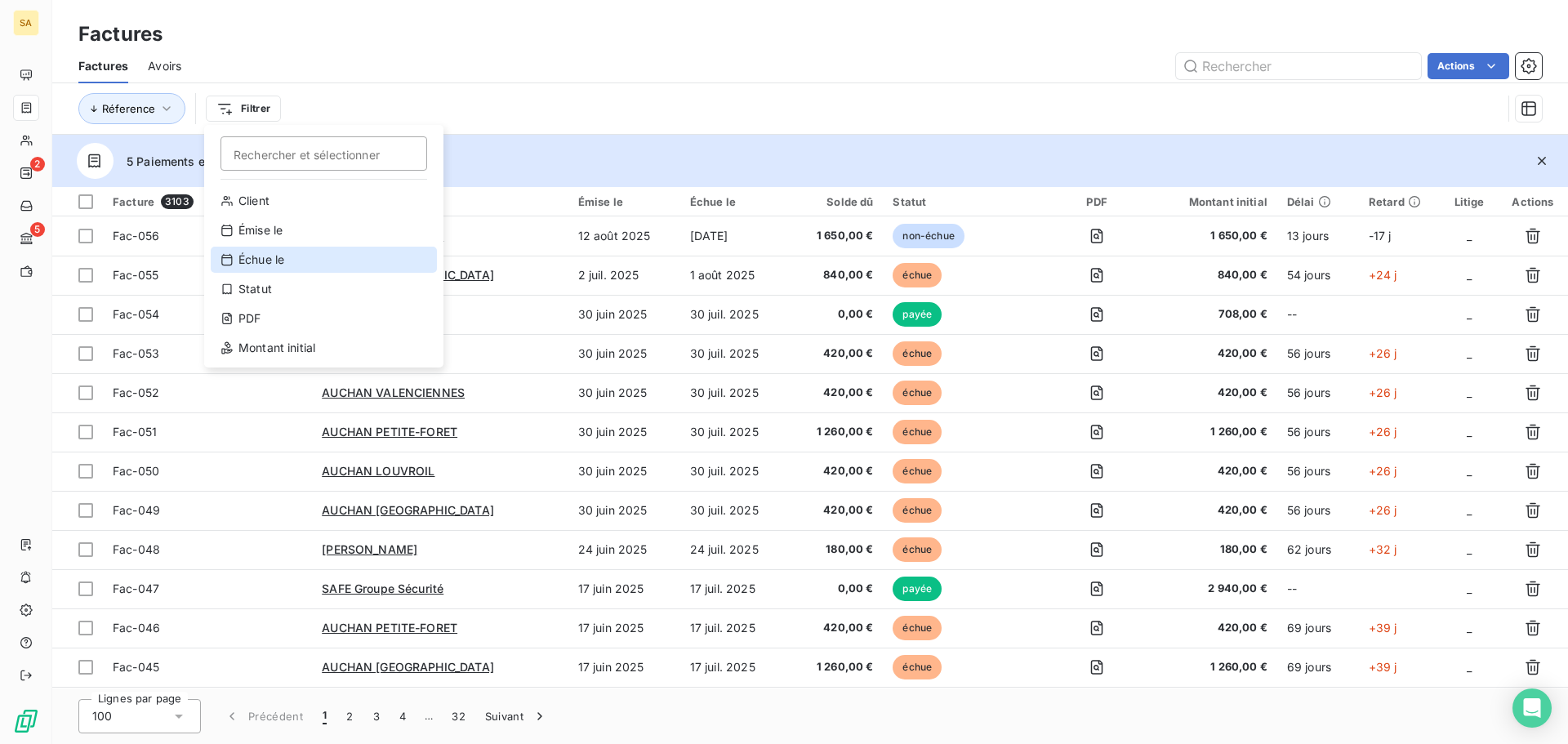
click at [269, 259] on div "Échue le" at bounding box center [324, 259] width 227 height 26
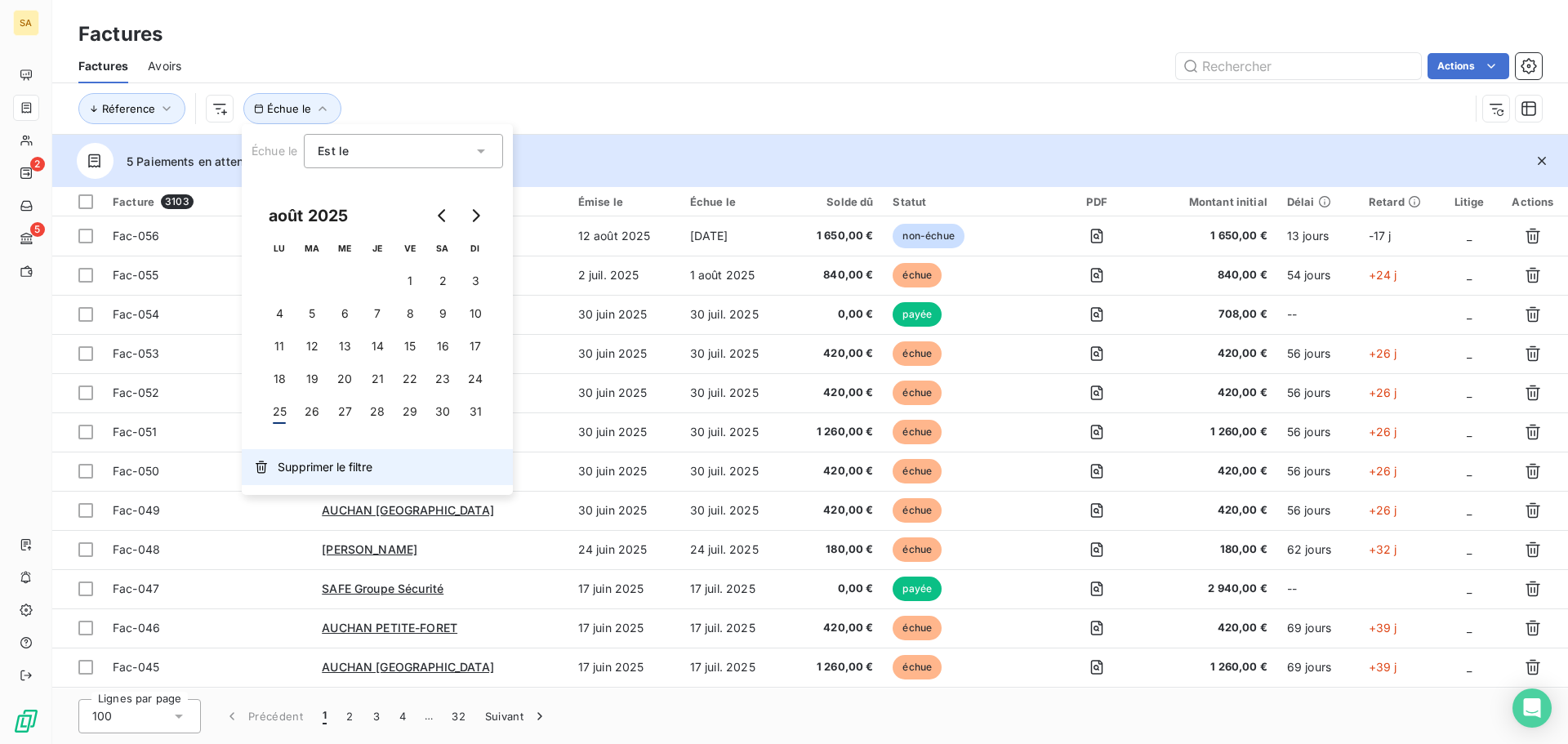
click at [307, 463] on span "Supprimer le filtre" at bounding box center [325, 467] width 94 height 16
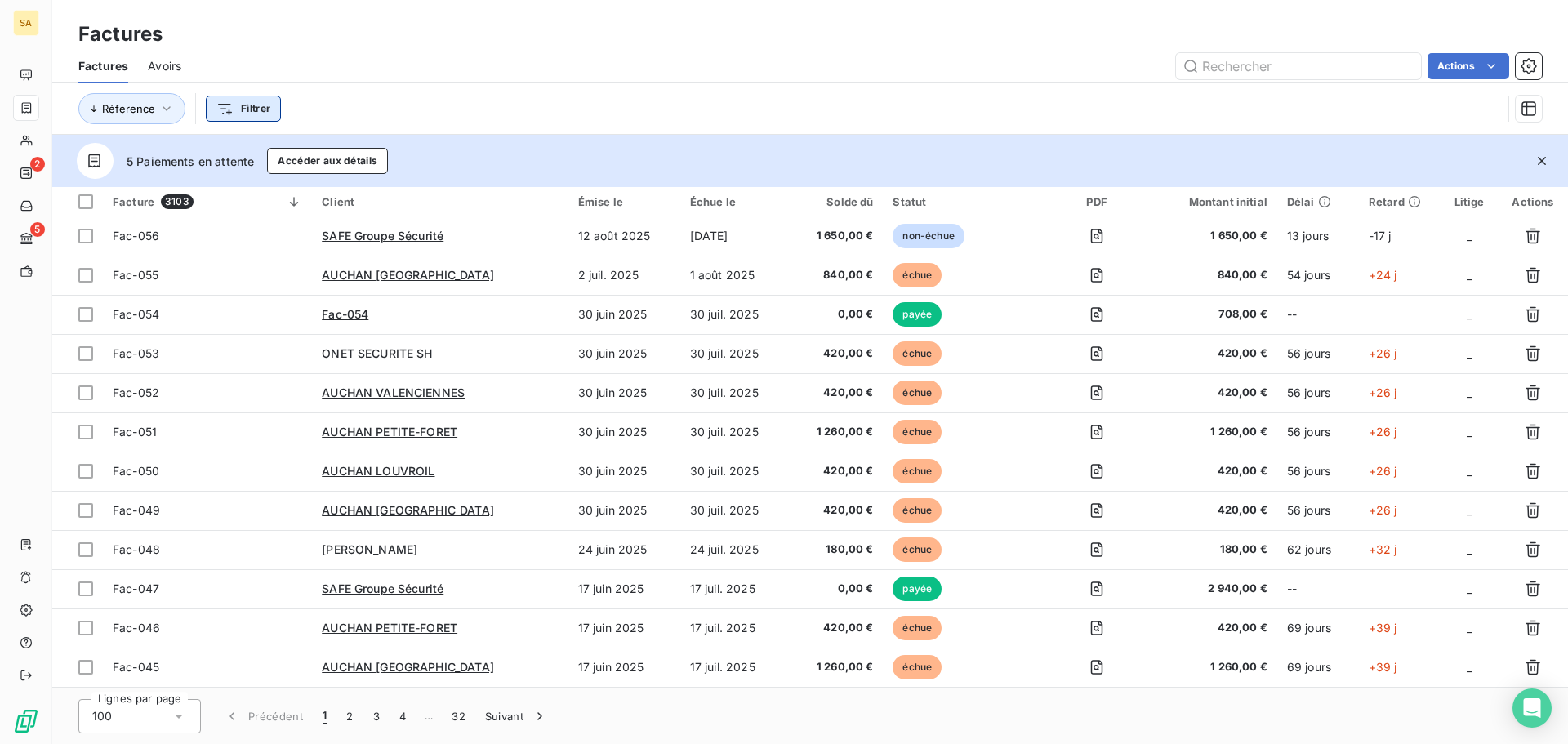
click at [251, 106] on html "SA 2 5 Factures Factures Avoirs Actions Réference Filtrer 5 Paiements en attent…" at bounding box center [784, 372] width 1568 height 744
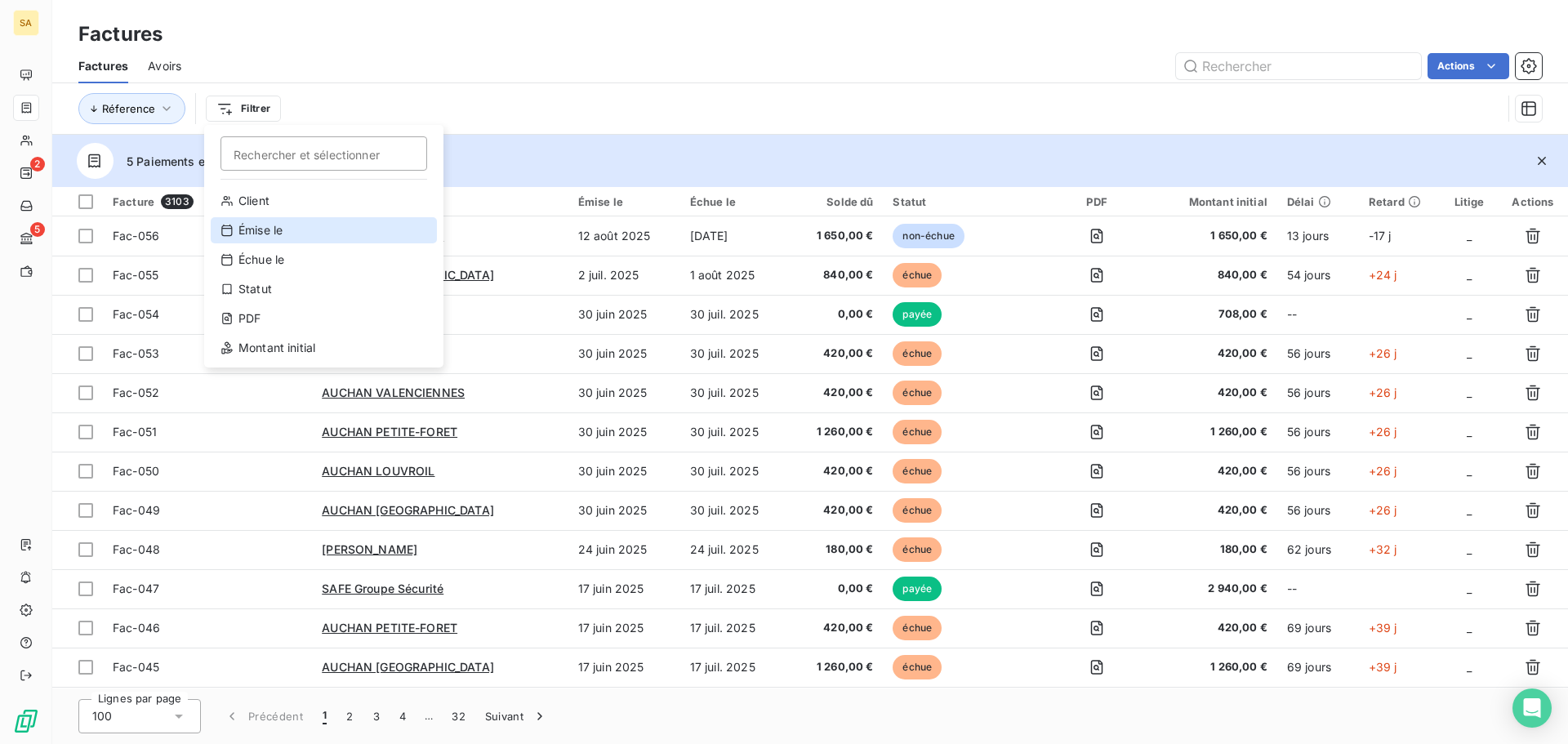
click at [286, 229] on div "Émise le" at bounding box center [324, 230] width 227 height 26
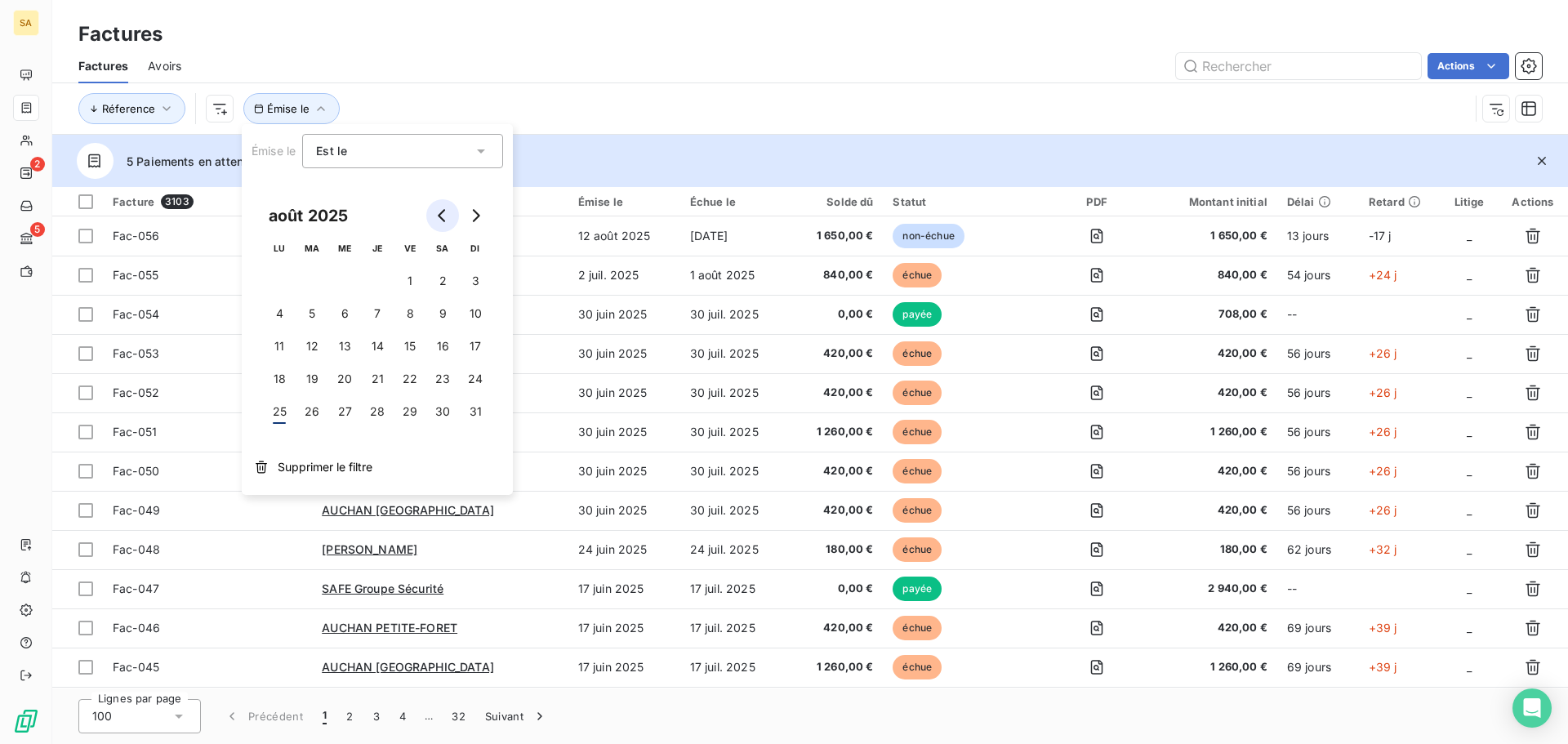
click at [447, 215] on icon "Go to previous month" at bounding box center [442, 215] width 13 height 13
click at [320, 279] on button "1" at bounding box center [312, 280] width 33 height 33
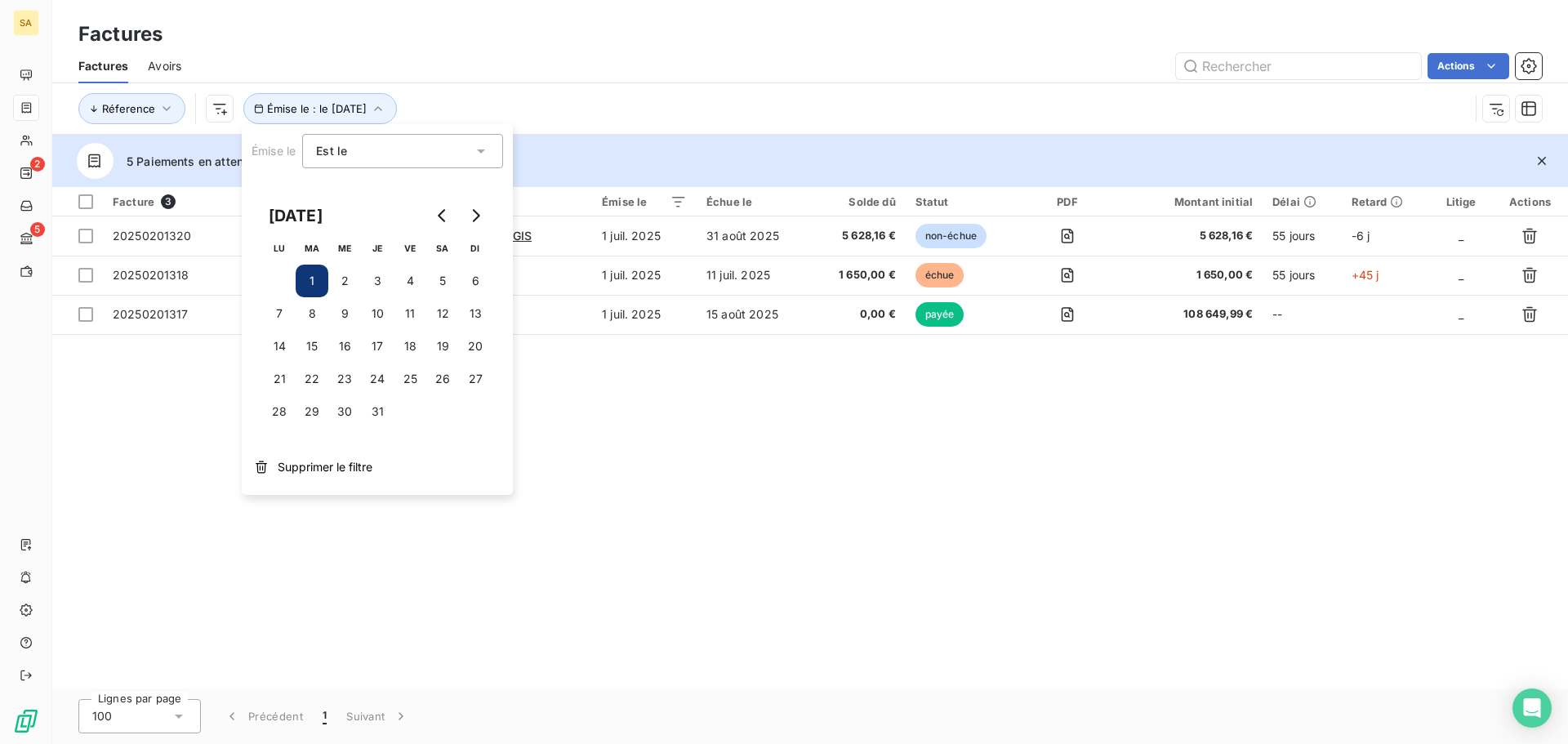
click at [418, 154] on div "Est le" at bounding box center [394, 151] width 157 height 23
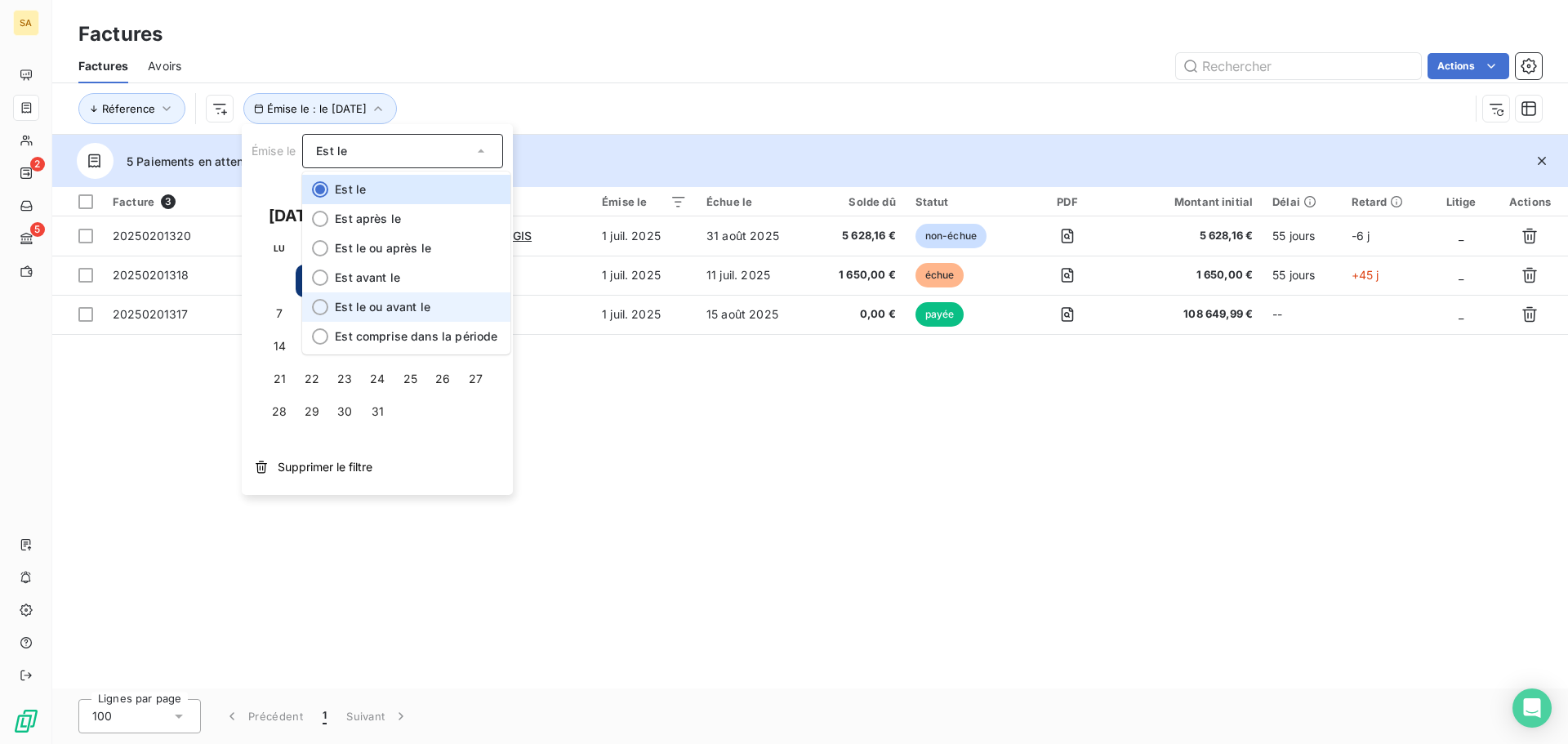
click at [391, 305] on span "Est le ou avant le" at bounding box center [383, 307] width 95 height 14
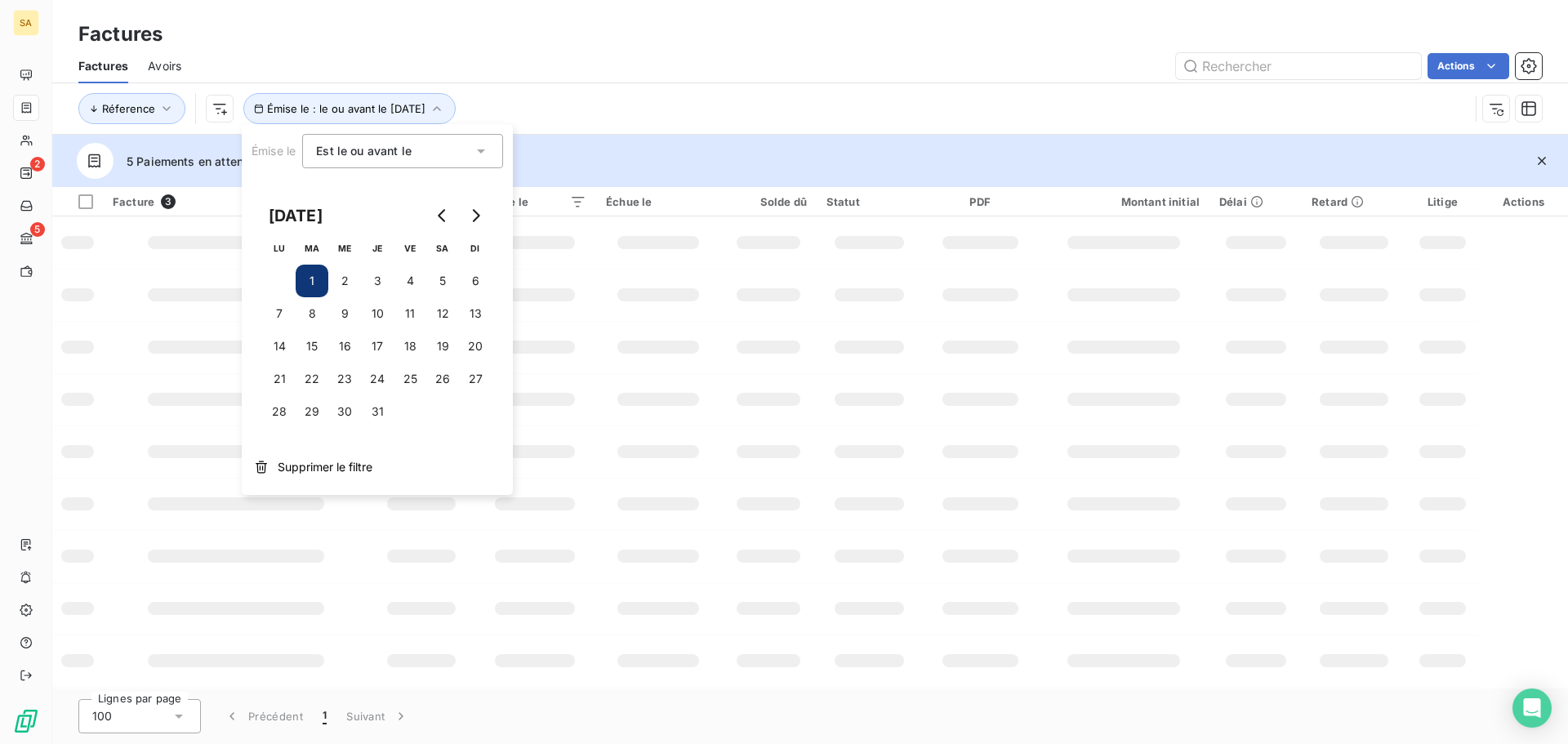
click at [377, 410] on button "31" at bounding box center [377, 411] width 33 height 33
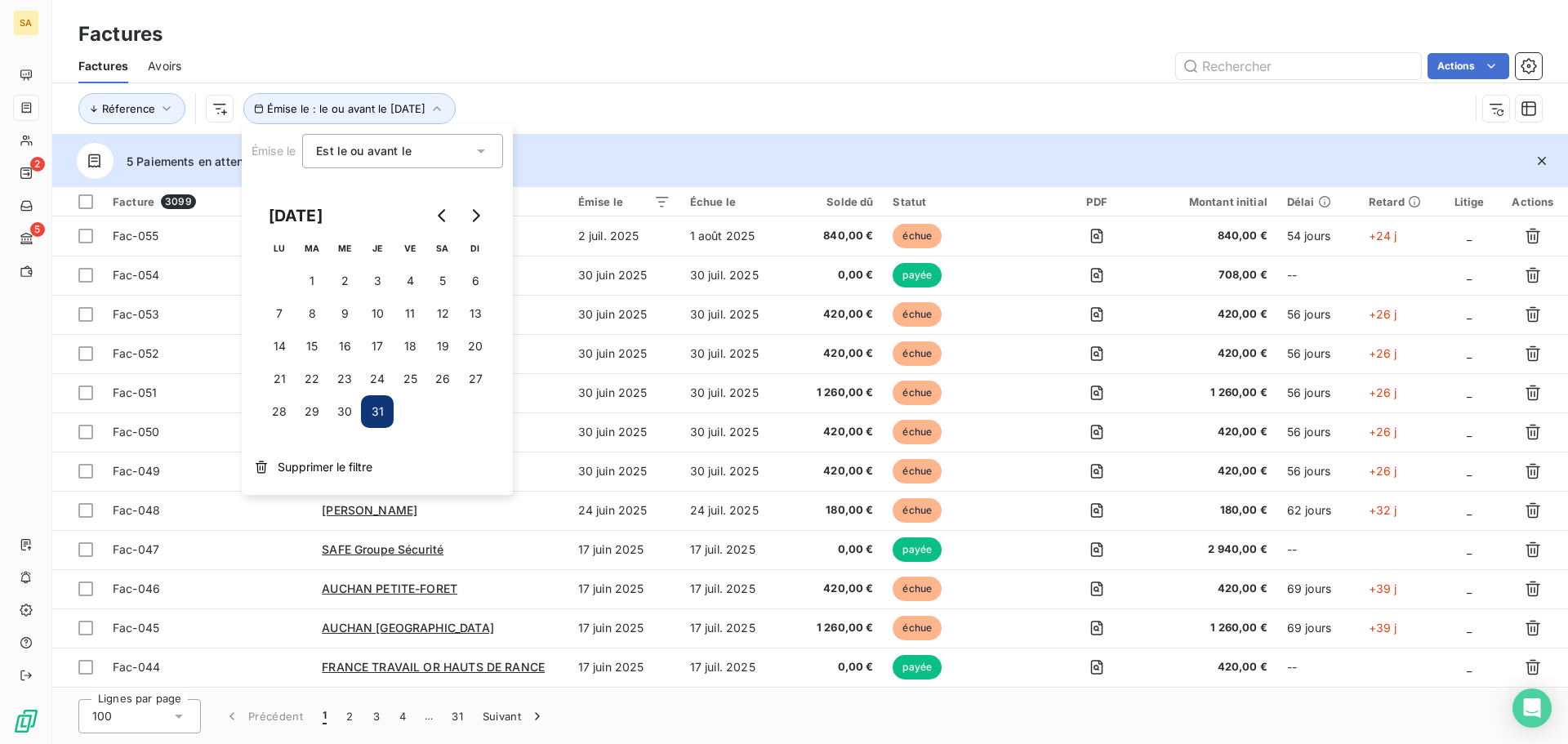
click at [702, 89] on div "Réference Émise le : le ou avant le 31 juil. 2025" at bounding box center [810, 108] width 1464 height 51
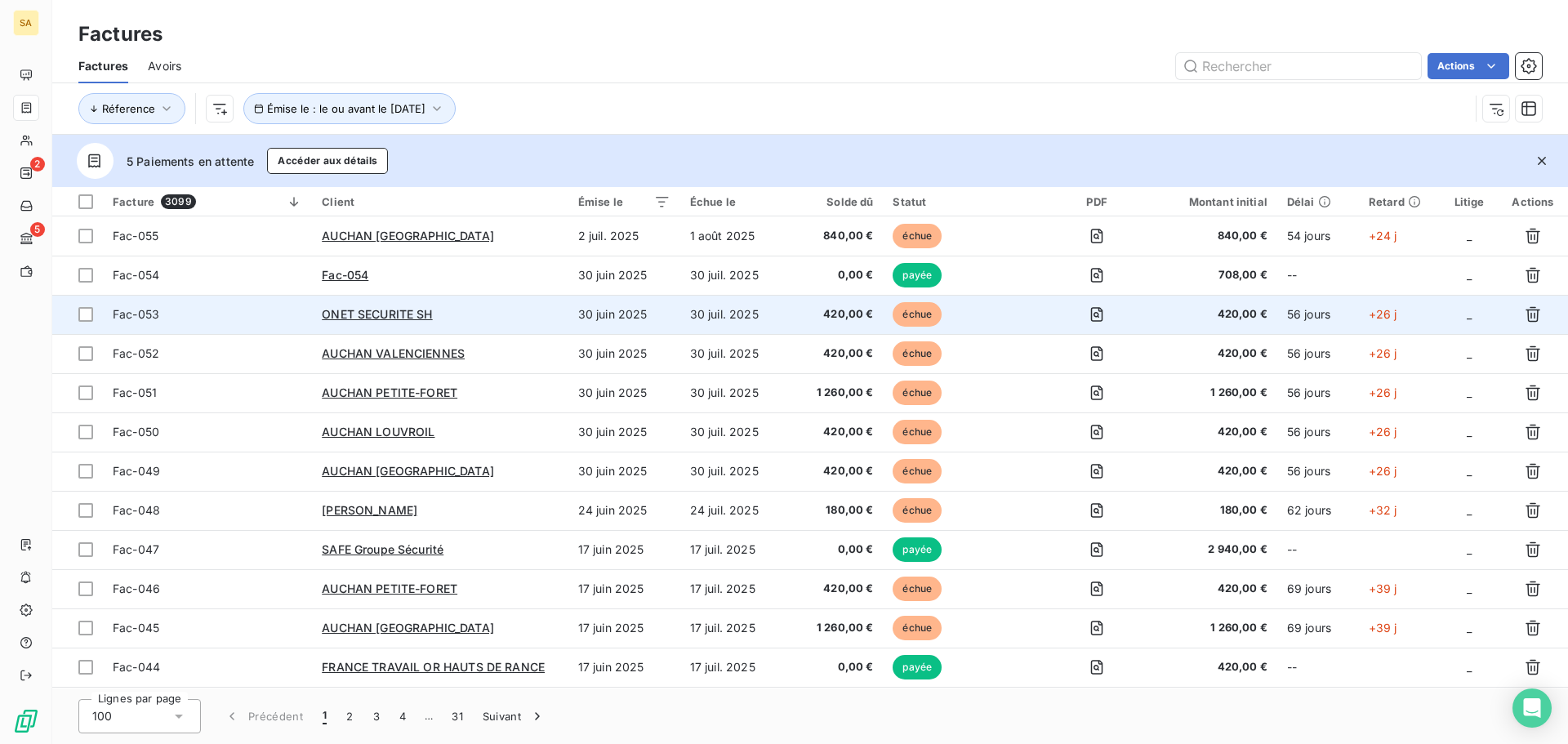
scroll to position [81, 0]
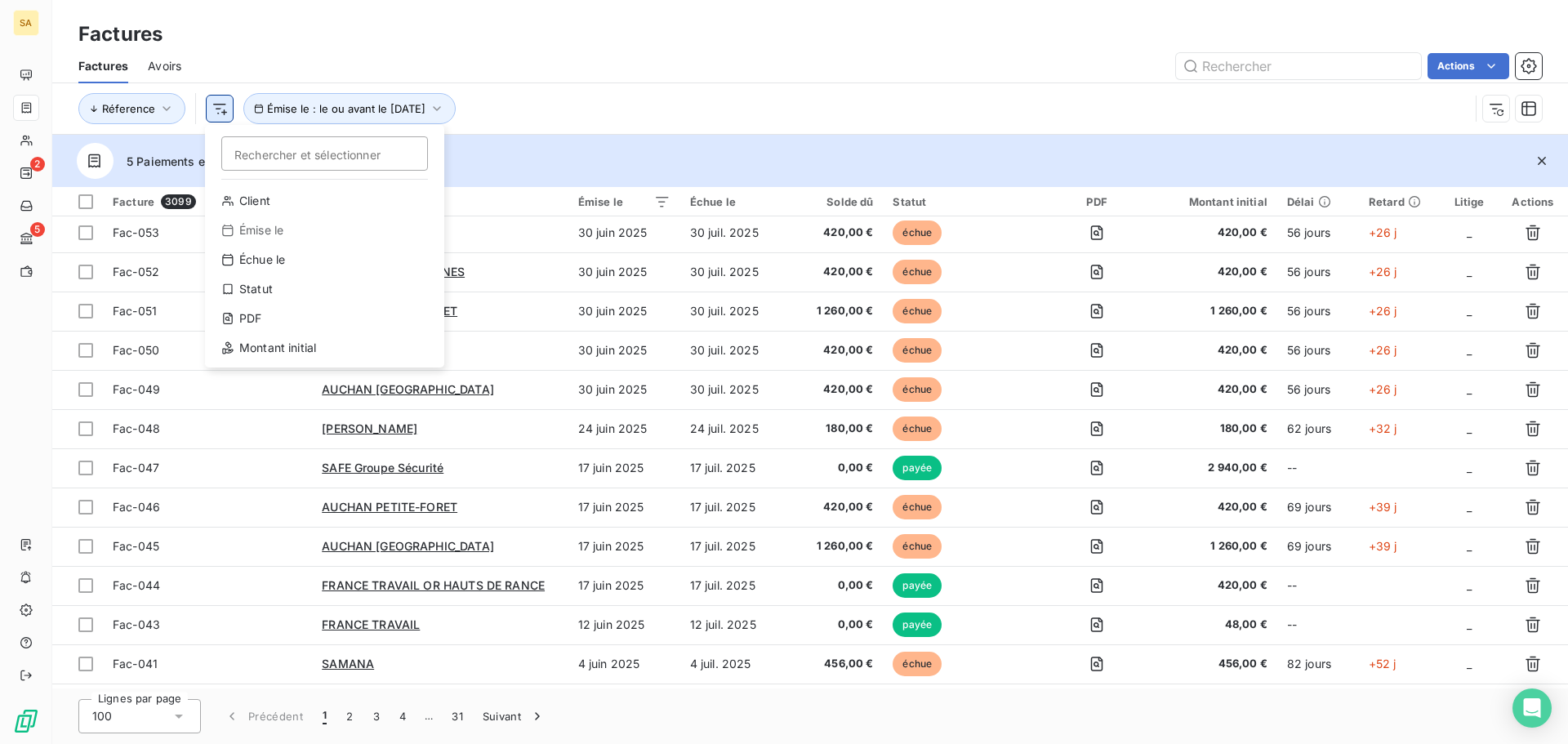
click at [224, 113] on html "SA 2 5 Factures Factures Avoirs Actions Réference Rechercher et sélectionner Cl…" at bounding box center [784, 372] width 1568 height 744
click at [267, 287] on div "Statut" at bounding box center [325, 289] width 227 height 26
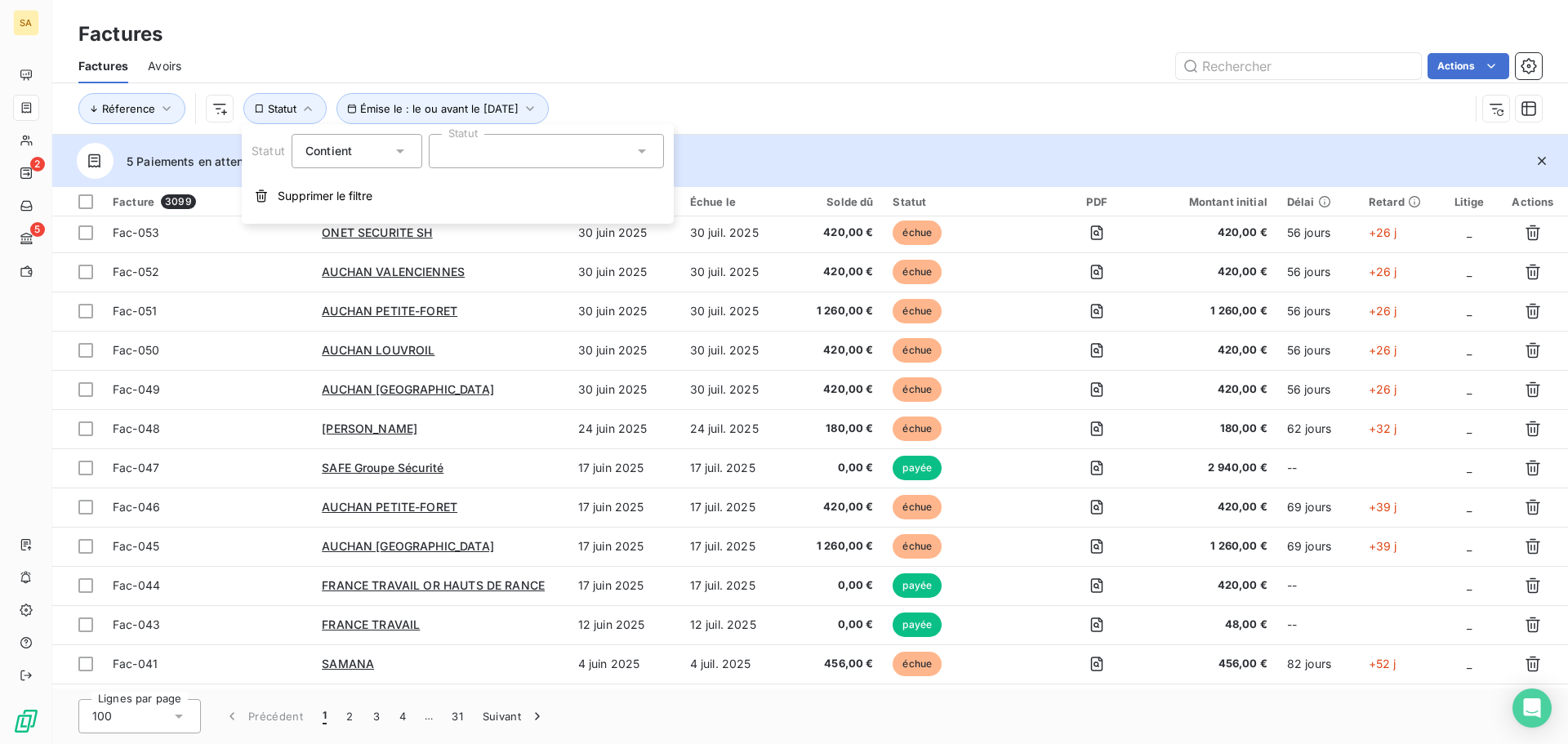
click at [517, 156] on div at bounding box center [547, 151] width 235 height 35
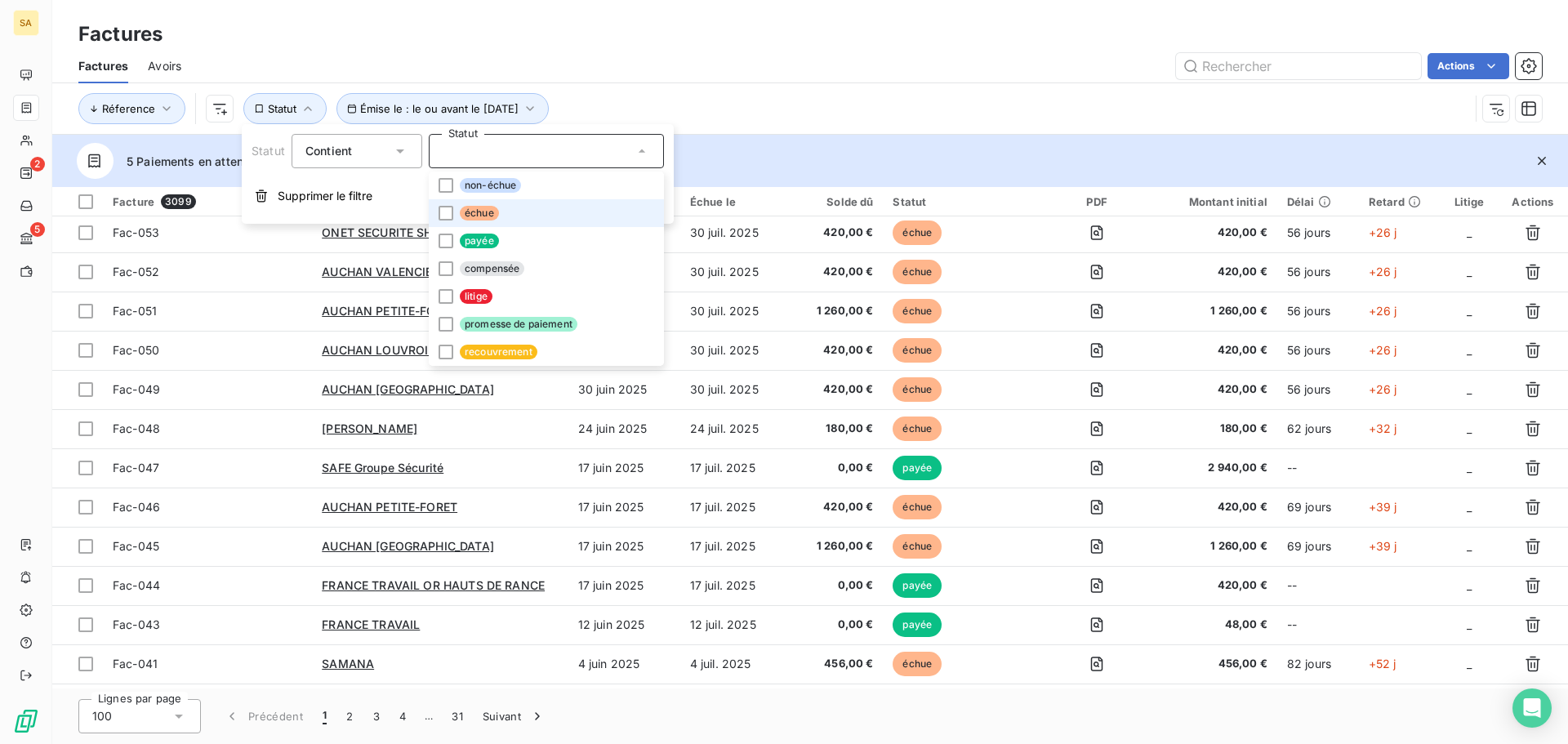
click at [484, 216] on span "échue" at bounding box center [479, 213] width 39 height 15
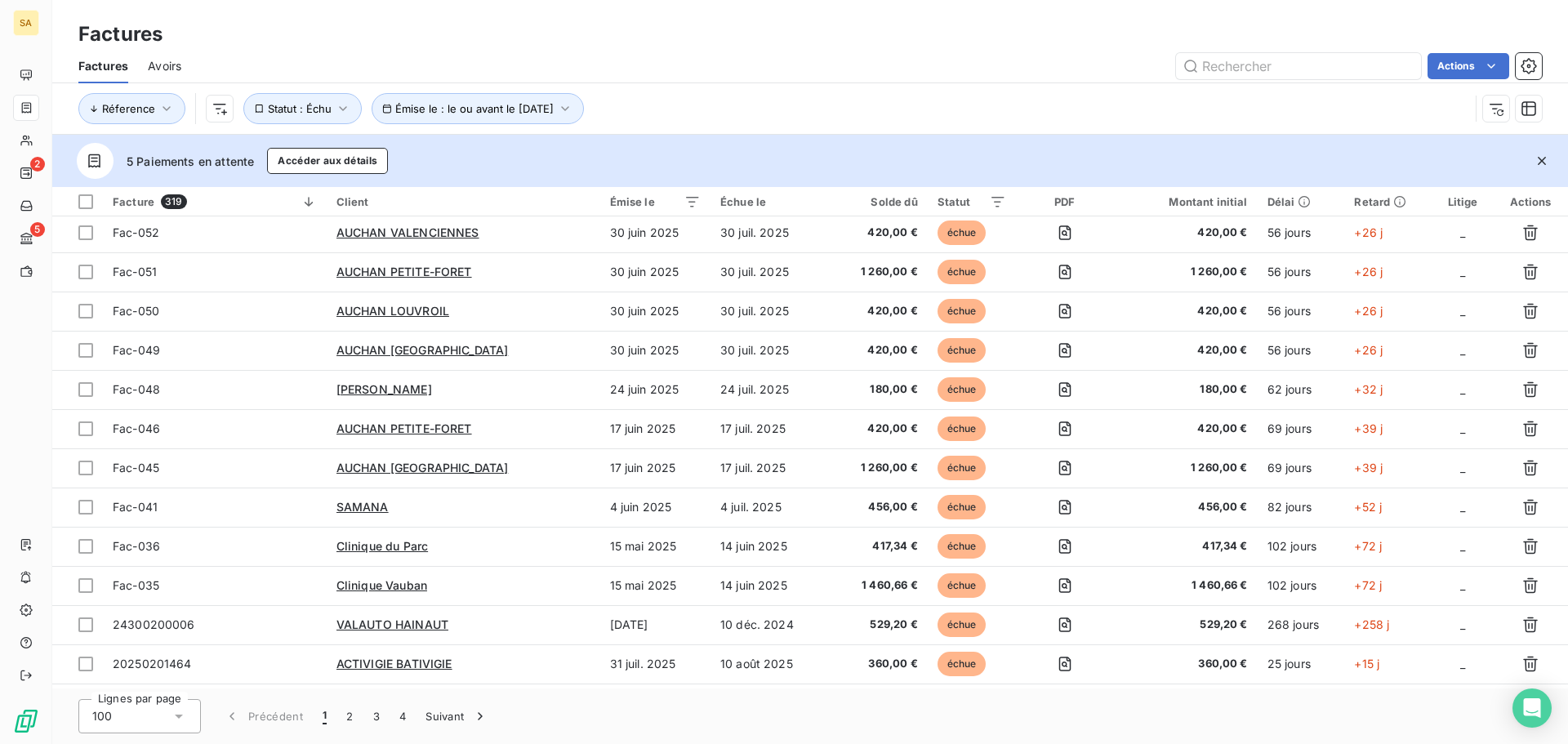
click at [741, 104] on div "Réference Émise le : le ou avant le 31 juil. 2025 Statut : Échu" at bounding box center [774, 108] width 1391 height 31
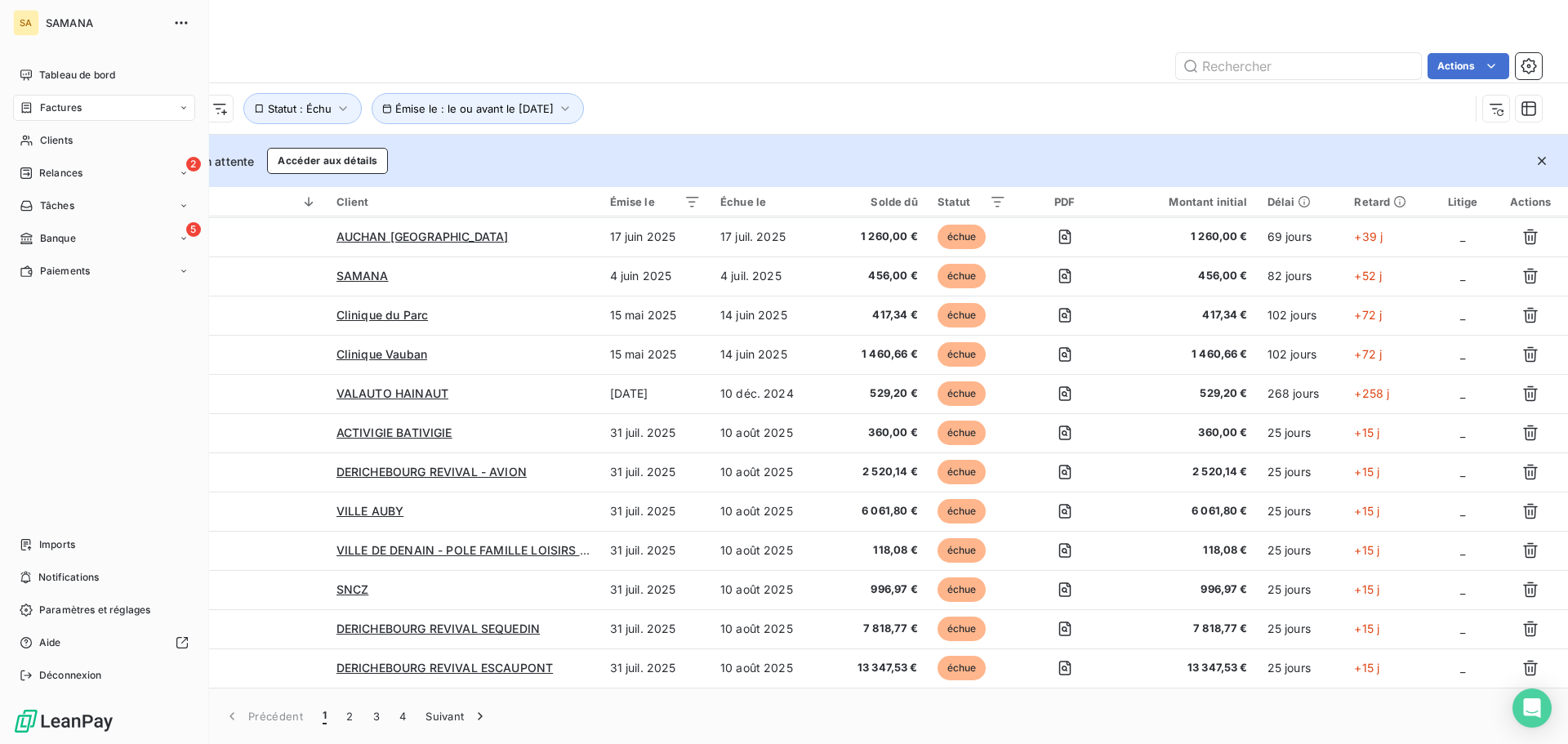
scroll to position [327, 0]
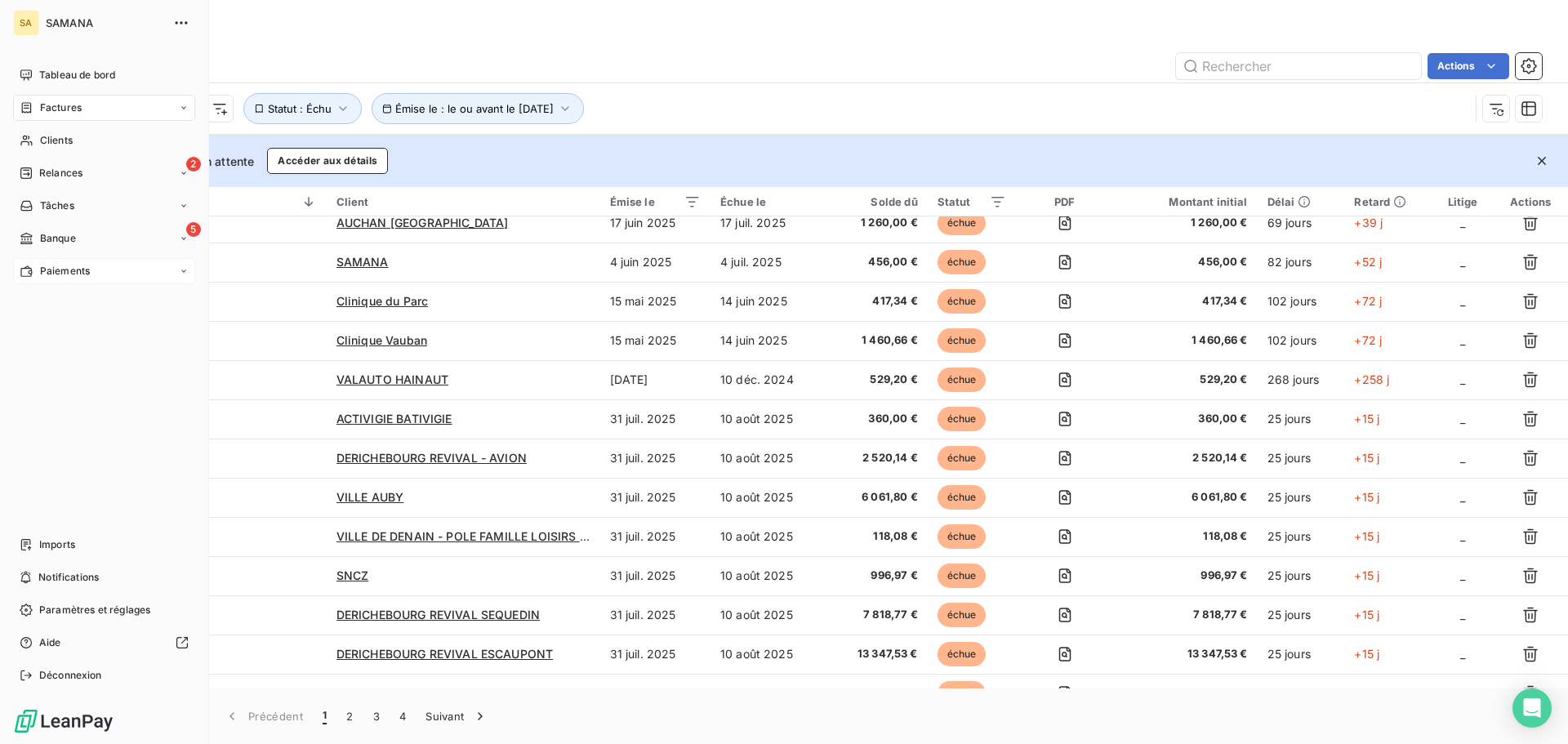
click at [26, 268] on icon at bounding box center [27, 270] width 14 height 13
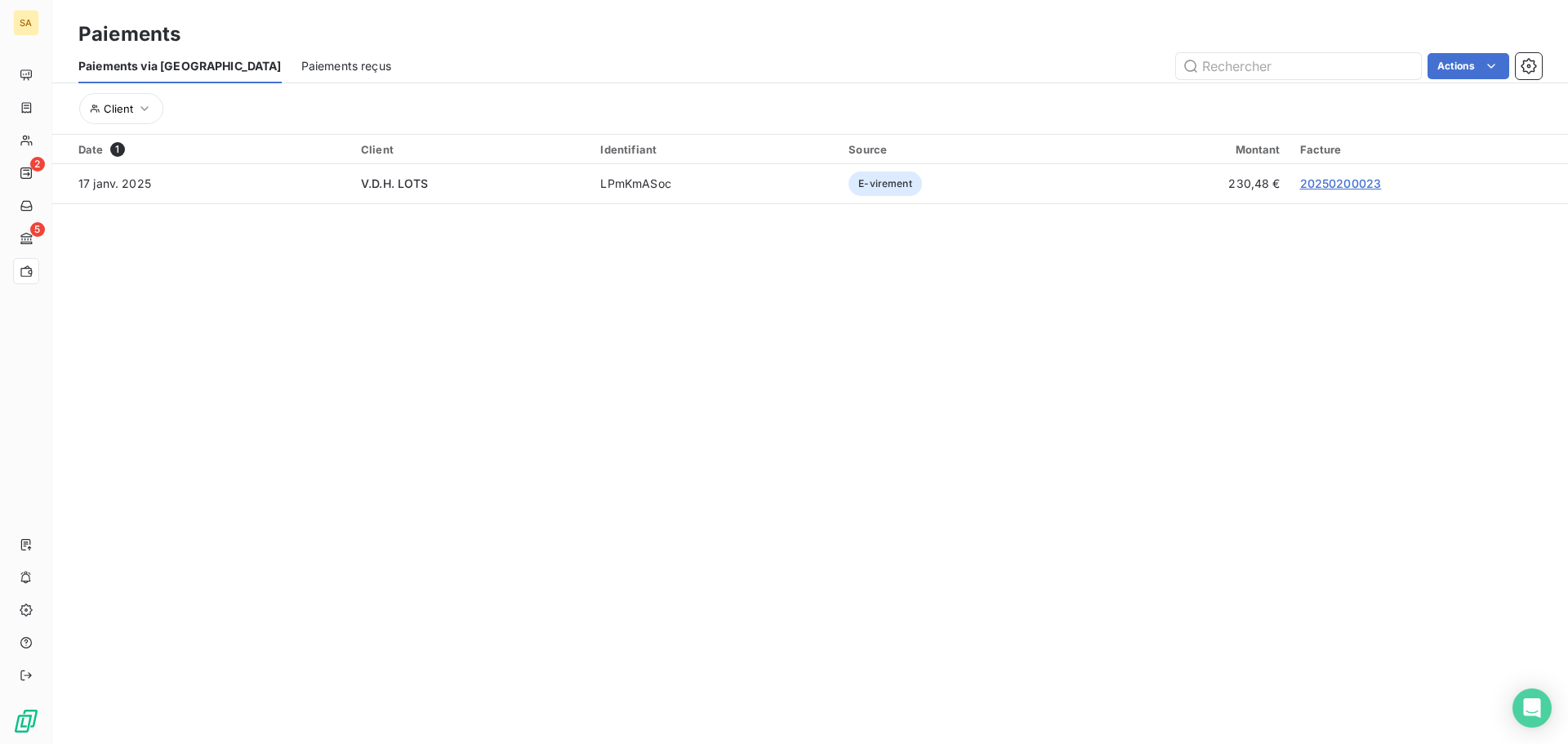
click at [301, 66] on span "Paiements reçus" at bounding box center [346, 66] width 89 height 16
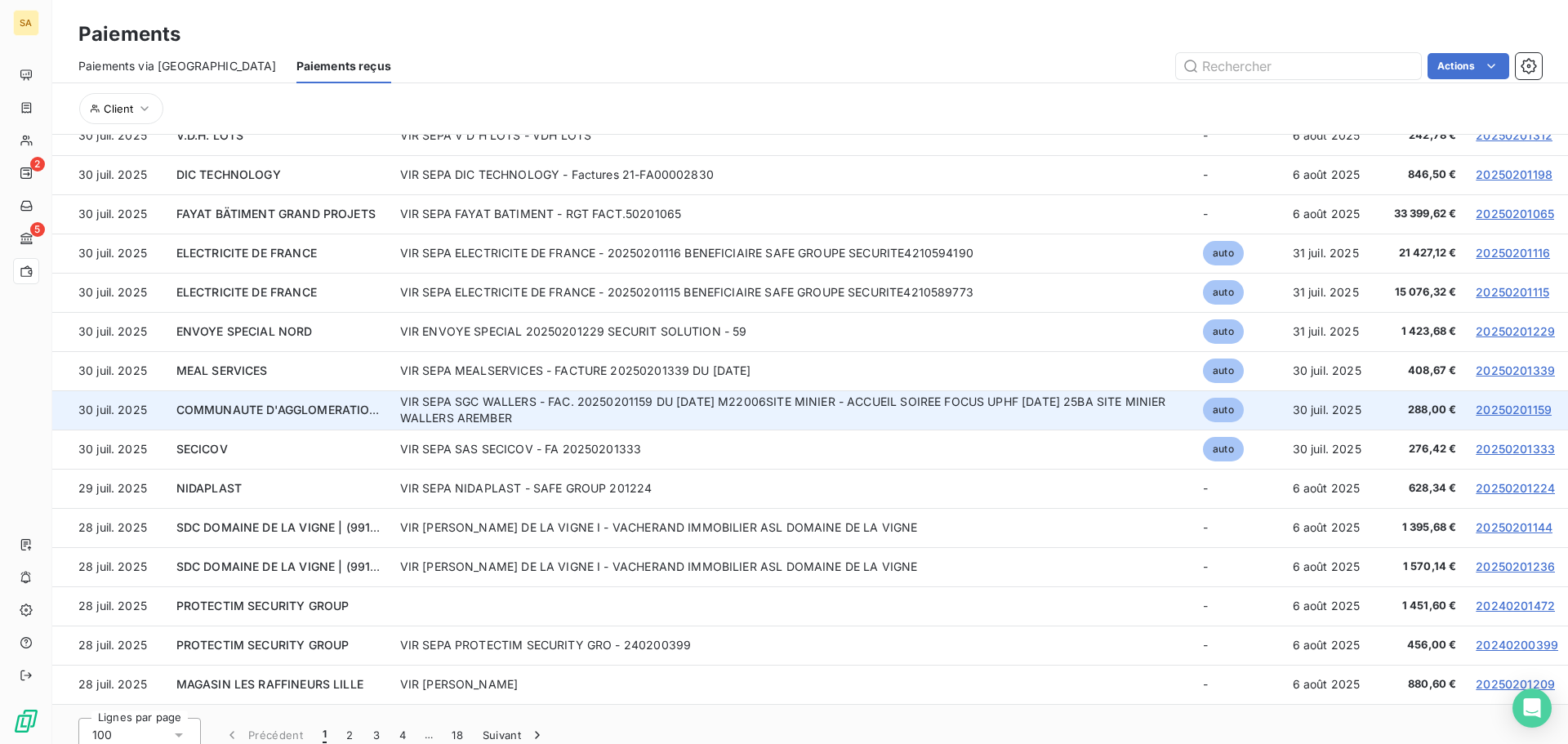
scroll to position [61, 0]
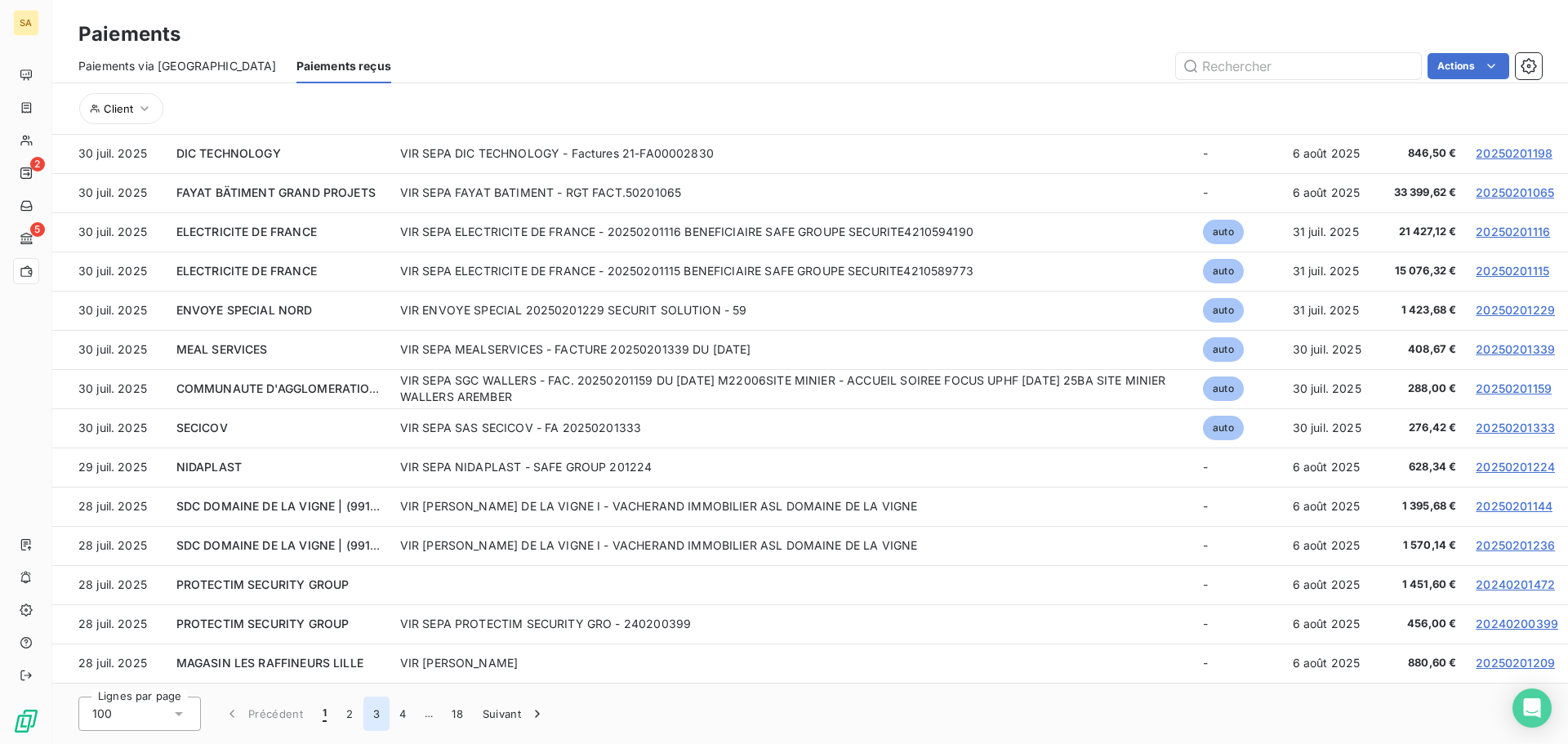
click at [364, 707] on button "3" at bounding box center [377, 713] width 26 height 35
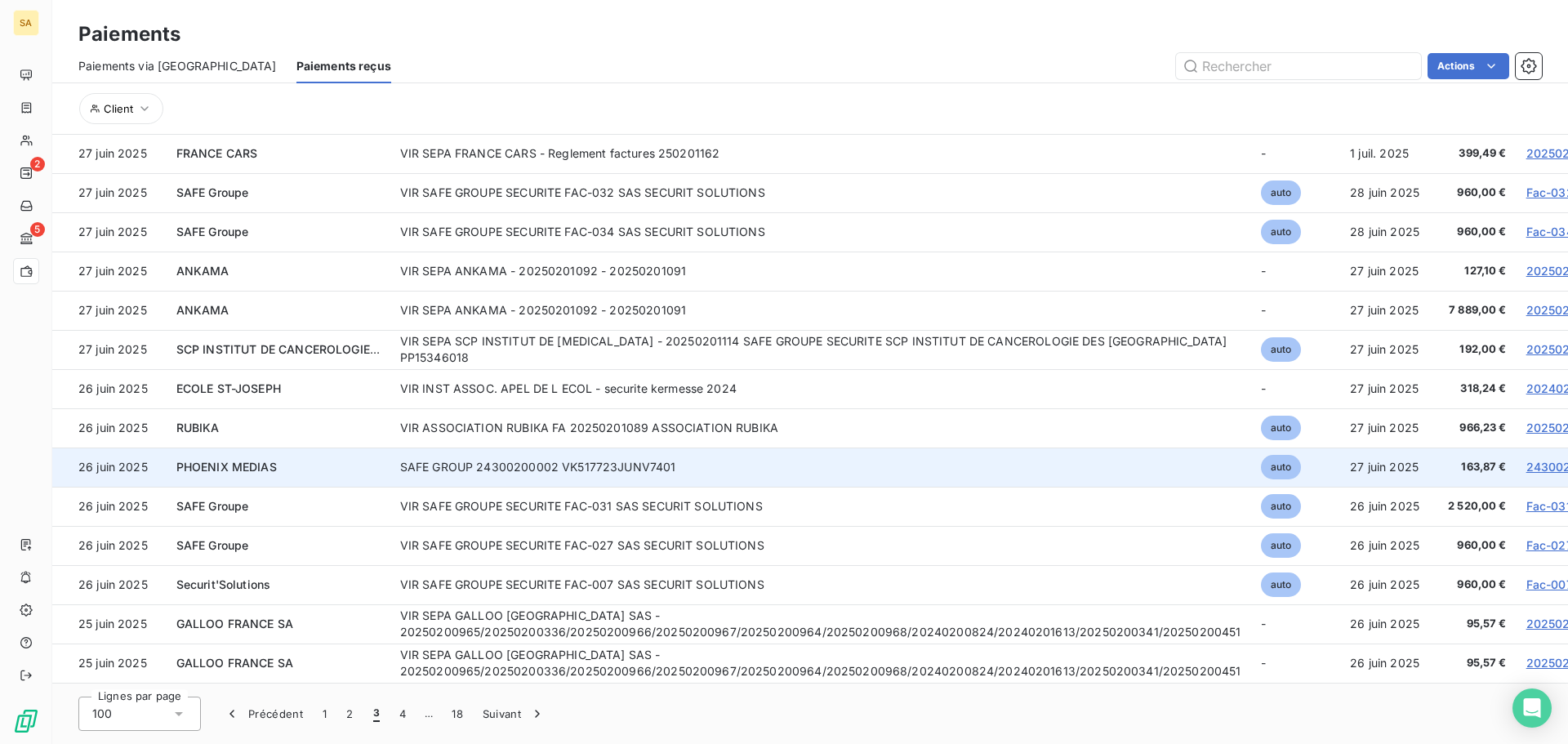
scroll to position [3348, 0]
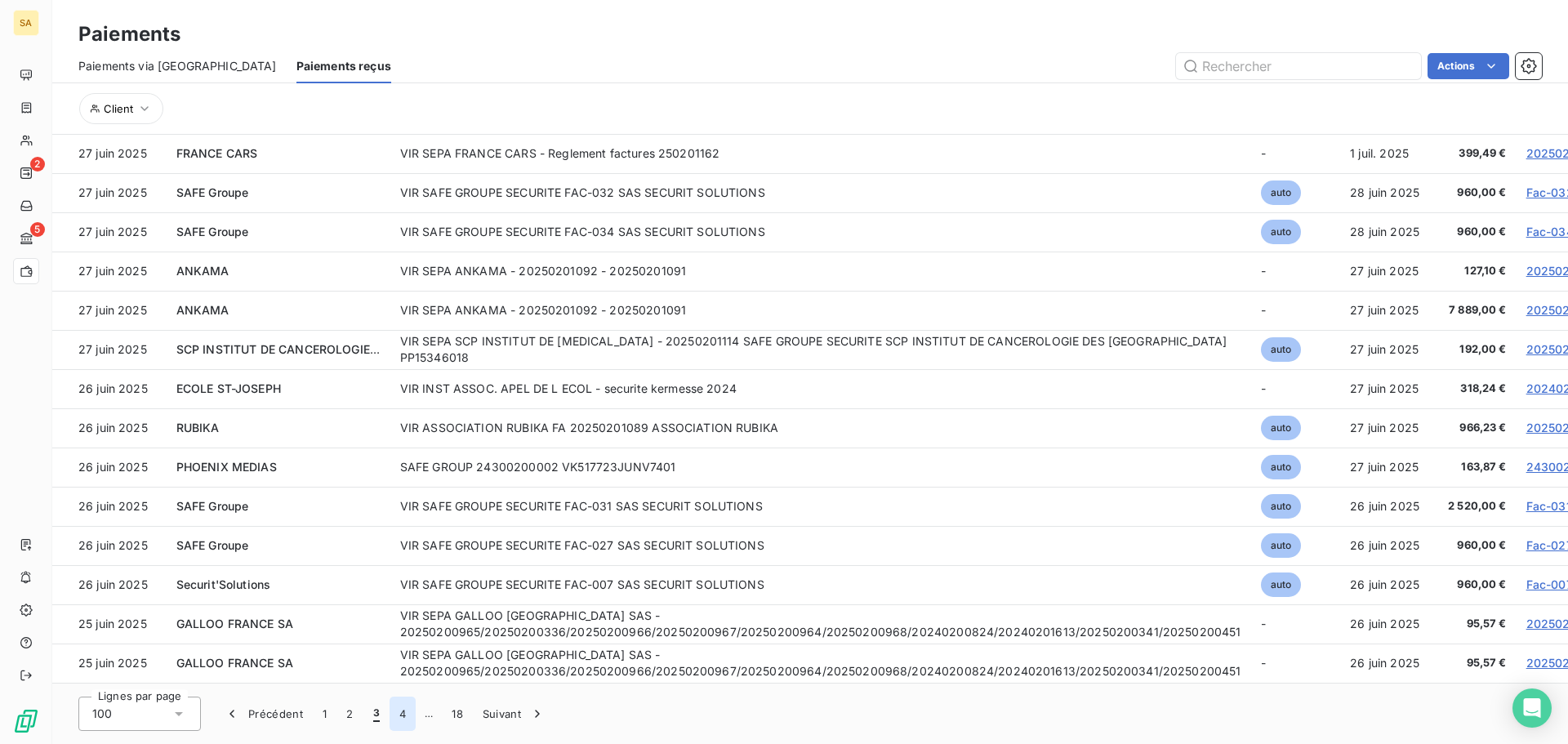
click at [402, 713] on button "4" at bounding box center [402, 713] width 26 height 35
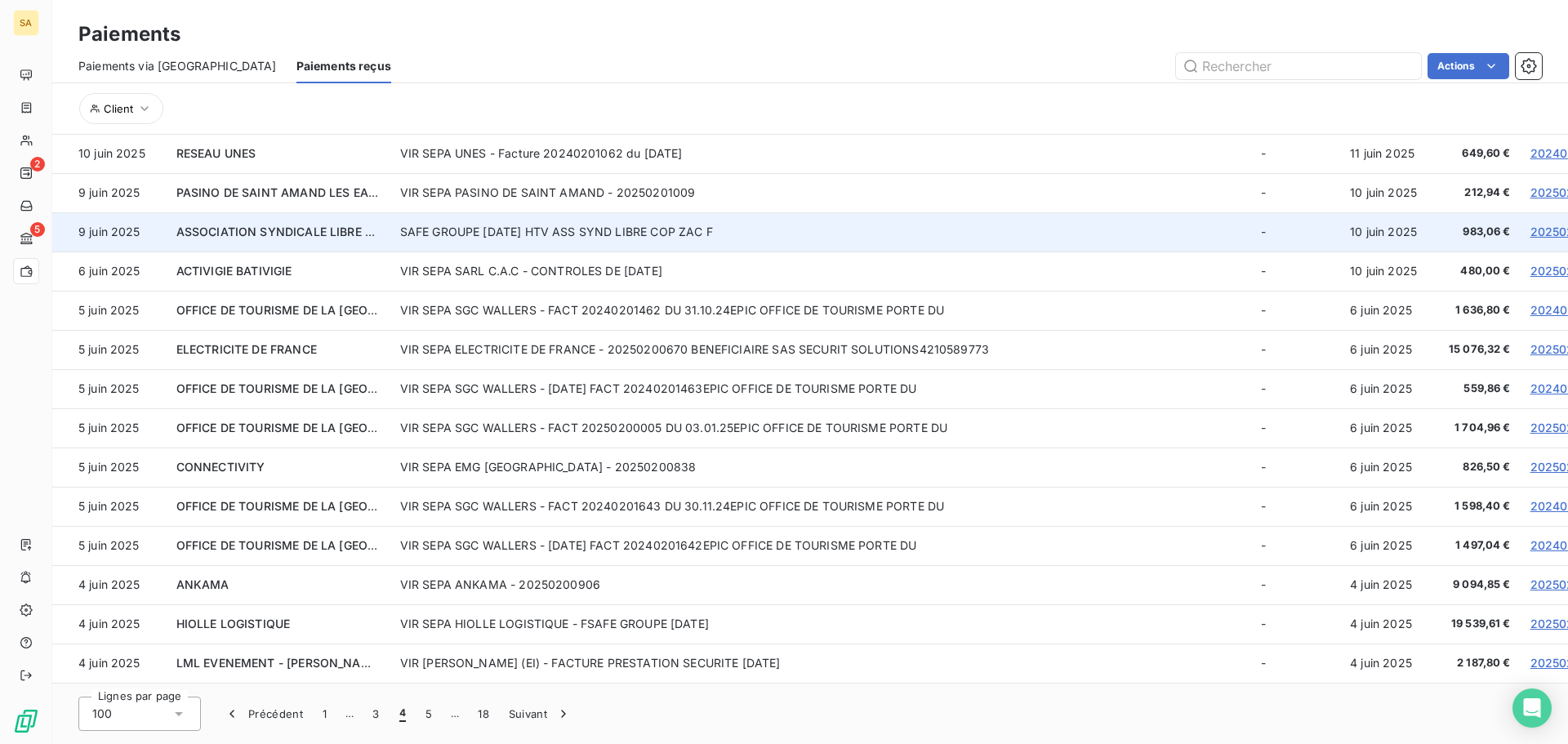
click at [871, 235] on td "SAFE GROUPE MAI 2025 HTV ASS SYND LIBRE COP ZAC F" at bounding box center [821, 231] width 861 height 39
click at [1542, 224] on link "20250201132" at bounding box center [1569, 231] width 77 height 14
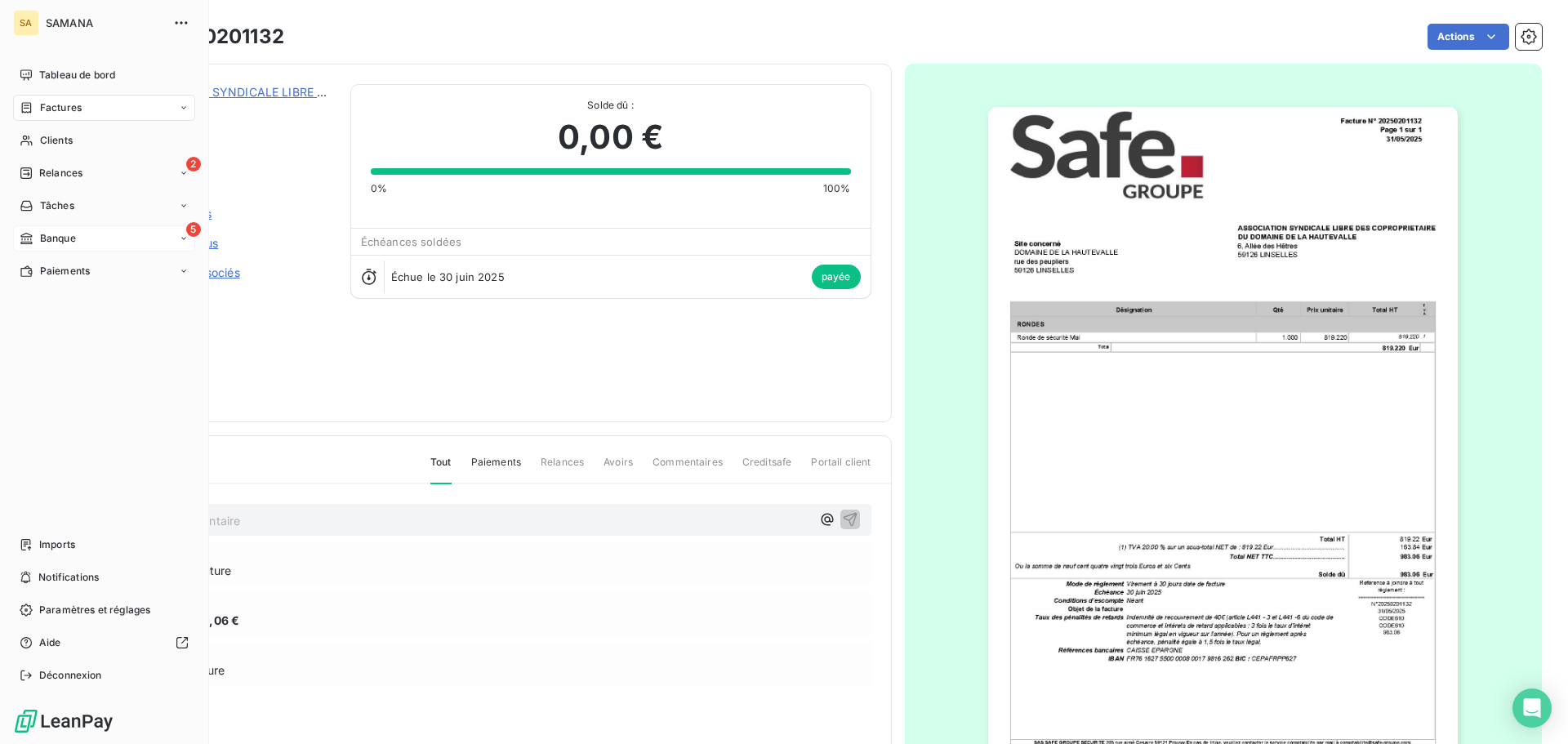
click at [40, 239] on span "Banque" at bounding box center [58, 238] width 36 height 15
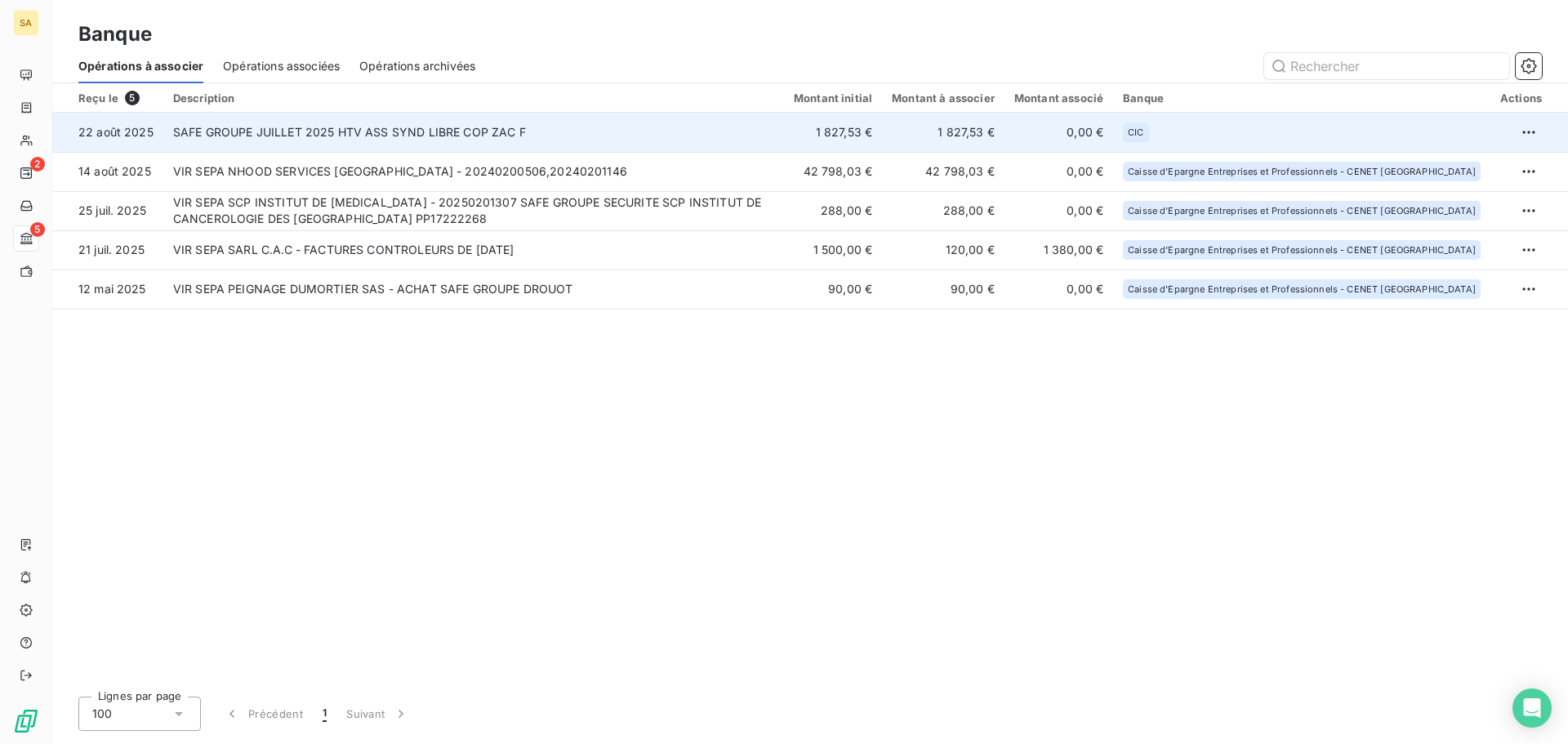
click at [344, 117] on td "SAFE GROUPE JUILLET 2025 HTV ASS SYND LIBRE COP ZAC F" at bounding box center [473, 131] width 621 height 39
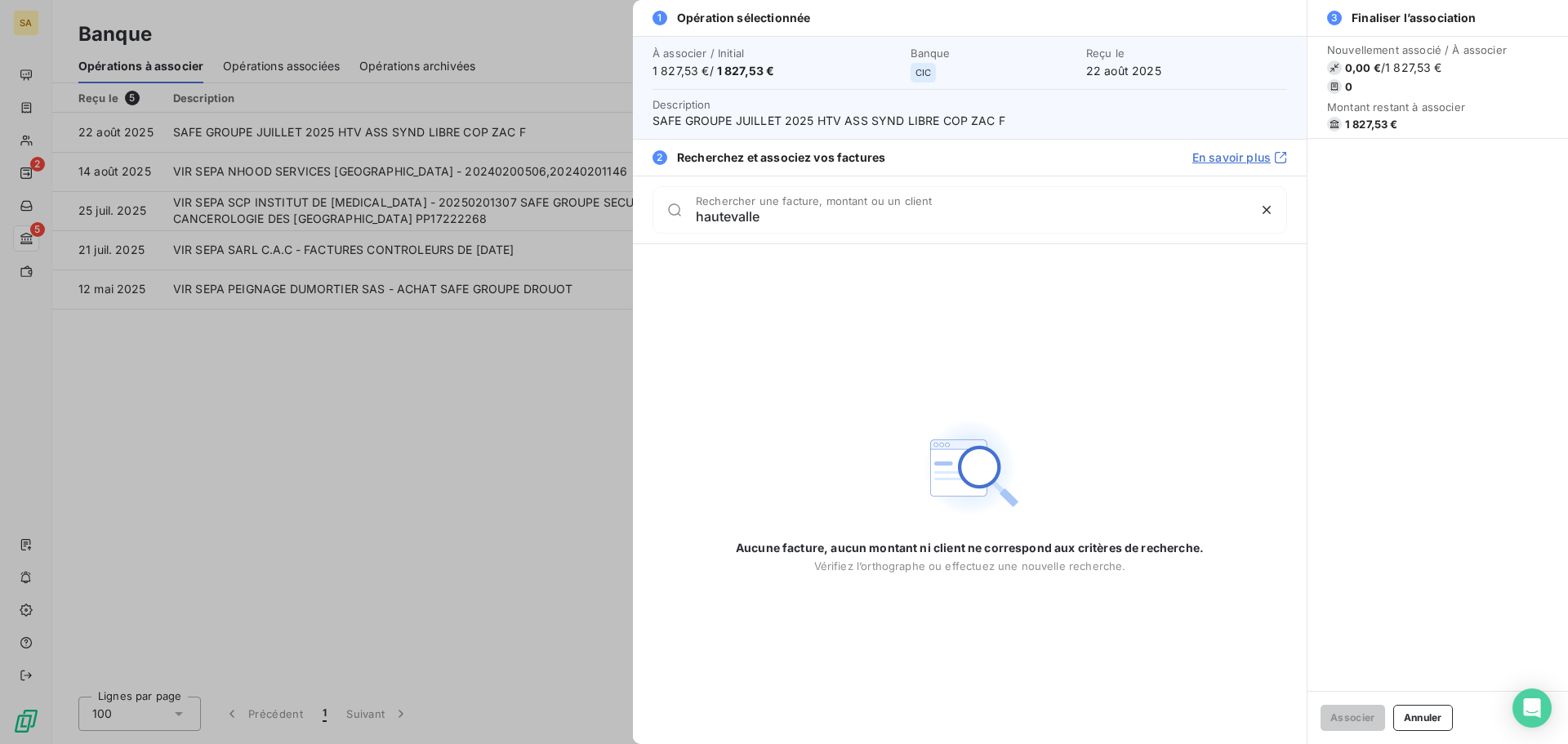
type input "hautevalle"
click at [242, 364] on div at bounding box center [784, 372] width 1568 height 744
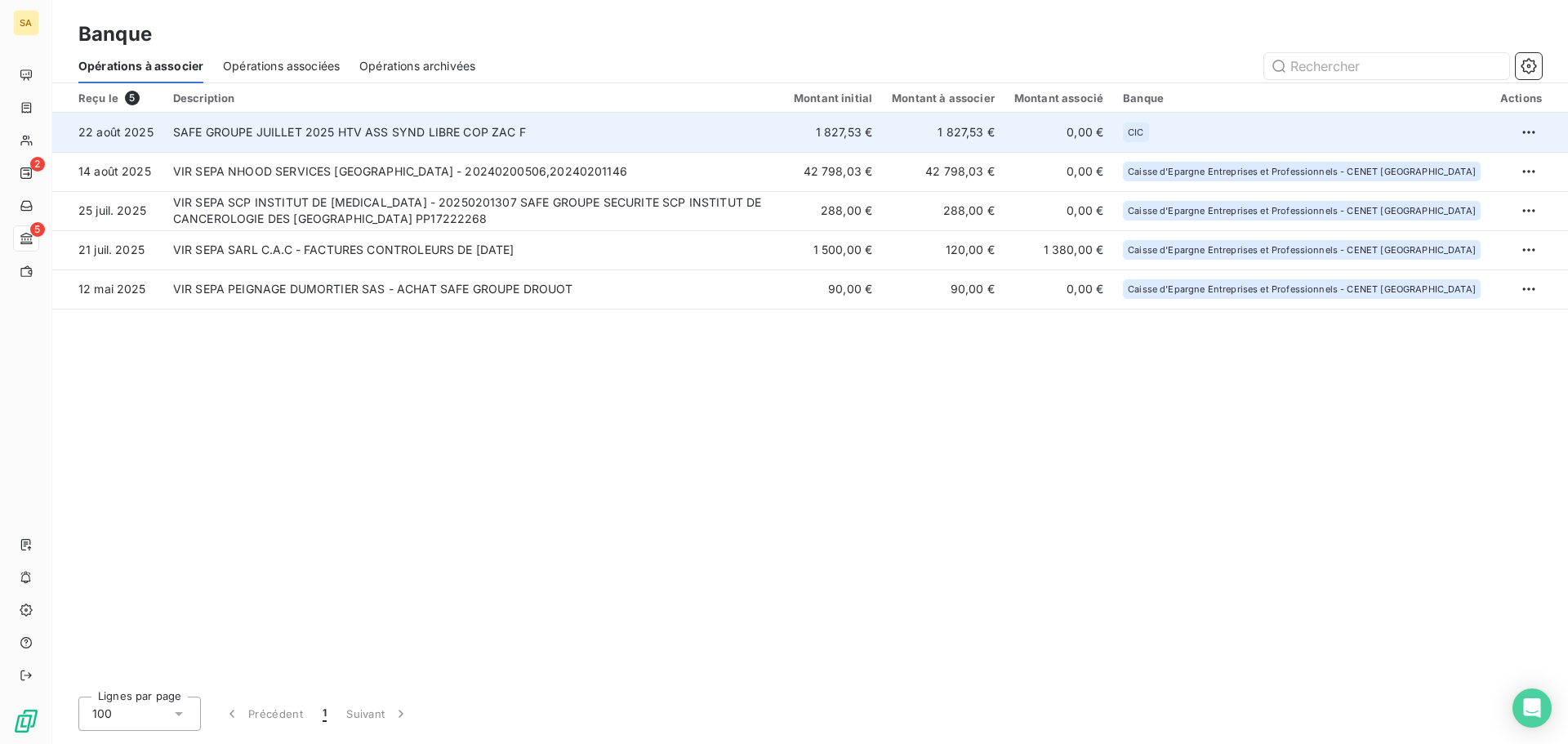
click at [328, 139] on td "SAFE GROUPE JUILLET 2025 HTV ASS SYND LIBRE COP ZAC F" at bounding box center [473, 131] width 621 height 39
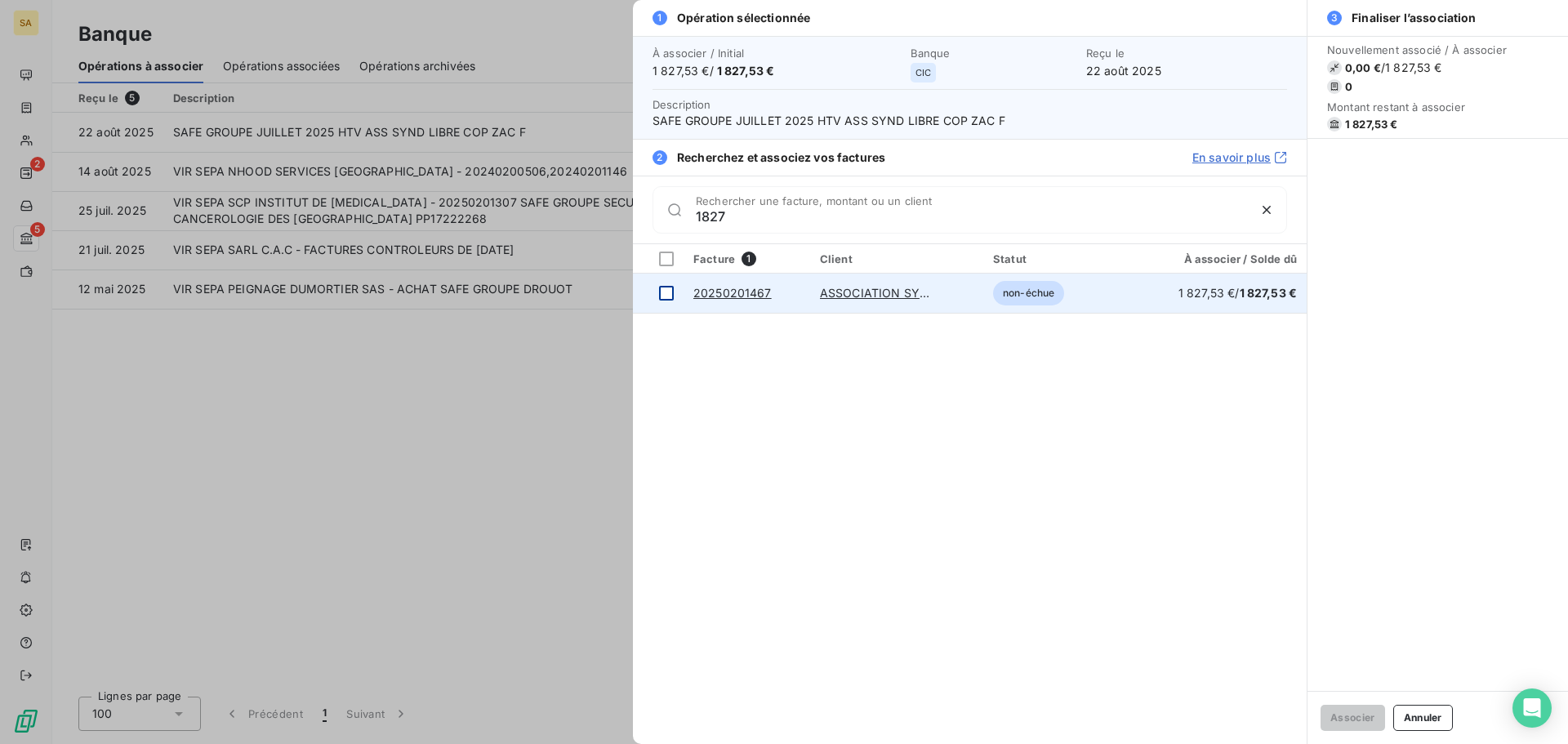
type input "1827"
click at [672, 295] on div at bounding box center [666, 293] width 15 height 15
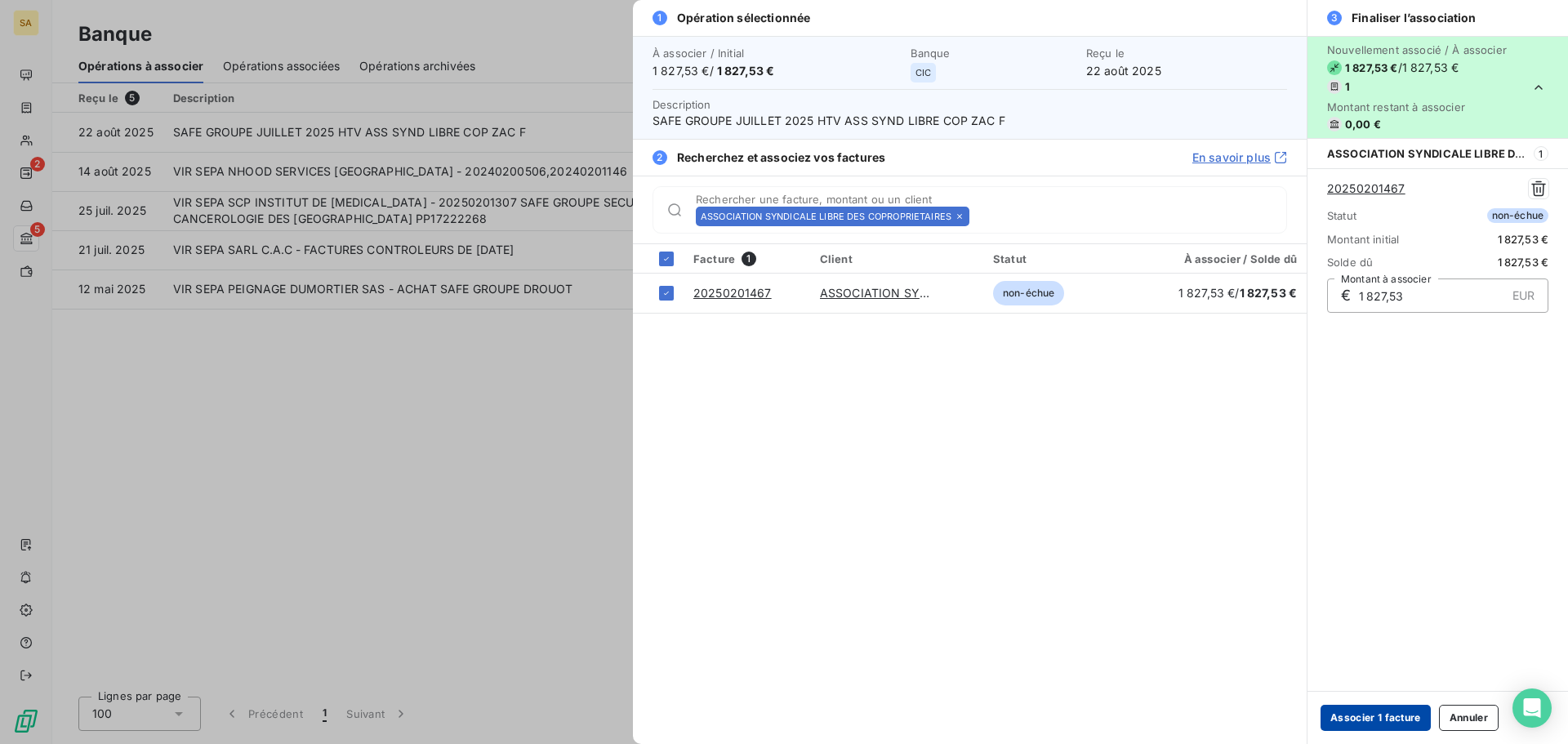
click at [1406, 726] on button "Associer 1 facture" at bounding box center [1375, 717] width 110 height 26
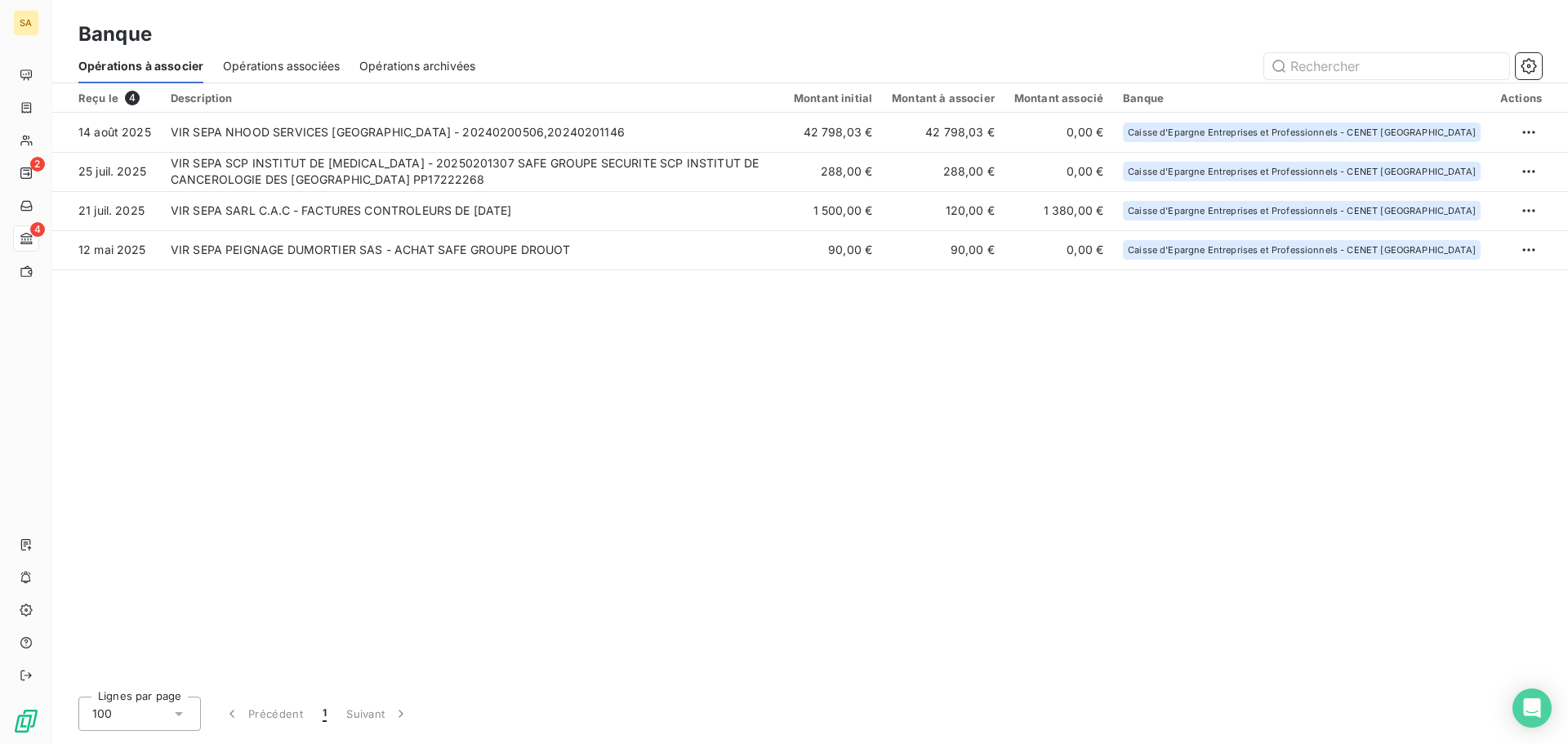
click at [298, 61] on span "Opérations associées" at bounding box center [281, 66] width 117 height 16
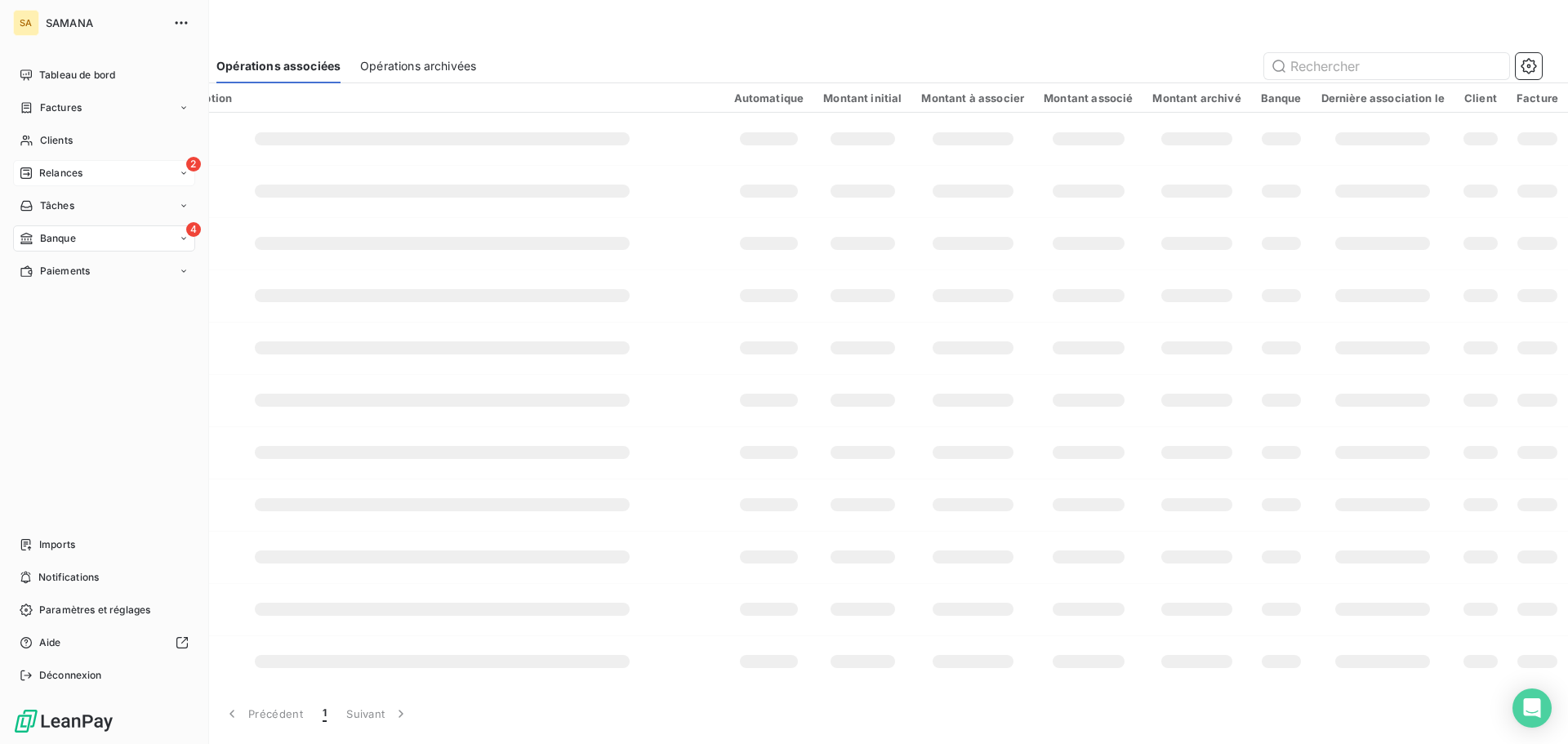
click at [57, 177] on span "Relances" at bounding box center [61, 173] width 44 height 15
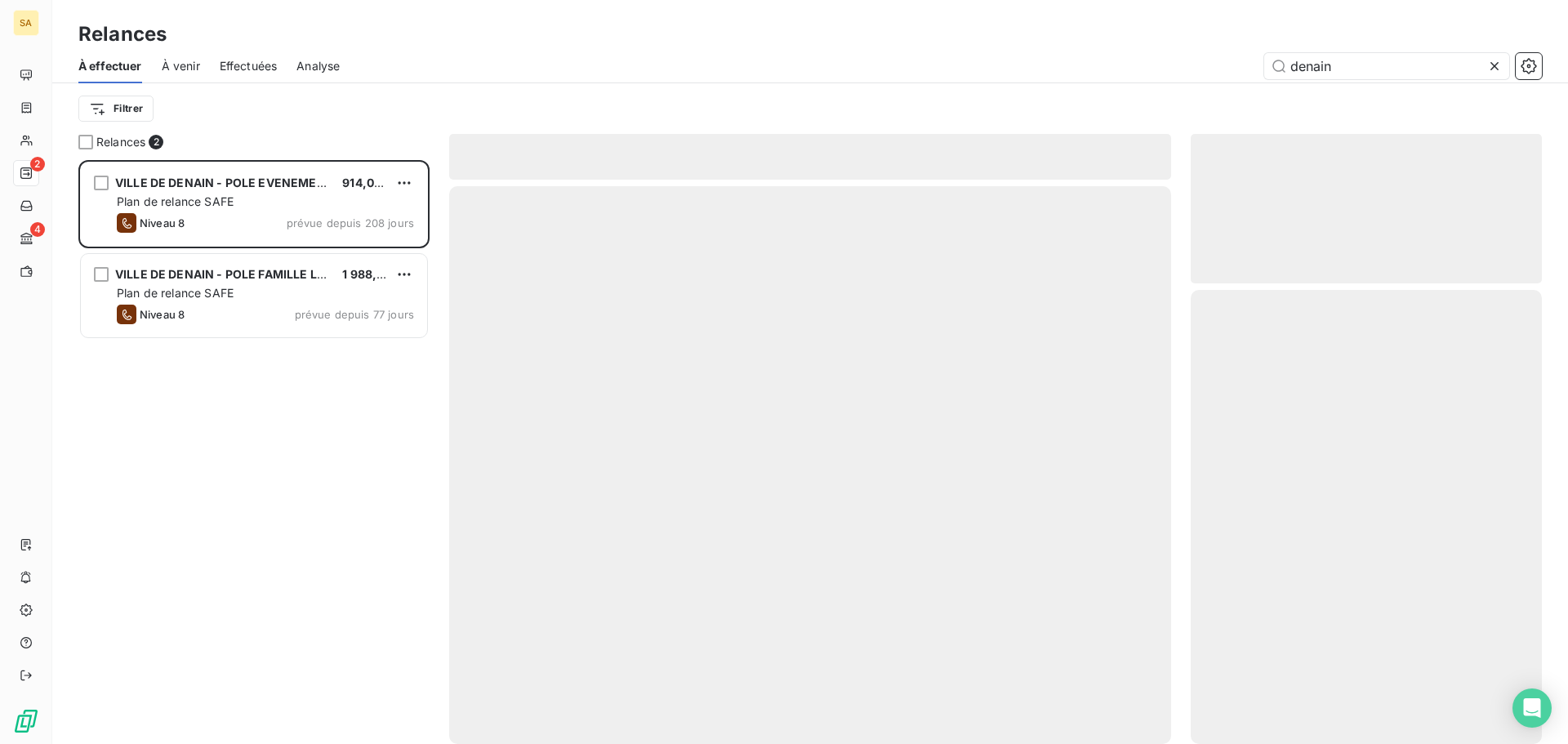
scroll to position [571, 339]
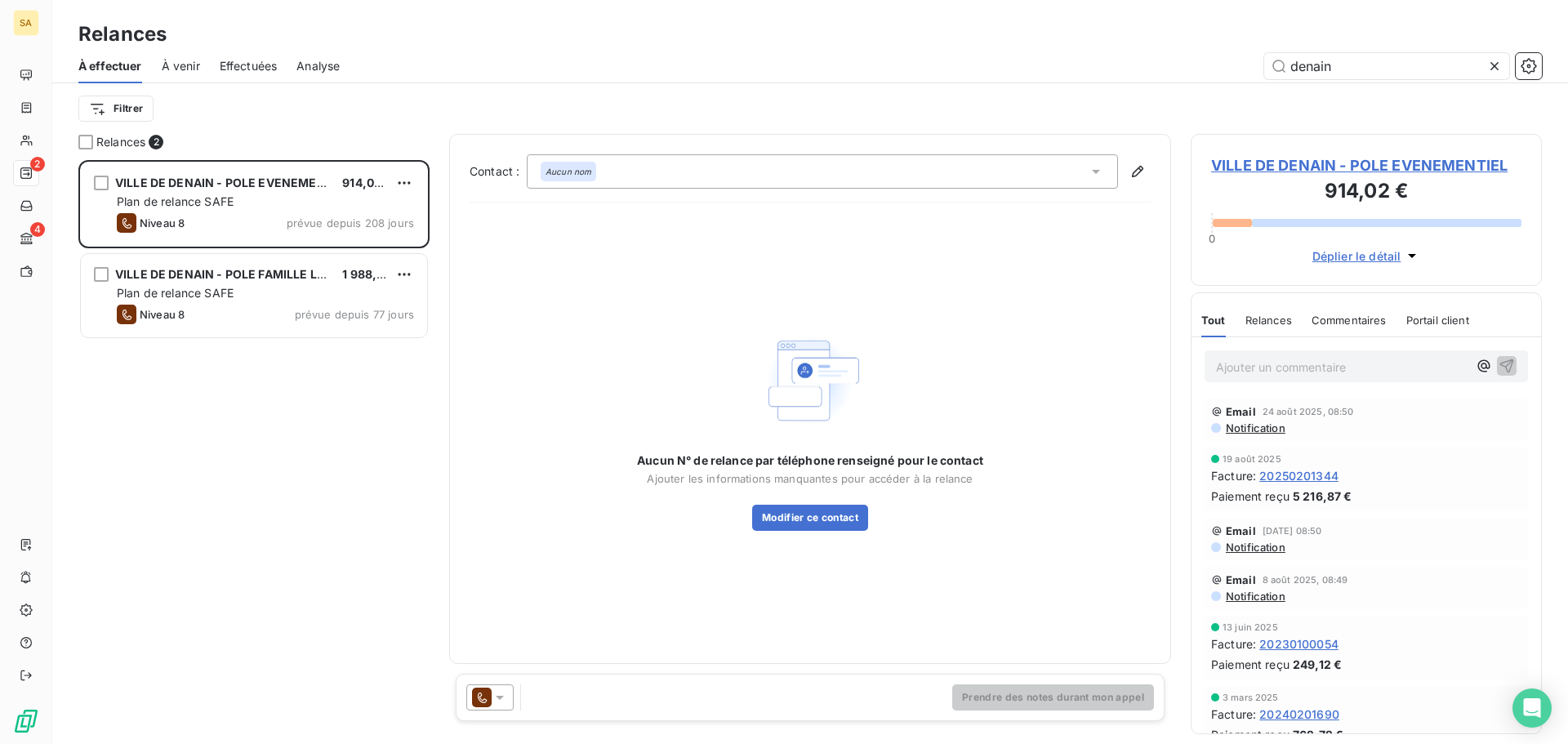
click at [1498, 69] on icon at bounding box center [1494, 66] width 8 height 8
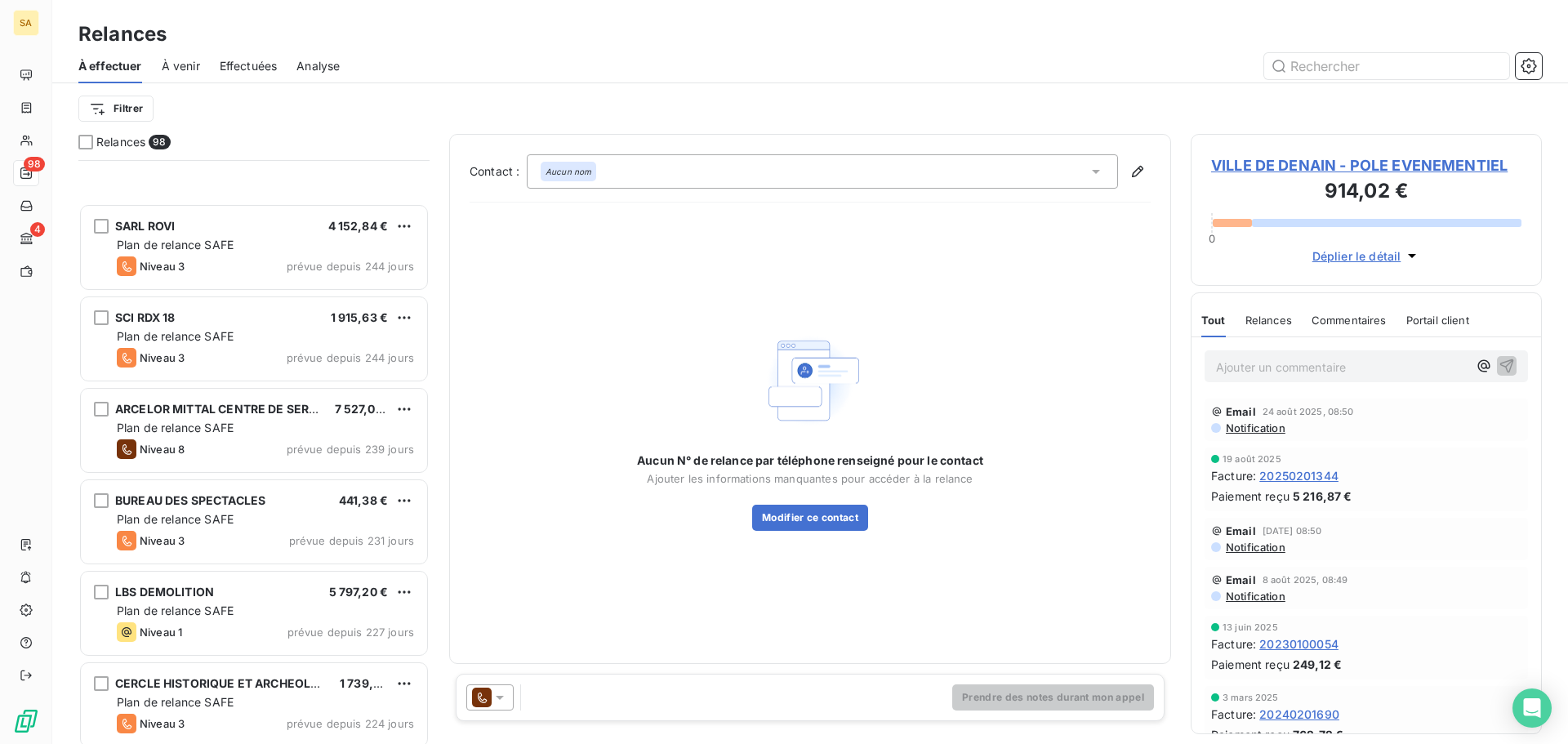
scroll to position [1715, 0]
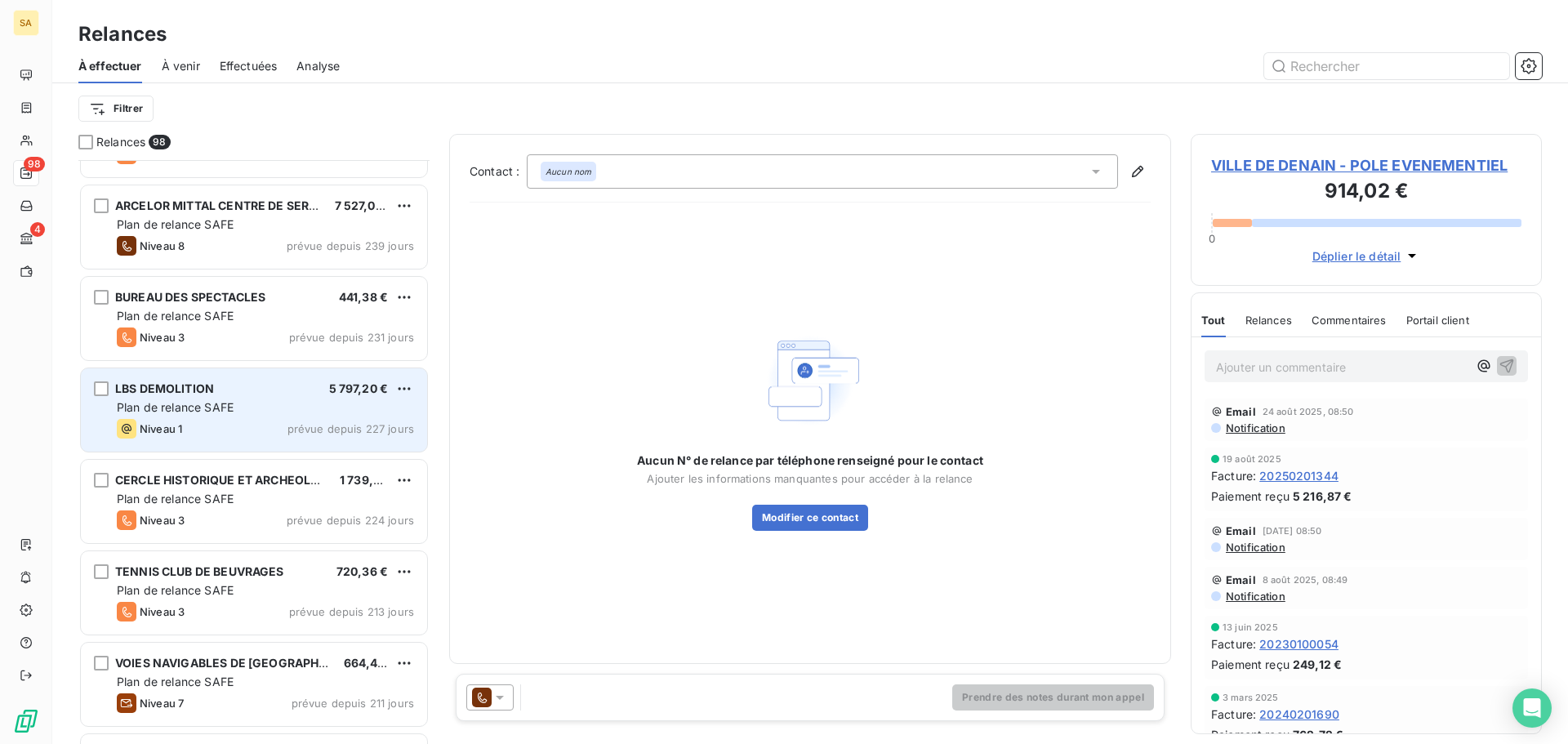
click at [232, 423] on div "Niveau 1 prévue depuis 227 jours" at bounding box center [265, 429] width 297 height 20
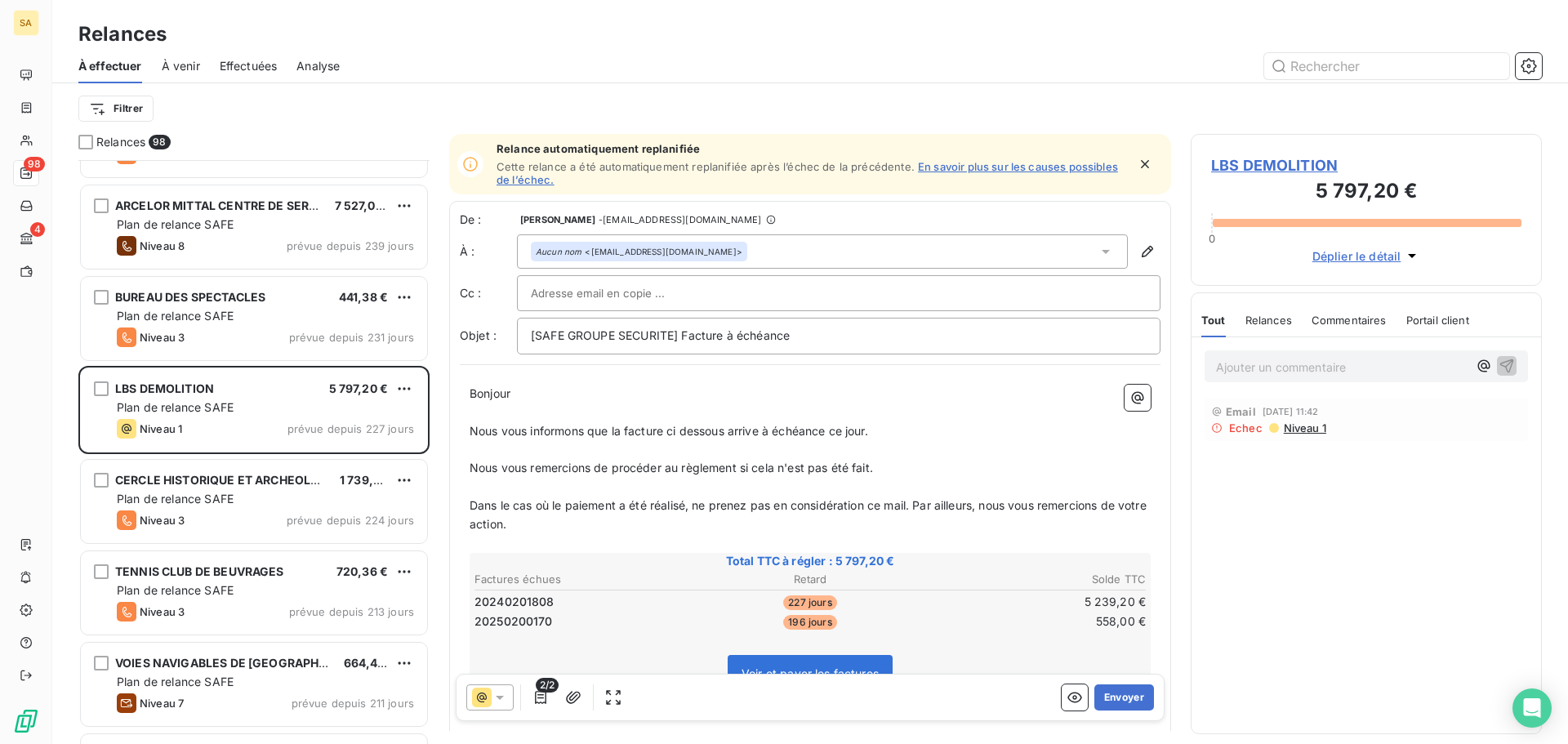
click at [1347, 254] on span "Déplier le détail" at bounding box center [1357, 255] width 89 height 17
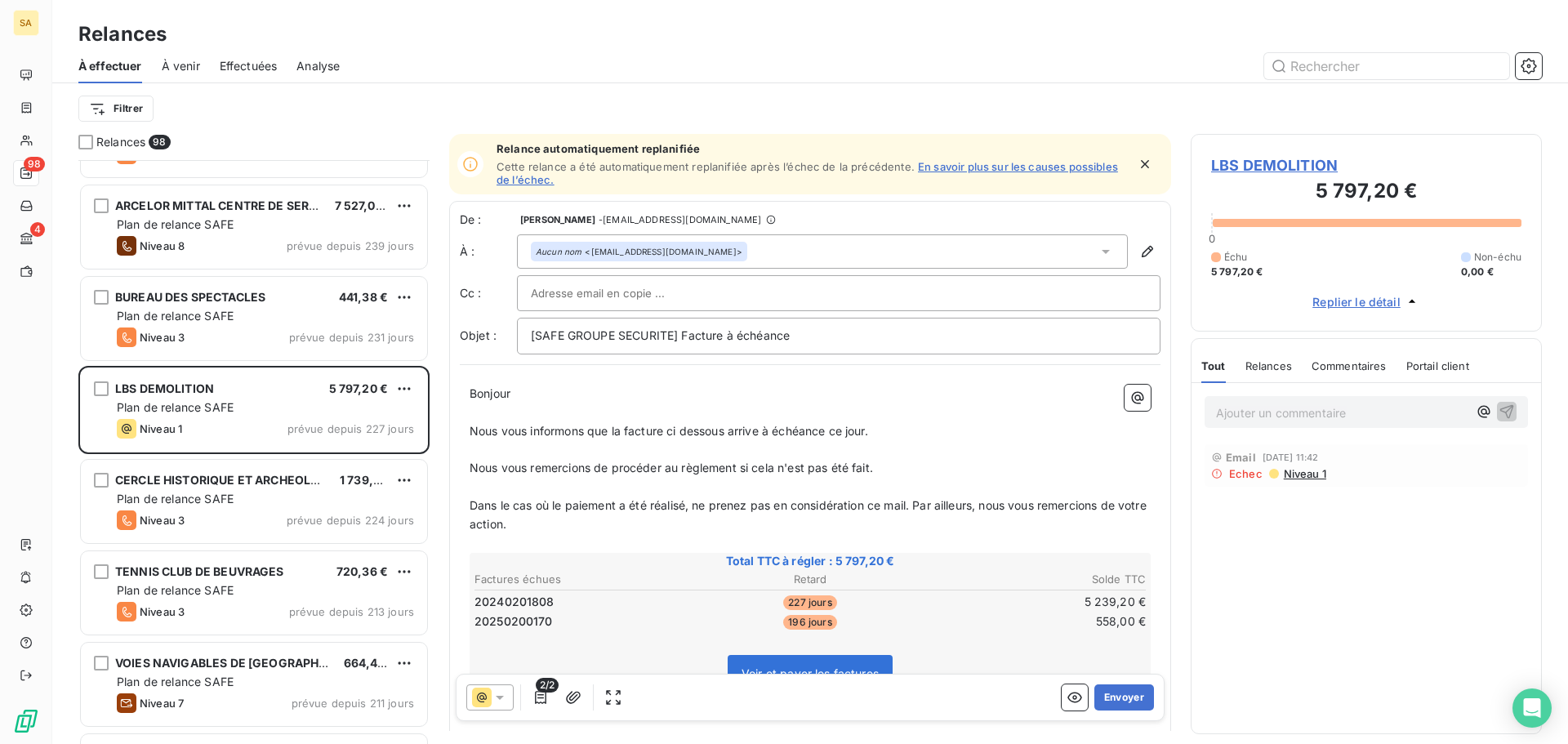
click at [1287, 165] on span "LBS DEMOLITION" at bounding box center [1366, 165] width 310 height 22
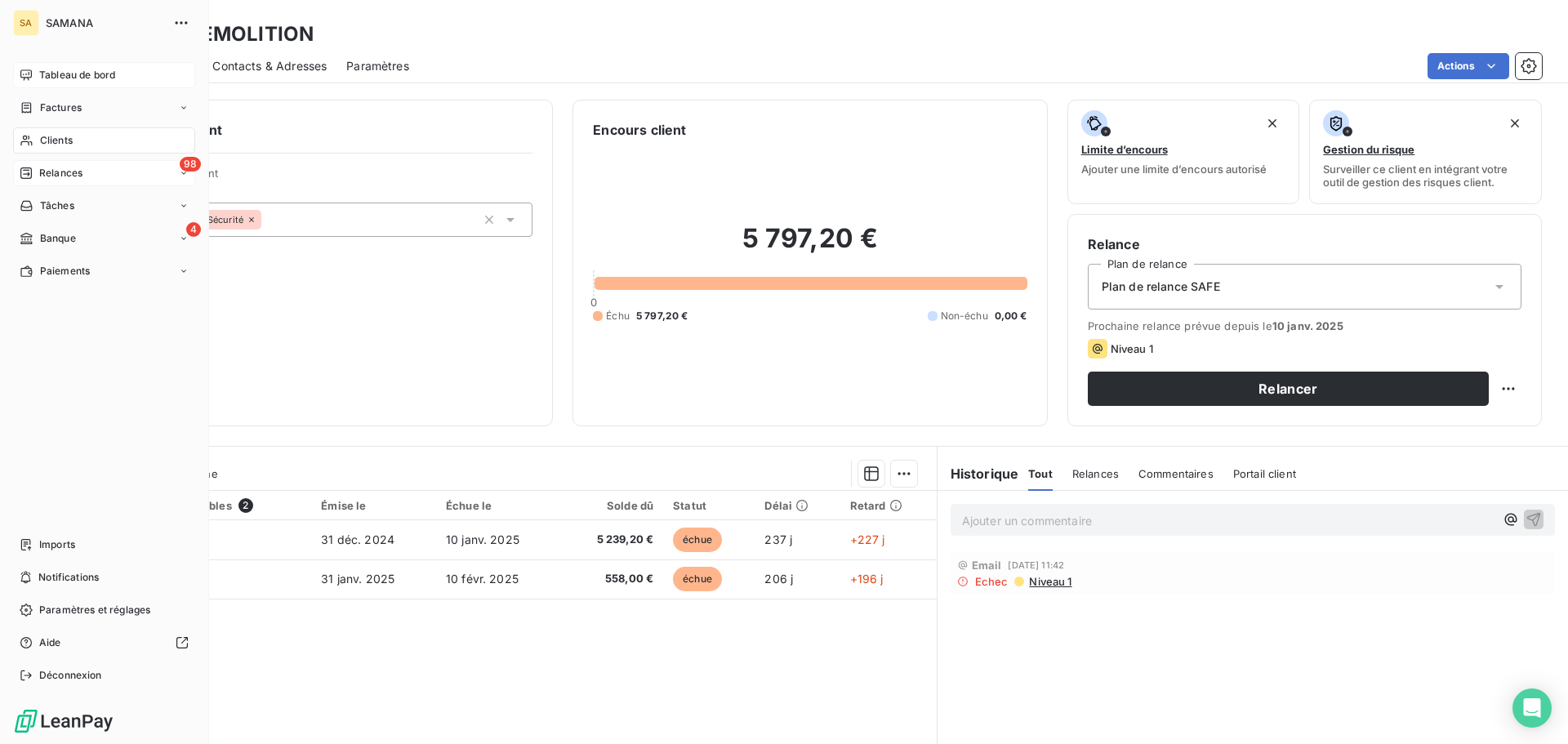
click at [49, 73] on span "Tableau de bord" at bounding box center [77, 74] width 76 height 15
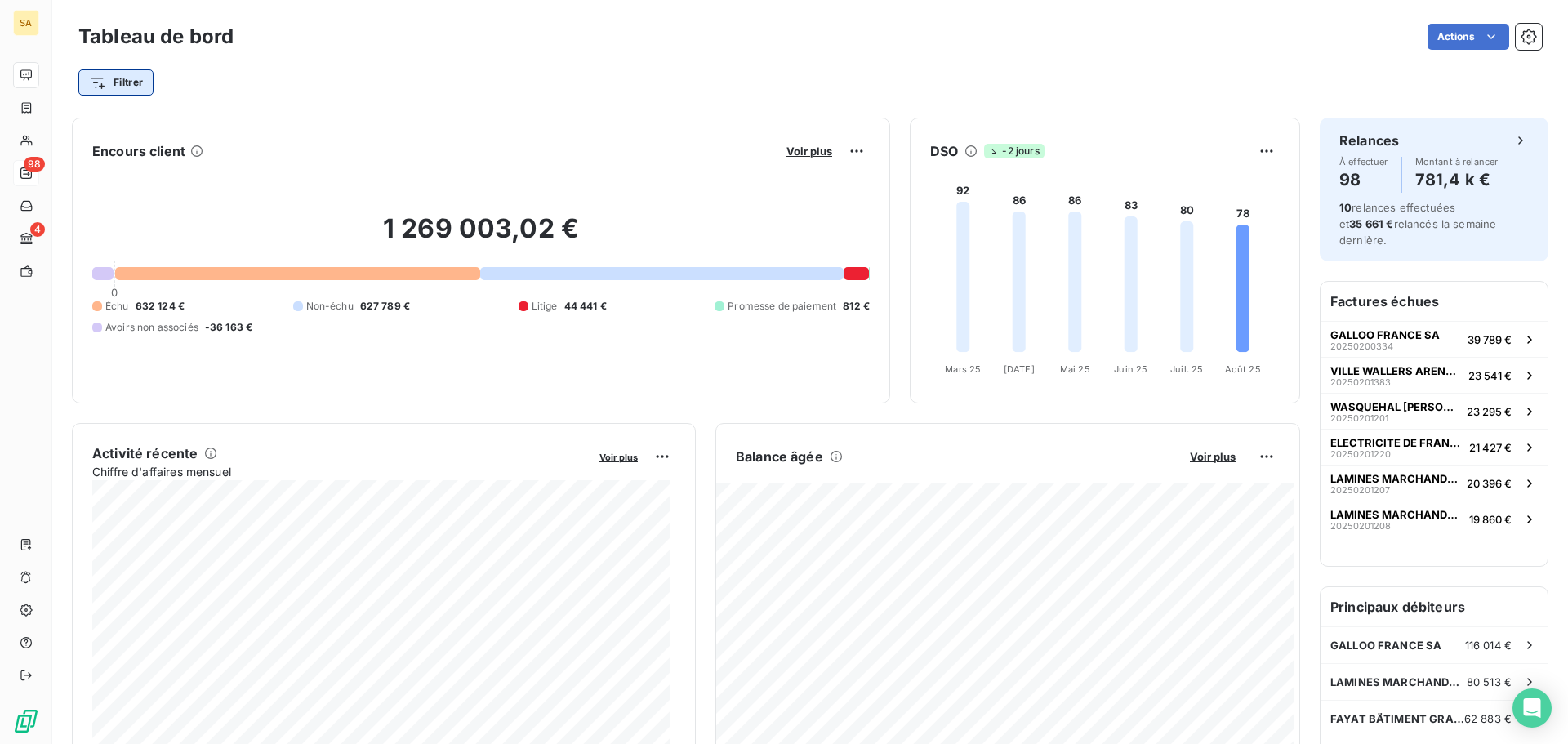
click at [123, 84] on html "SA 98 4 Tableau de bord Actions Filtrer Encours client Voir plus 1 269 003,02 €…" at bounding box center [784, 372] width 1568 height 744
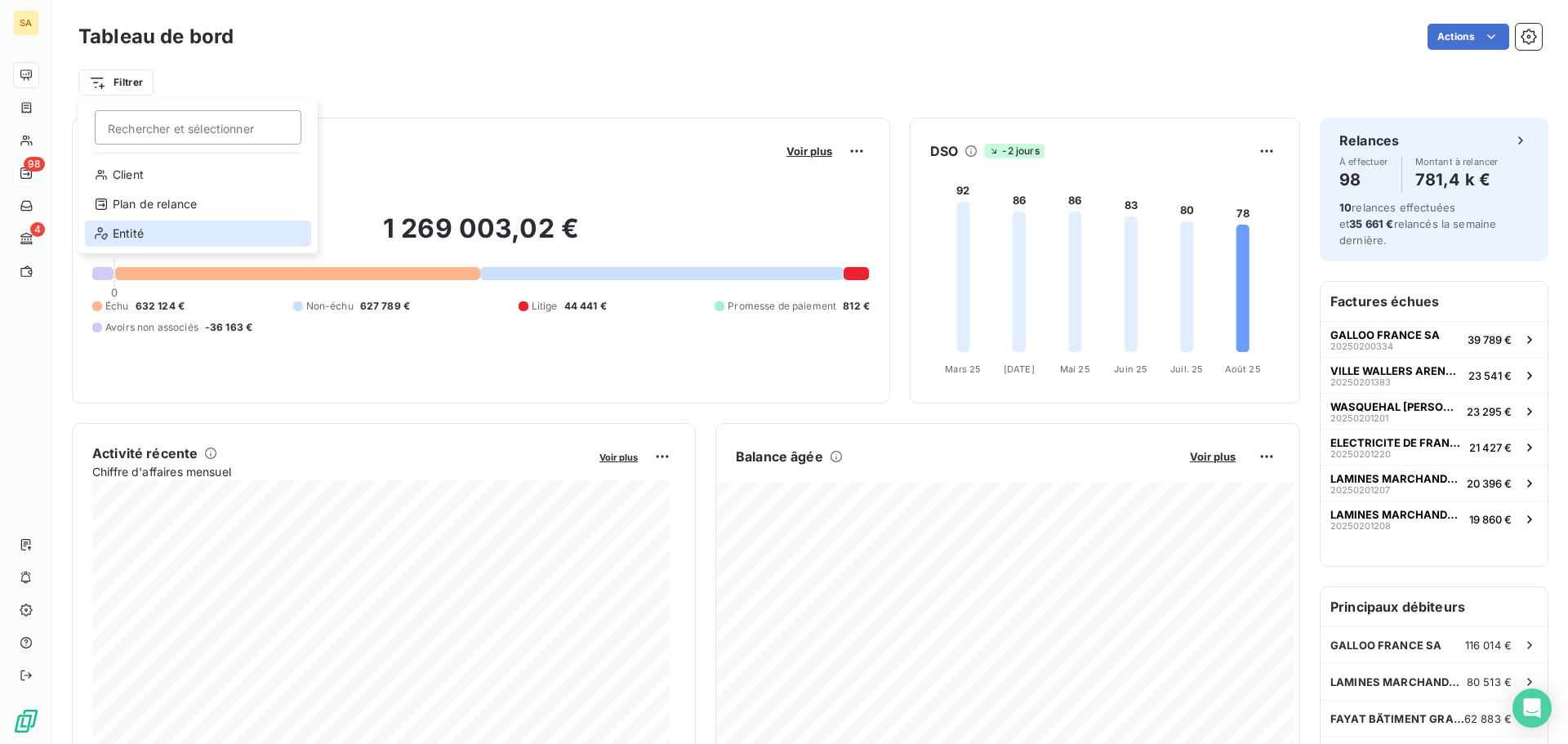
click at [205, 244] on div "Entité" at bounding box center [198, 233] width 227 height 26
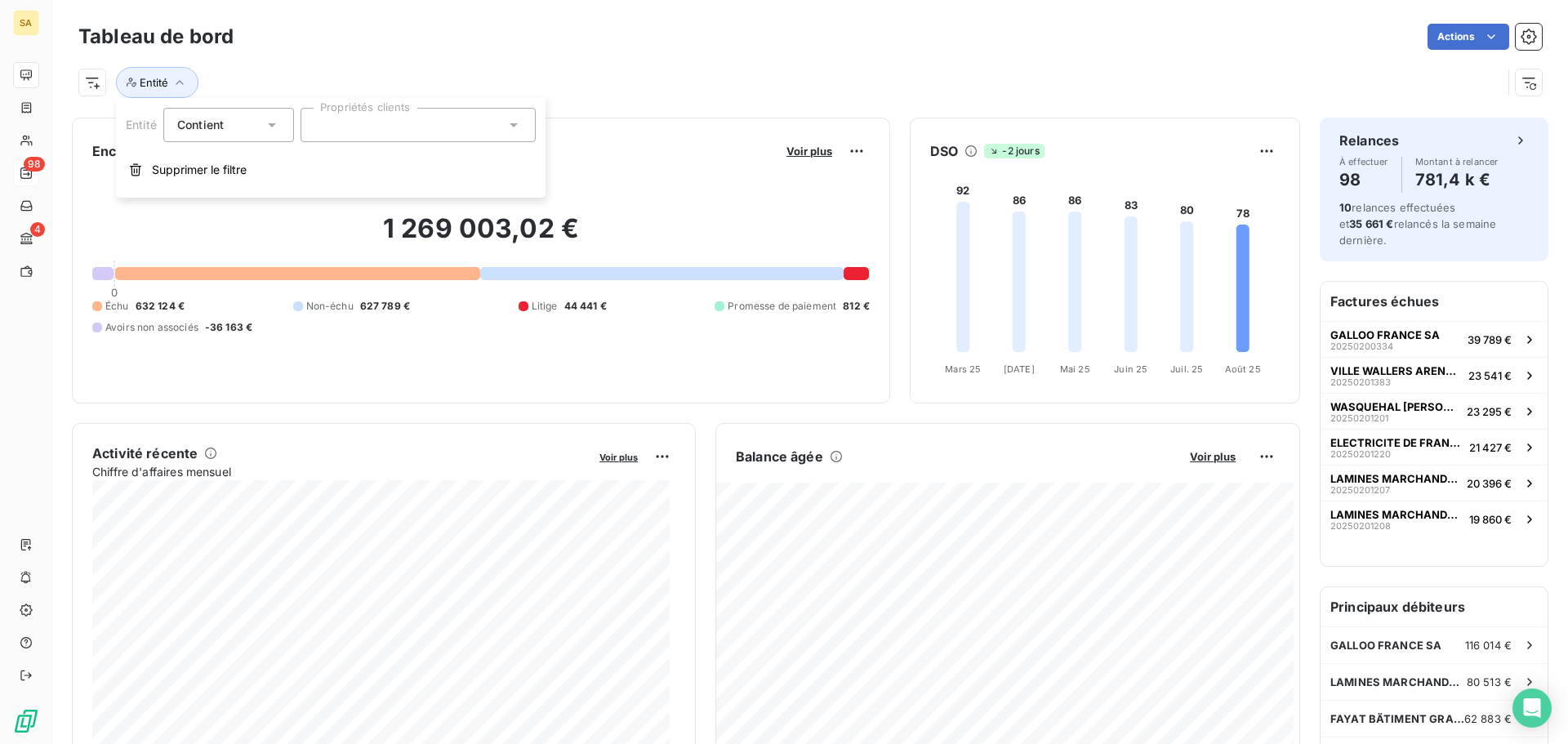
click at [460, 123] on div at bounding box center [418, 125] width 235 height 35
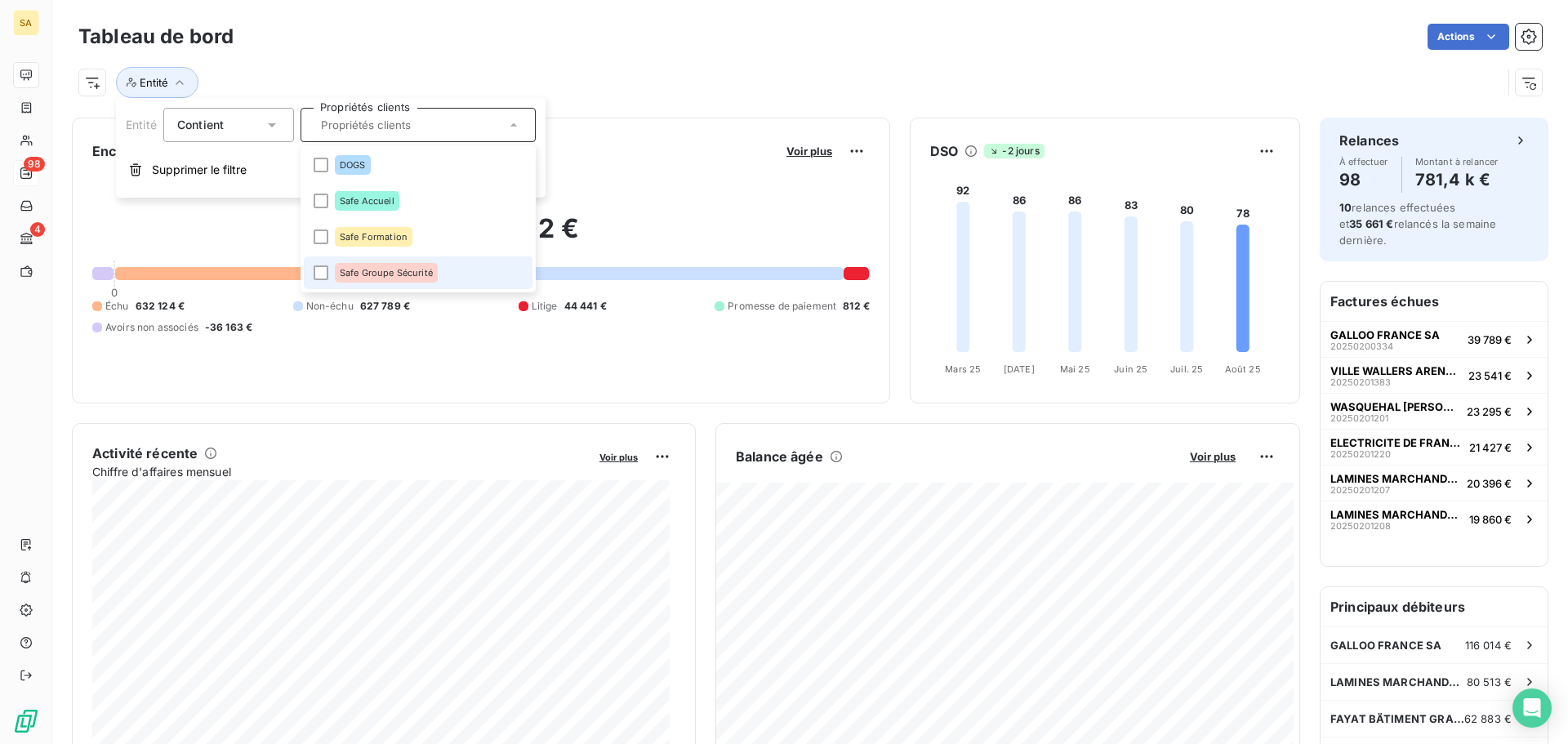
click at [431, 270] on span "Safe Groupe Sécurité" at bounding box center [387, 273] width 93 height 10
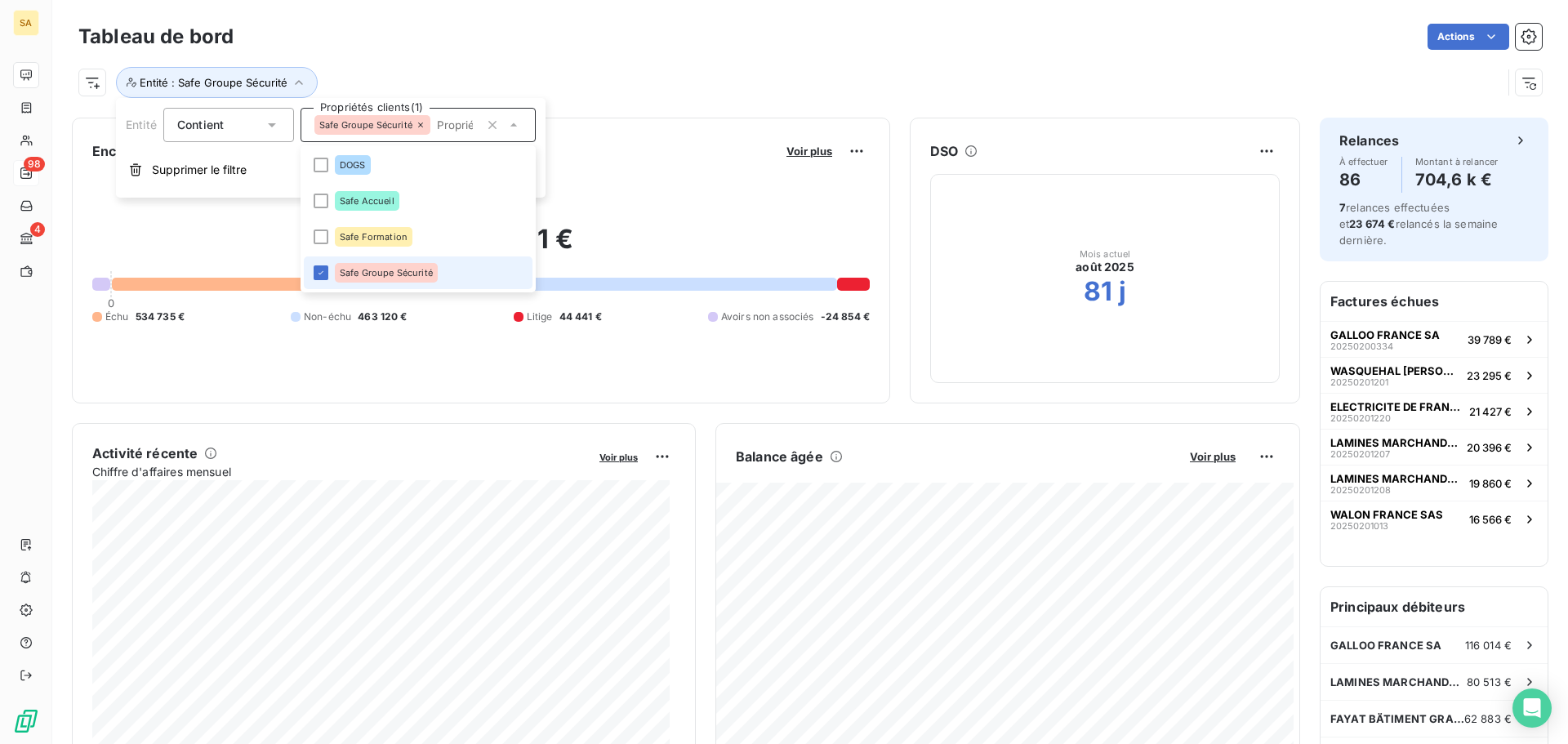
click at [383, 275] on span "Safe Groupe Sécurité" at bounding box center [387, 273] width 93 height 10
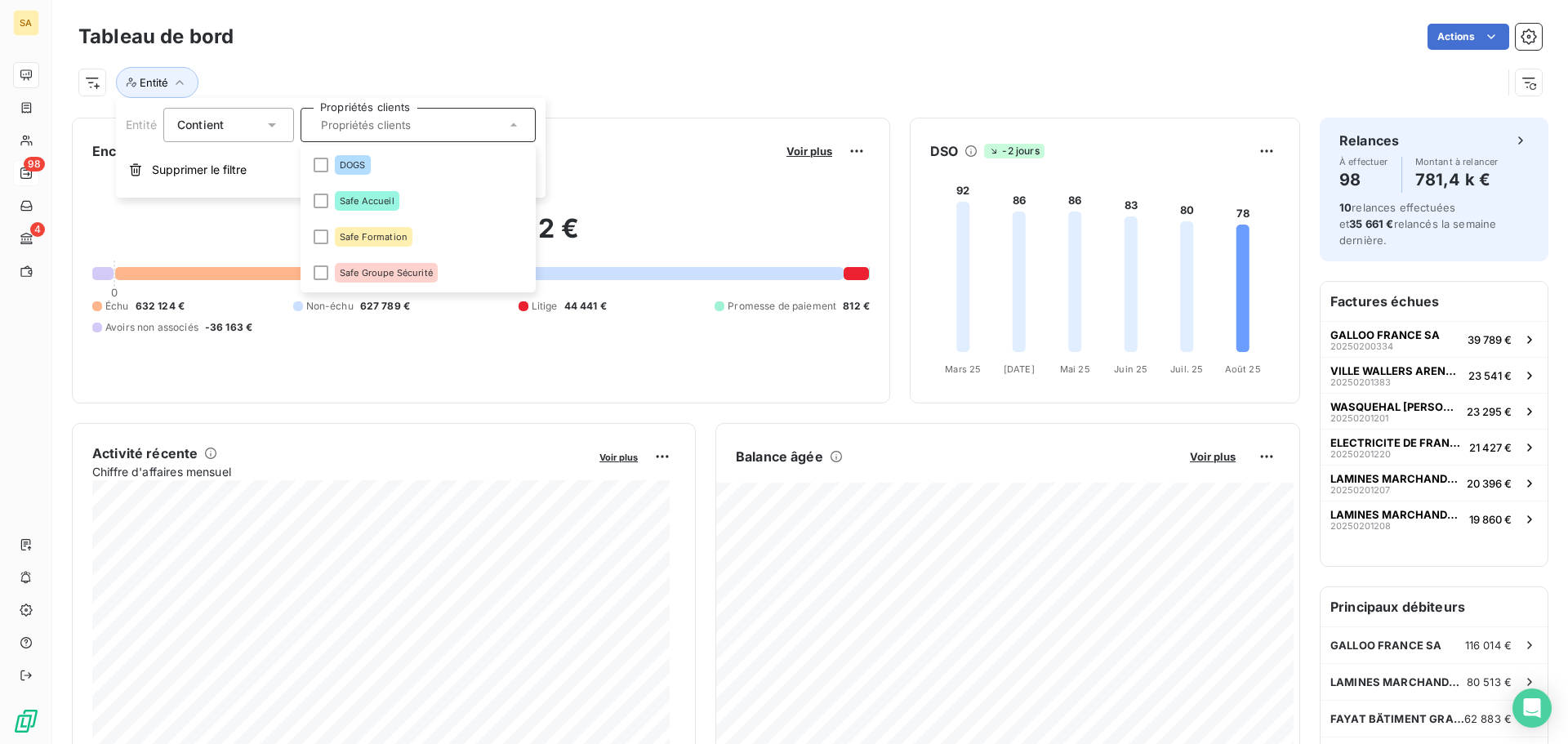
click at [495, 95] on div "Entité" at bounding box center [790, 81] width 1424 height 31
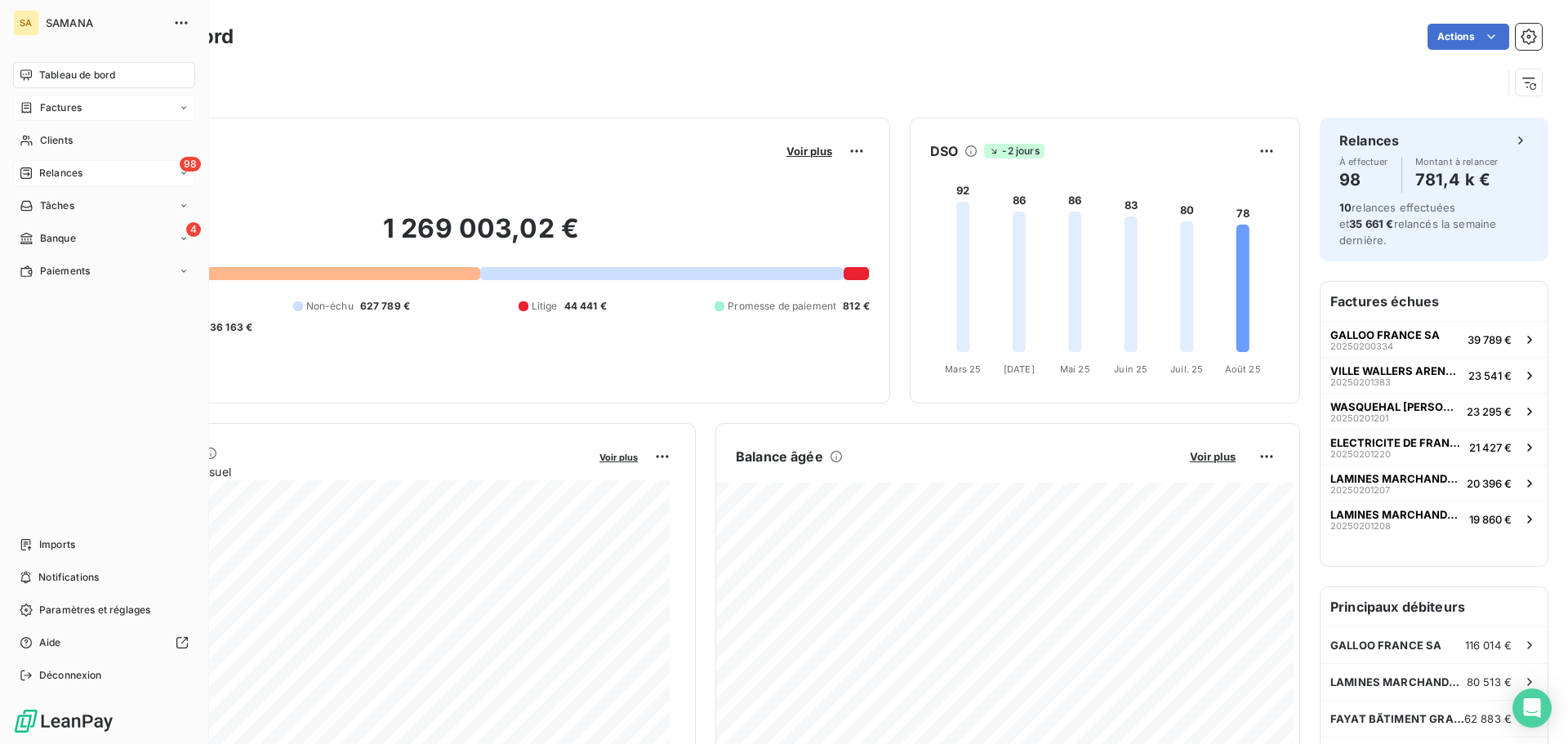
click at [103, 114] on div "Factures" at bounding box center [103, 107] width 182 height 26
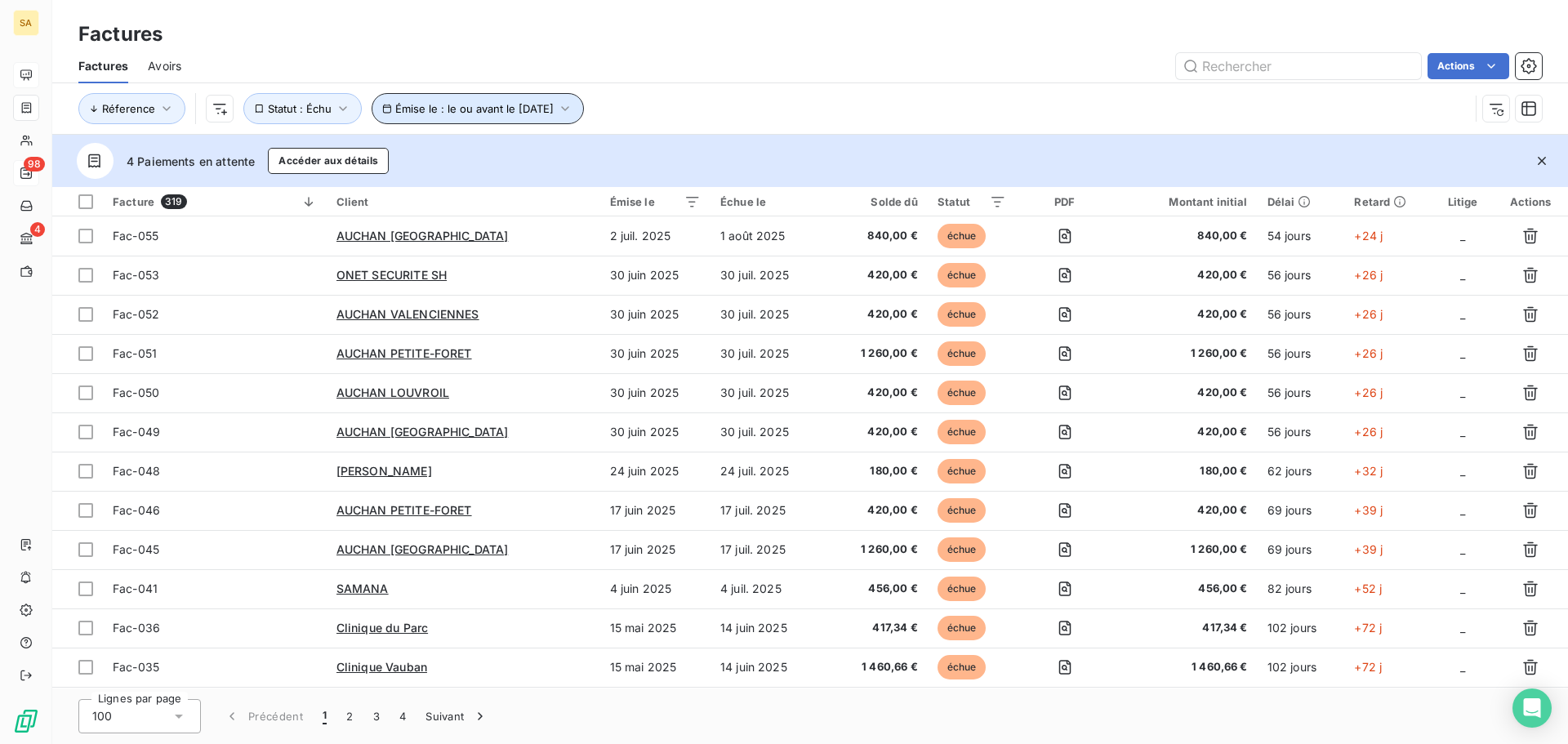
click at [410, 117] on button "Émise le : le ou avant le [DATE]" at bounding box center [478, 108] width 213 height 31
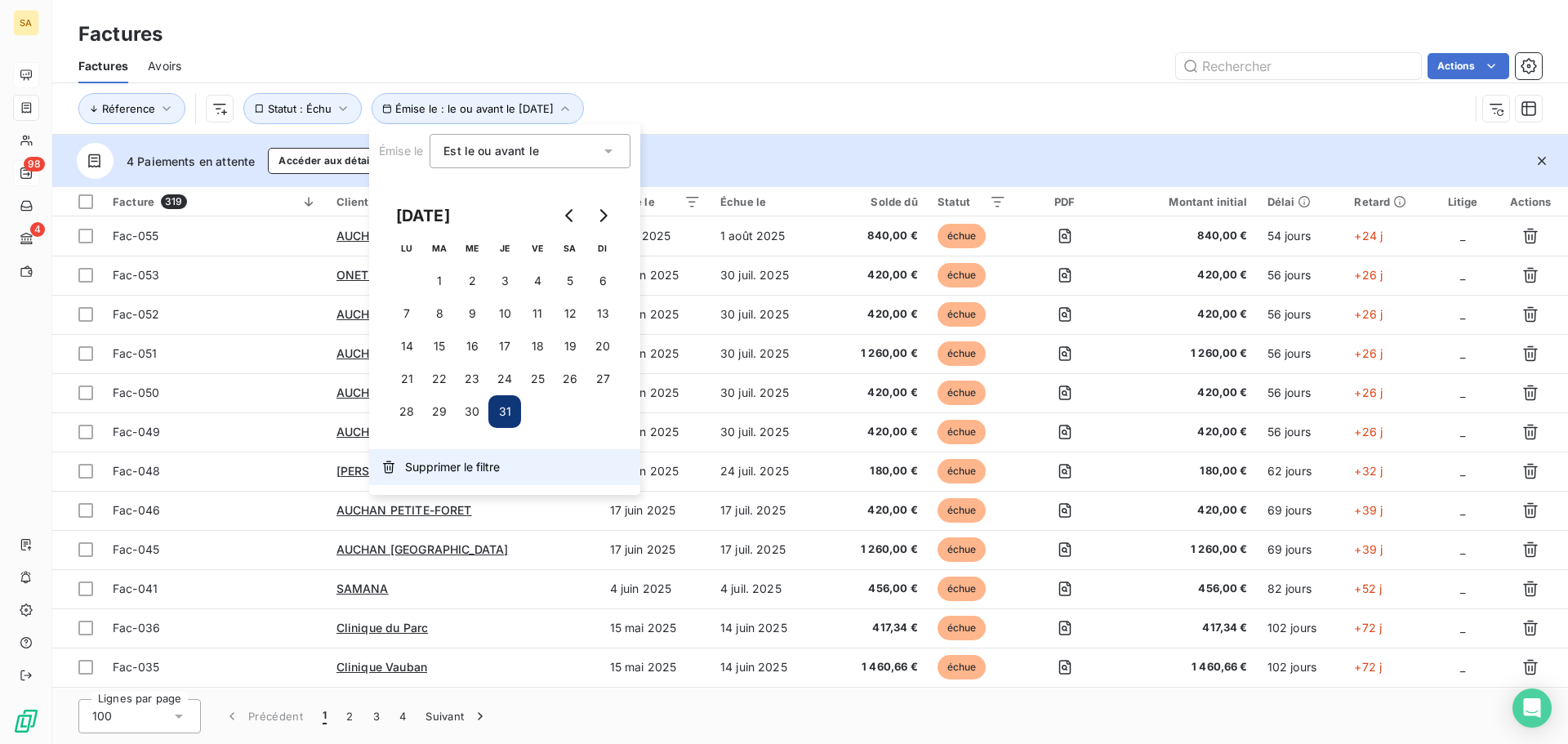
click at [440, 476] on button "Supprimer le filtre" at bounding box center [505, 467] width 271 height 36
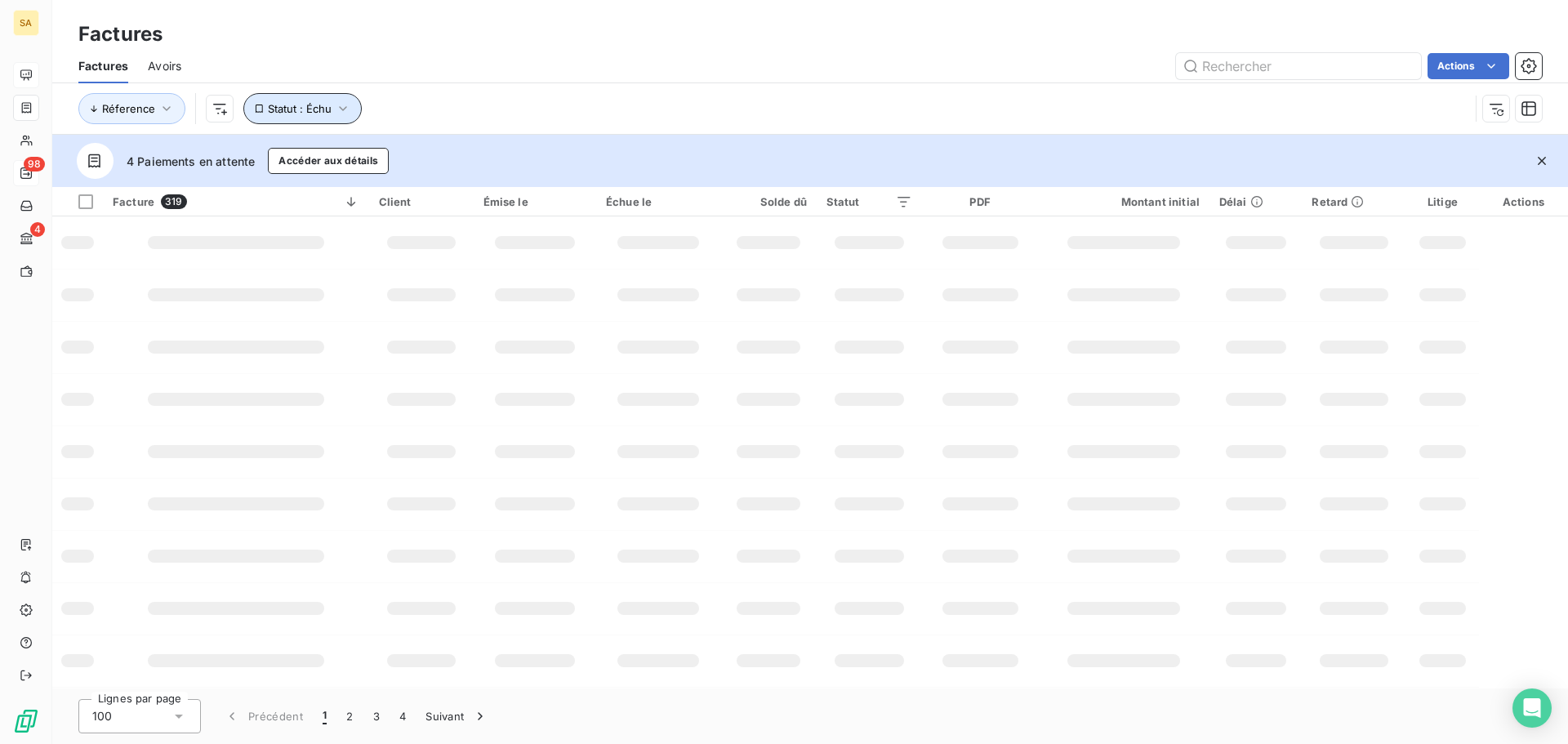
click at [334, 98] on button "Statut : Échu" at bounding box center [302, 108] width 118 height 31
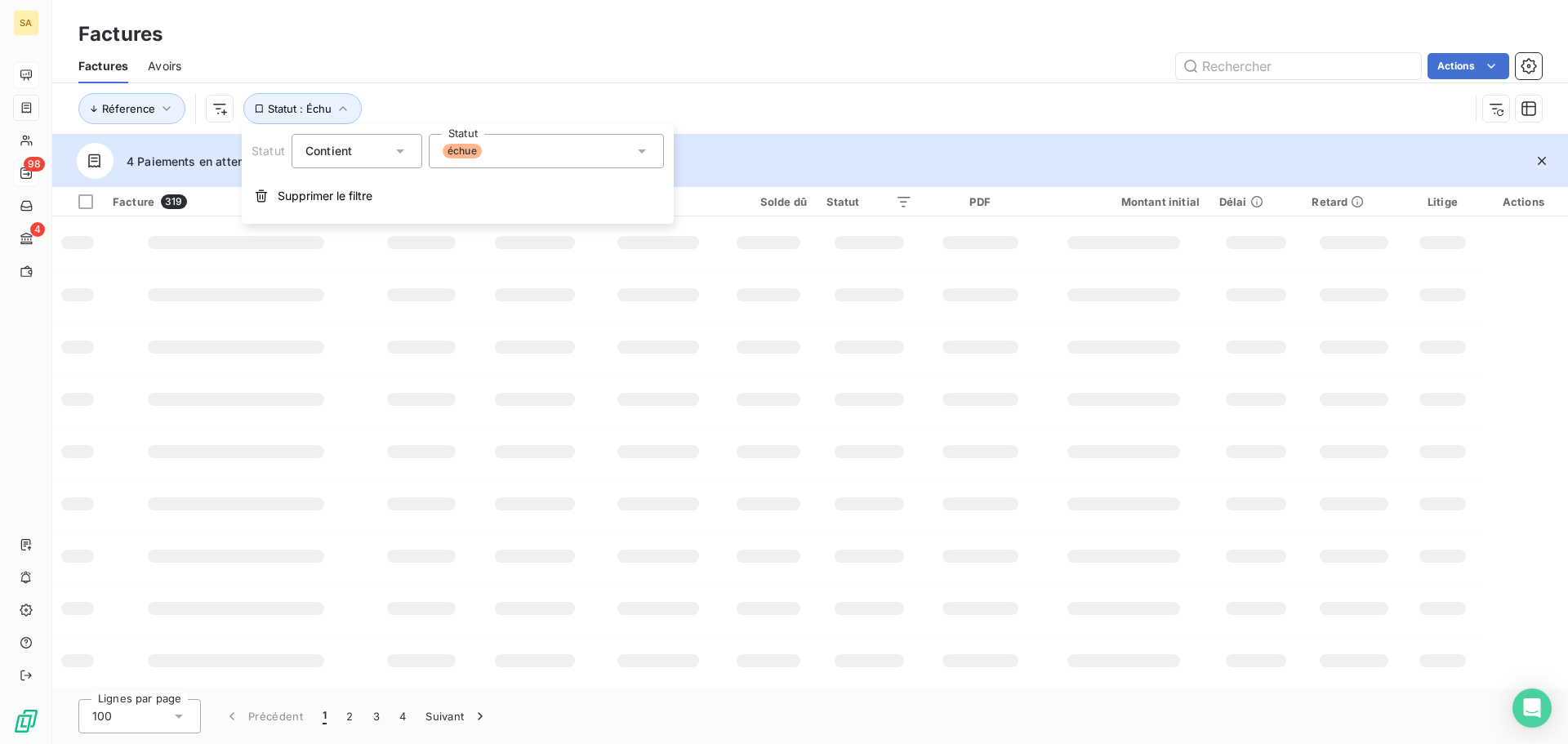
click at [682, 112] on div "Réference Statut : Échu" at bounding box center [774, 108] width 1391 height 31
